Goal: Task Accomplishment & Management: Complete application form

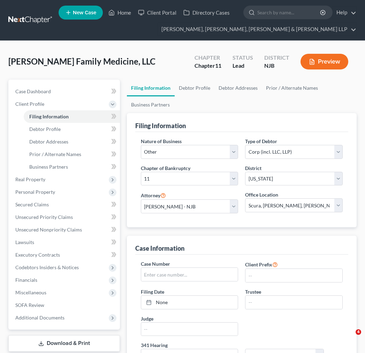
select select "3"
select select "1"
select select "51"
select select "0"
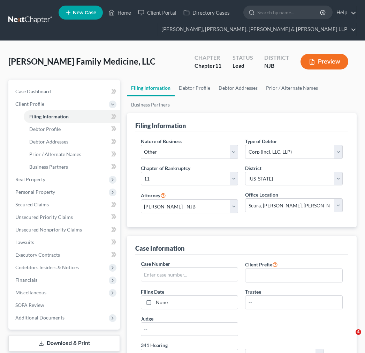
select select "0"
click at [259, 15] on input "search" at bounding box center [289, 12] width 64 height 13
type input "k"
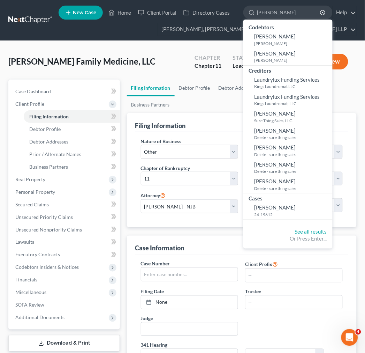
type input "lauro"
click at [36, 9] on nav "Home New Case Client Portal Directory Cases Scura Wigfield, Heyer, Stevens & Ca…" at bounding box center [182, 20] width 365 height 40
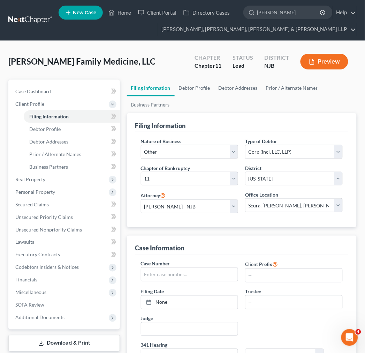
click at [34, 21] on link at bounding box center [30, 20] width 45 height 13
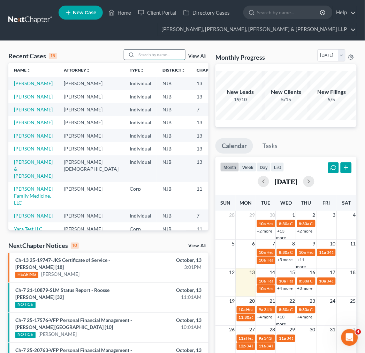
click at [144, 55] on input "search" at bounding box center [160, 55] width 49 height 10
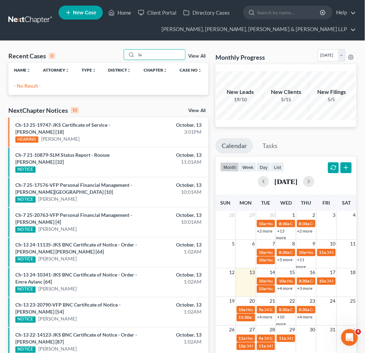
type input "l"
type input "L"
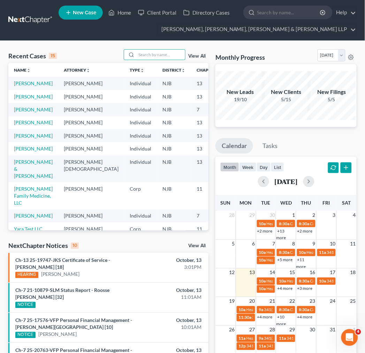
click at [23, 57] on div "Recent Cases 15" at bounding box center [32, 56] width 48 height 8
click at [96, 54] on div "Recent Cases 15 View All" at bounding box center [108, 56] width 200 height 14
click at [94, 9] on link "New Case" at bounding box center [81, 13] width 44 height 14
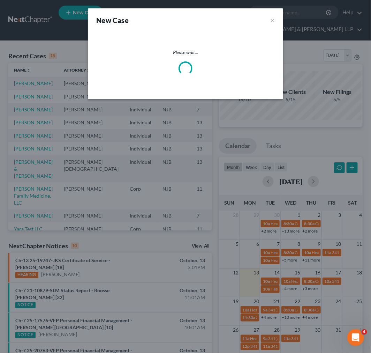
select select "51"
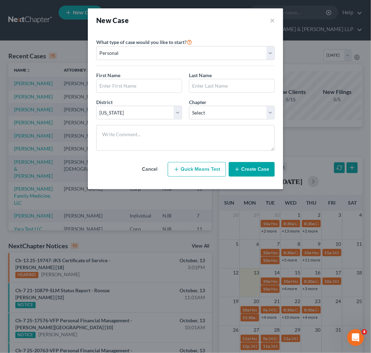
click at [187, 46] on label "What type of case would you like to start?" at bounding box center [144, 42] width 96 height 8
click at [190, 50] on select "Personal Business" at bounding box center [185, 53] width 179 height 14
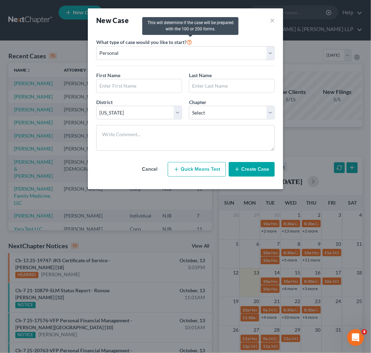
click at [192, 31] on div "This will determine if the case will be prepared with the 100 or 200 forms." at bounding box center [190, 25] width 96 height 17
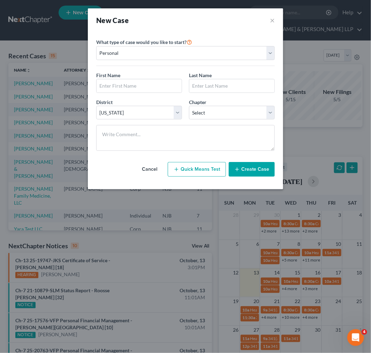
click at [170, 78] on div "First Name *" at bounding box center [139, 81] width 93 height 21
click at [133, 84] on input "text" at bounding box center [139, 85] width 85 height 13
type input "Lauro"
click at [247, 82] on input "text" at bounding box center [231, 85] width 85 height 13
type input "P"
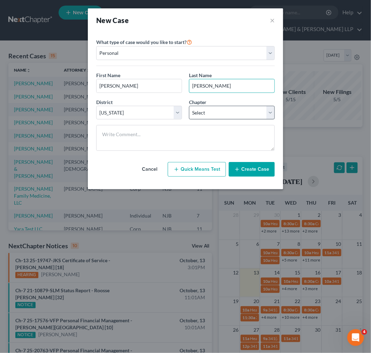
type input "Ortega"
click at [231, 117] on select "Select 7 11 12 13" at bounding box center [232, 113] width 86 height 14
select select "0"
click at [189, 106] on select "Select 7 11 12 13" at bounding box center [232, 113] width 86 height 14
click at [257, 173] on button "Create Case" at bounding box center [252, 169] width 46 height 15
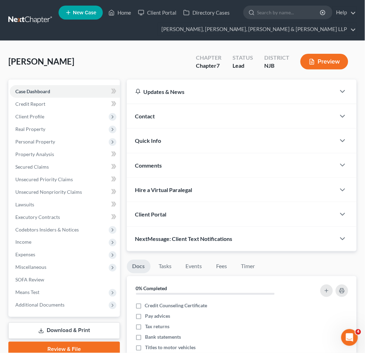
click at [61, 53] on div "Ortega, Lauro Upgraded Chapter Chapter 7 Status Lead District NJB Preview" at bounding box center [182, 64] width 348 height 30
click at [61, 104] on link "Credit Report" at bounding box center [65, 104] width 110 height 13
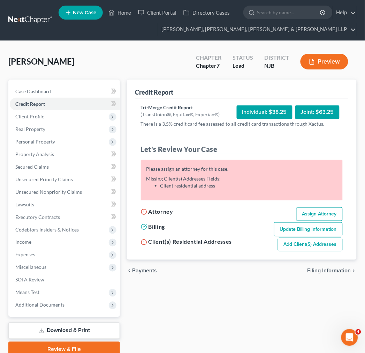
click at [319, 207] on link "Assign Attorney" at bounding box center [319, 214] width 46 height 14
select select "1"
select select "0"
select select "51"
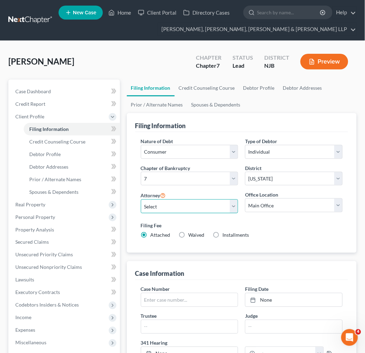
click at [224, 202] on select "Select [PERSON_NAME] - NJB [PERSON_NAME] - NYNB [PERSON_NAME] - NYEB [PERSON_NA…" at bounding box center [190, 206] width 98 height 14
select select "4"
click at [141, 199] on select "Select [PERSON_NAME] - NJB [PERSON_NAME] - NYNB [PERSON_NAME] - NYEB [PERSON_NA…" at bounding box center [190, 206] width 98 height 14
click at [231, 137] on div "Nature of Debt Select Business Consumer Other" at bounding box center [190, 147] width 98 height 21
click at [233, 86] on link "Credit Counseling Course" at bounding box center [207, 88] width 65 height 17
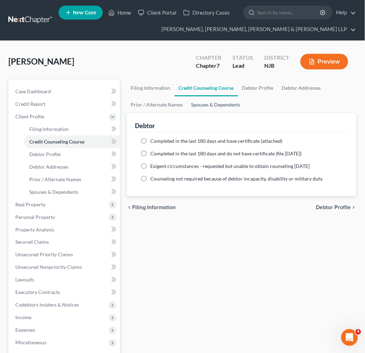
drag, startPoint x: 209, startPoint y: 120, endPoint x: 191, endPoint y: 112, distance: 19.9
click at [209, 120] on div "Debtor" at bounding box center [241, 122] width 213 height 19
click at [155, 92] on link "Filing Information" at bounding box center [151, 88] width 48 height 17
select select "1"
select select "0"
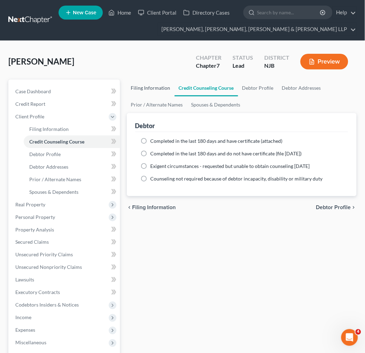
select select "0"
select select "51"
select select "4"
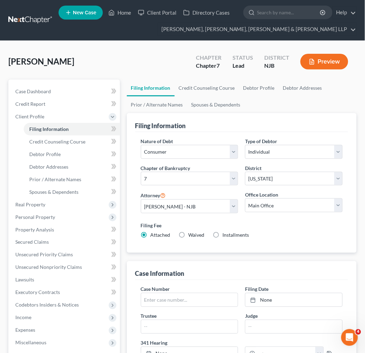
click at [175, 67] on div "Ortega, Lauro Upgraded Chapter Chapter 7 Status Lead District NJB Preview" at bounding box center [182, 64] width 348 height 30
click at [80, 110] on span "Client Profile" at bounding box center [65, 116] width 110 height 13
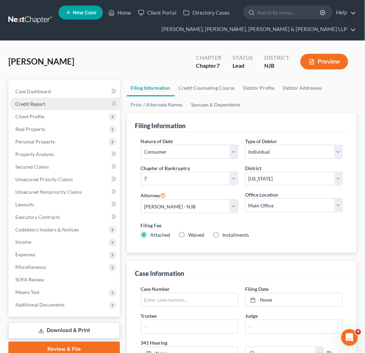
click at [79, 105] on link "Credit Report" at bounding box center [65, 104] width 110 height 13
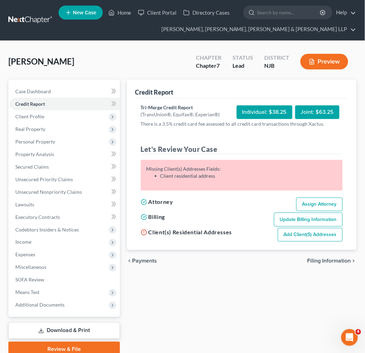
click at [325, 238] on link "Add Client(s) Addresses" at bounding box center [310, 235] width 65 height 14
select select "0"
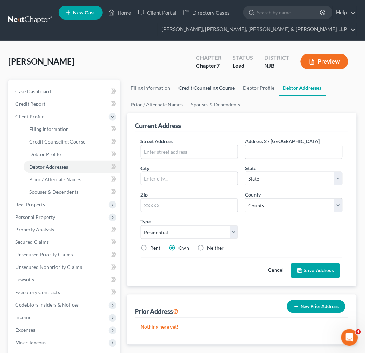
click at [187, 91] on link "Credit Counseling Course" at bounding box center [207, 88] width 65 height 17
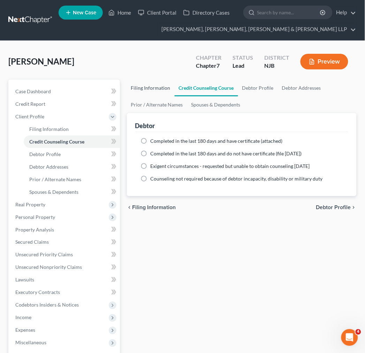
click at [160, 88] on link "Filing Information" at bounding box center [151, 88] width 48 height 17
select select "1"
select select "0"
select select "51"
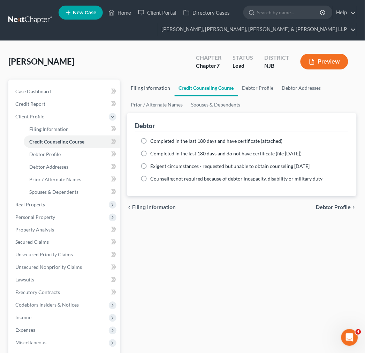
select select "4"
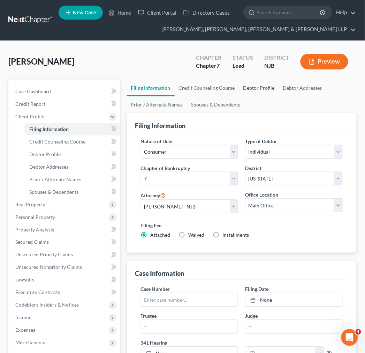
click at [262, 92] on link "Debtor Profile" at bounding box center [259, 88] width 40 height 17
select select "0"
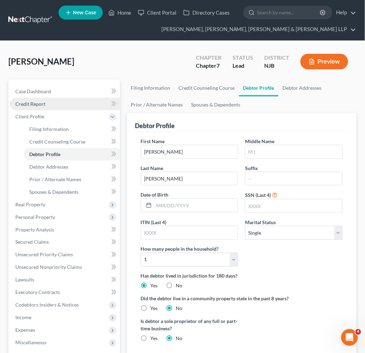
click at [67, 105] on link "Credit Report" at bounding box center [65, 104] width 110 height 13
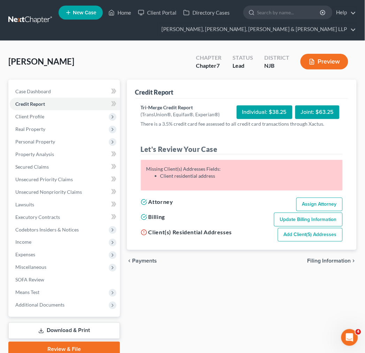
click at [308, 238] on link "Add Client(s) Addresses" at bounding box center [310, 235] width 65 height 14
select select "0"
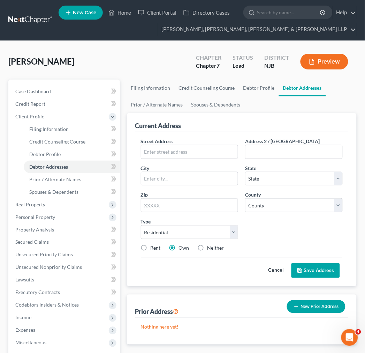
click at [122, 169] on div "Case Dashboard Payments Invoices Payments Payments Credit Report Client Profile" at bounding box center [64, 256] width 119 height 353
click at [161, 152] on input "text" at bounding box center [189, 151] width 97 height 13
click at [213, 155] on input "text" at bounding box center [189, 151] width 97 height 13
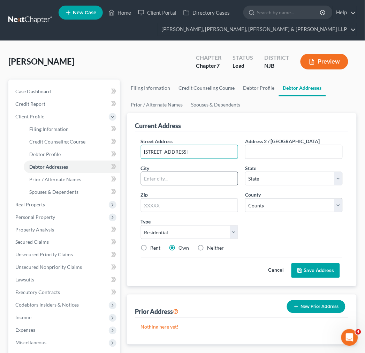
type input "710 Richmond Street"
click at [220, 178] on input "text" at bounding box center [189, 178] width 97 height 13
type input "Plainfield"
click at [284, 181] on select "State [US_STATE] AK AR AZ CA CO CT DE DC [GEOGRAPHIC_DATA] [GEOGRAPHIC_DATA] GU…" at bounding box center [294, 179] width 98 height 14
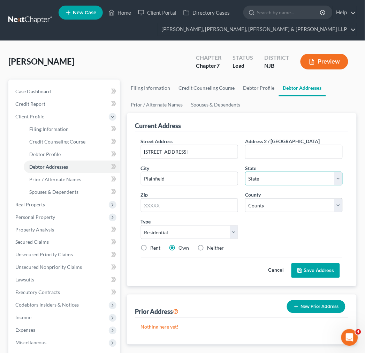
select select "33"
click at [245, 172] on select "State [US_STATE] AK AR AZ CA CO CT DE DC [GEOGRAPHIC_DATA] [GEOGRAPHIC_DATA] GU…" at bounding box center [294, 179] width 98 height 14
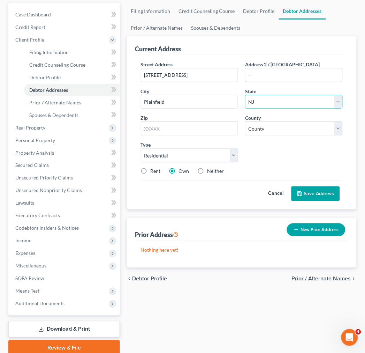
scroll to position [77, 0]
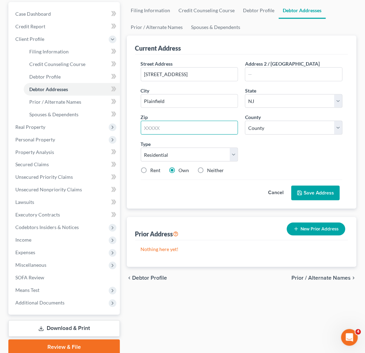
click at [161, 126] on input "text" at bounding box center [190, 128] width 98 height 14
type input "07060"
click at [282, 145] on div "Street Address * 710 Richmond Street Address 2 / PO Box City * Plainfield State…" at bounding box center [241, 120] width 209 height 120
click at [309, 193] on button "Save Address" at bounding box center [316, 193] width 48 height 15
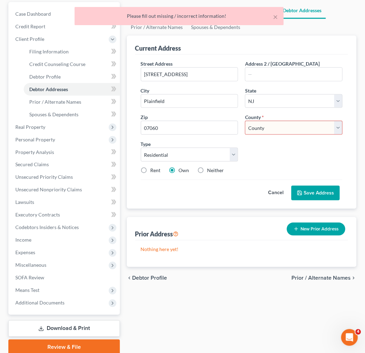
click at [292, 132] on select "County [GEOGRAPHIC_DATA] [GEOGRAPHIC_DATA] [GEOGRAPHIC_DATA] [GEOGRAPHIC_DATA] …" at bounding box center [294, 128] width 98 height 14
drag, startPoint x: 229, startPoint y: 113, endPoint x: 228, endPoint y: 109, distance: 4.2
click at [229, 113] on div "Zip * 07060" at bounding box center [189, 123] width 105 height 21
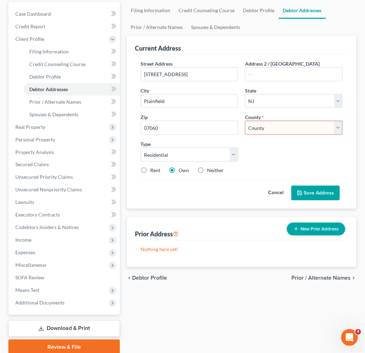
click at [259, 129] on select "County [GEOGRAPHIC_DATA] [GEOGRAPHIC_DATA] [GEOGRAPHIC_DATA] [GEOGRAPHIC_DATA] …" at bounding box center [294, 128] width 98 height 14
select select "19"
click at [245, 121] on select "County [GEOGRAPHIC_DATA] [GEOGRAPHIC_DATA] [GEOGRAPHIC_DATA] [GEOGRAPHIC_DATA] …" at bounding box center [294, 128] width 98 height 14
click at [284, 47] on div "Current Address" at bounding box center [241, 45] width 213 height 19
drag, startPoint x: 314, startPoint y: 182, endPoint x: 314, endPoint y: 187, distance: 4.9
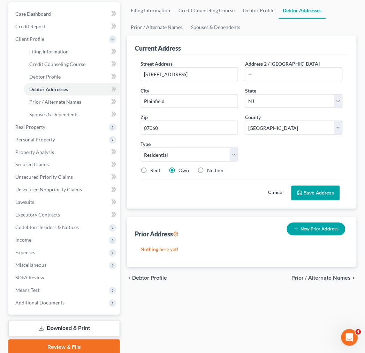
click at [314, 183] on div "Cancel Save Address" at bounding box center [242, 190] width 202 height 21
click at [315, 187] on button "Save Address" at bounding box center [316, 193] width 48 height 15
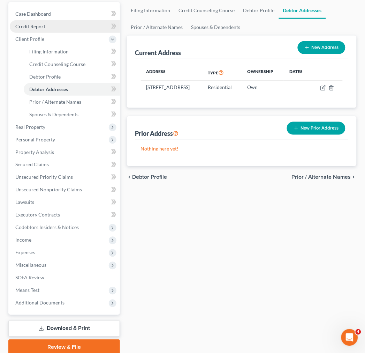
click at [43, 24] on span "Credit Report" at bounding box center [30, 26] width 30 height 6
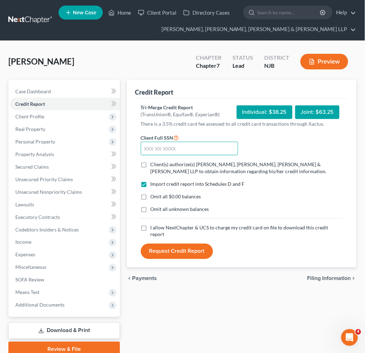
click at [198, 152] on input "text" at bounding box center [190, 149] width 98 height 14
click at [178, 142] on input "text" at bounding box center [190, 149] width 98 height 14
type input "944-82-9250"
click at [194, 75] on div "Ortega, Lauro Upgraded Chapter Chapter 7 Status Lead District NJB Preview" at bounding box center [182, 64] width 348 height 30
drag, startPoint x: 200, startPoint y: 162, endPoint x: 207, endPoint y: 160, distance: 7.3
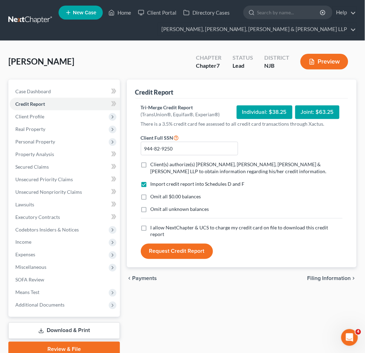
click at [200, 162] on span "Client(s) authorize(s) [PERSON_NAME], [PERSON_NAME], [PERSON_NAME] & [PERSON_NA…" at bounding box center [239, 167] width 176 height 13
click at [158, 162] on input "Client(s) authorize(s) [PERSON_NAME], [PERSON_NAME], [PERSON_NAME] & [PERSON_NA…" at bounding box center [155, 163] width 5 height 5
checkbox input "true"
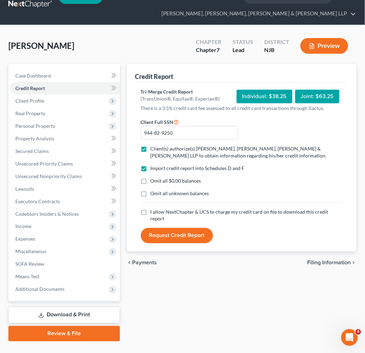
scroll to position [30, 0]
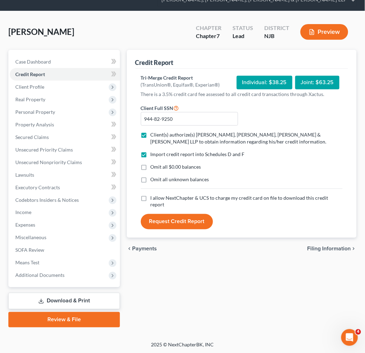
click at [188, 199] on span "I allow NextChapter & UCS to charge my credit card on file to download this cre…" at bounding box center [240, 201] width 178 height 13
click at [158, 199] on input "I allow NextChapter & UCS to charge my credit card on file to download this cre…" at bounding box center [155, 196] width 5 height 5
checkbox input "true"
click at [262, 74] on div "Individual: $38.25 Joint: $63.25" at bounding box center [288, 82] width 103 height 16
click at [179, 216] on button "Request Credit Report" at bounding box center [177, 221] width 72 height 15
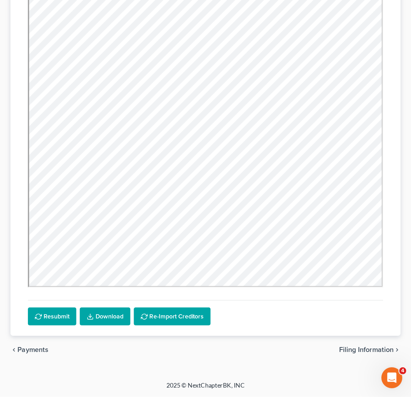
scroll to position [74, 0]
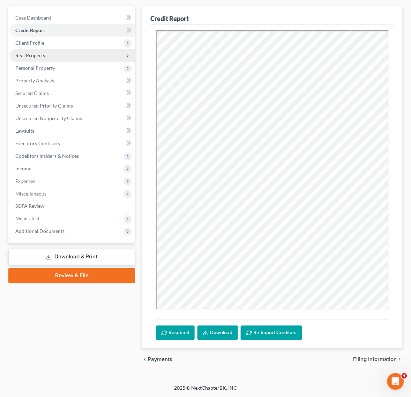
click at [62, 56] on span "Real Property" at bounding box center [72, 55] width 125 height 13
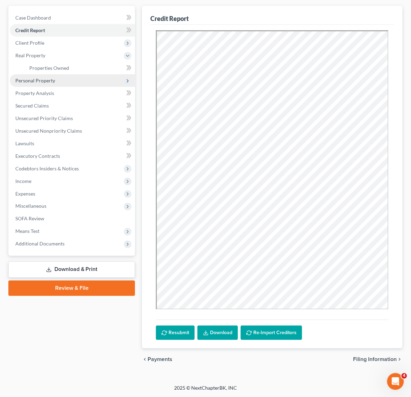
click at [74, 82] on span "Personal Property" at bounding box center [72, 80] width 125 height 13
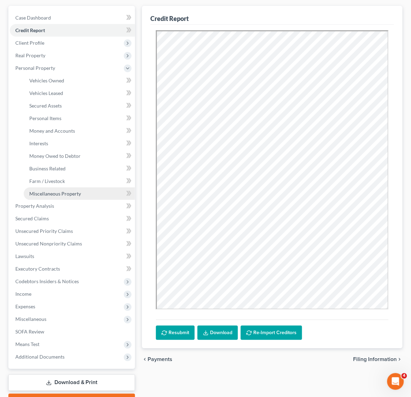
click at [54, 198] on link "Miscellaneous Property" at bounding box center [79, 193] width 111 height 13
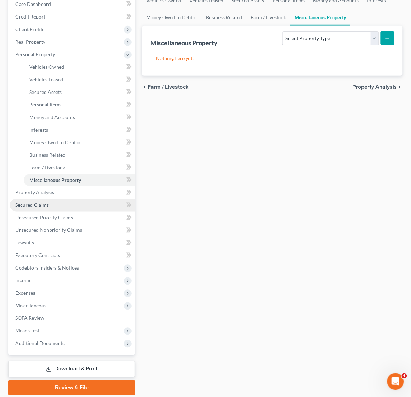
click at [62, 201] on link "Secured Claims" at bounding box center [72, 205] width 125 height 13
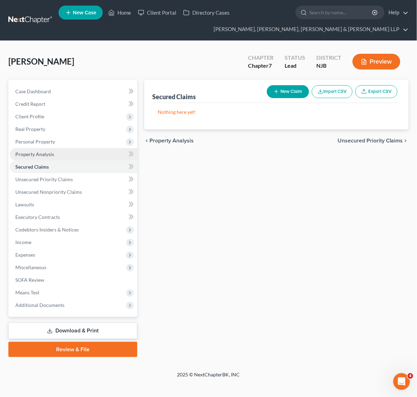
click at [69, 156] on link "Property Analysis" at bounding box center [74, 154] width 128 height 13
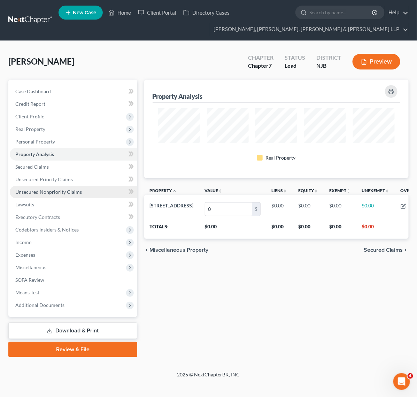
scroll to position [98, 264]
click at [74, 188] on link "Unsecured Nonpriority Claims" at bounding box center [74, 192] width 128 height 13
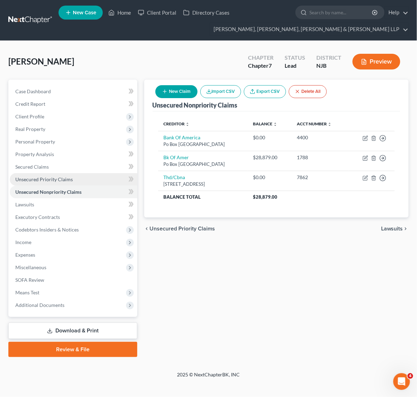
click at [82, 178] on link "Unsecured Priority Claims" at bounding box center [74, 179] width 128 height 13
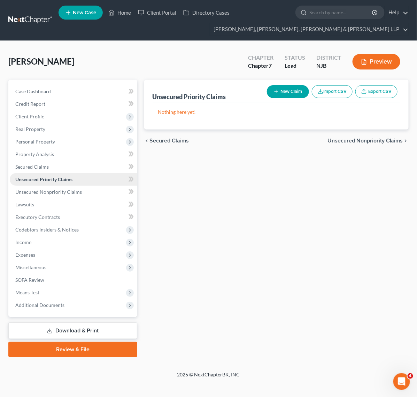
click at [82, 173] on link "Unsecured Priority Claims" at bounding box center [74, 179] width 128 height 13
click at [79, 164] on link "Secured Claims" at bounding box center [74, 166] width 128 height 13
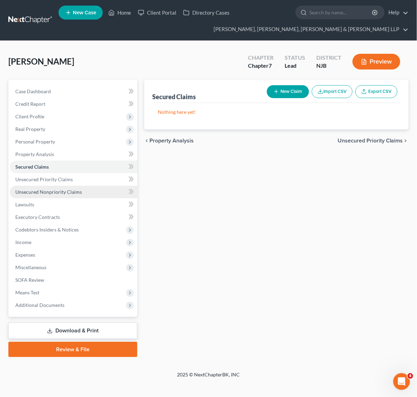
click at [73, 187] on link "Unsecured Nonpriority Claims" at bounding box center [74, 192] width 128 height 13
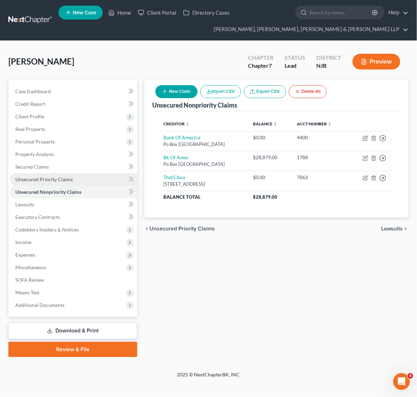
click at [71, 174] on link "Unsecured Priority Claims" at bounding box center [74, 179] width 128 height 13
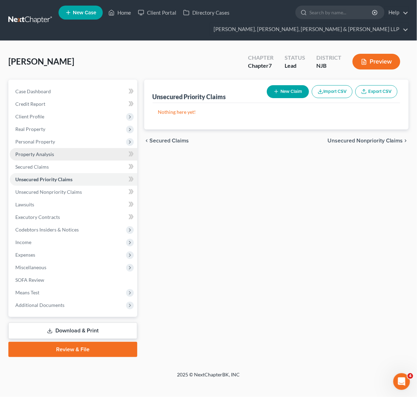
click at [71, 158] on link "Property Analysis" at bounding box center [74, 154] width 128 height 13
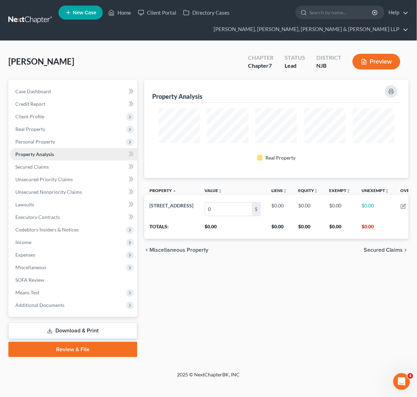
scroll to position [98, 264]
click at [70, 166] on link "Secured Claims" at bounding box center [74, 166] width 128 height 13
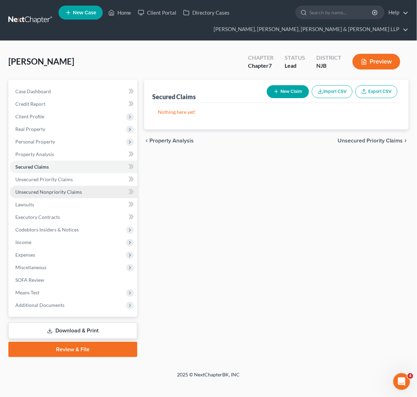
click at [73, 189] on span "Unsecured Nonpriority Claims" at bounding box center [48, 192] width 67 height 6
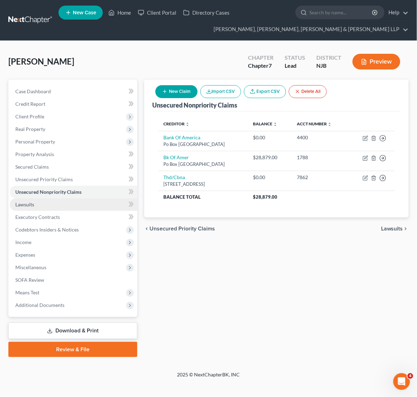
click at [72, 200] on link "Lawsuits" at bounding box center [74, 204] width 128 height 13
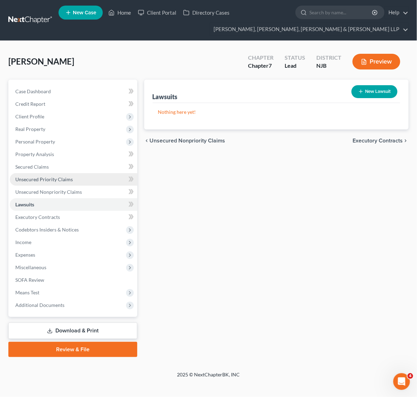
click at [71, 184] on link "Unsecured Priority Claims" at bounding box center [74, 179] width 128 height 13
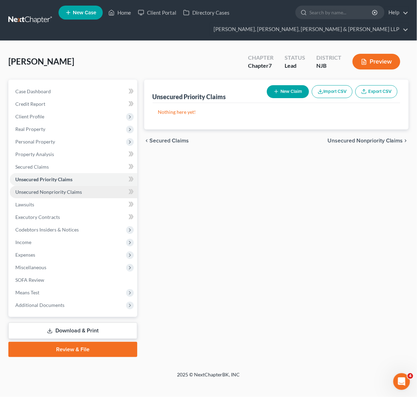
click at [71, 190] on span "Unsecured Nonpriority Claims" at bounding box center [48, 192] width 67 height 6
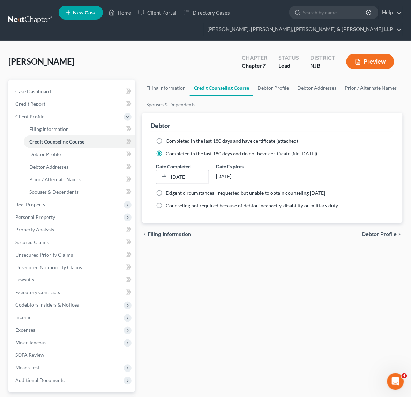
click at [52, 25] on link at bounding box center [30, 20] width 45 height 13
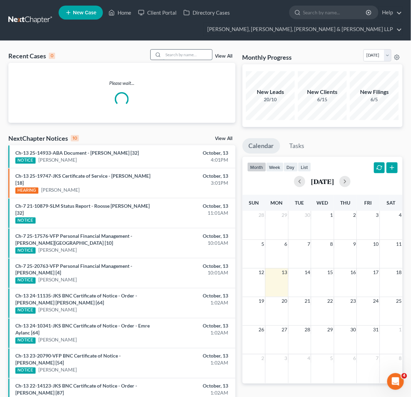
click at [177, 53] on input "search" at bounding box center [187, 55] width 49 height 10
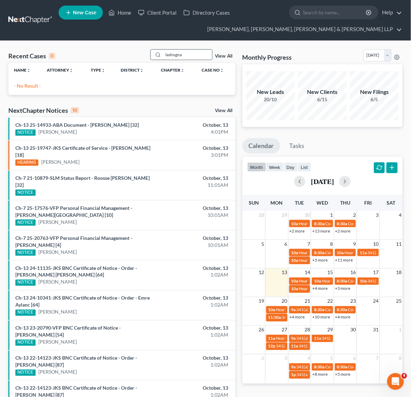
click at [201, 51] on input "lashngna" at bounding box center [187, 55] width 49 height 10
click at [200, 51] on input "lashngna" at bounding box center [187, 55] width 49 height 10
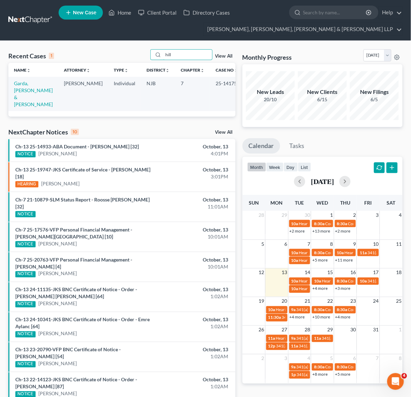
type input "hill"
click at [37, 22] on link at bounding box center [30, 20] width 45 height 13
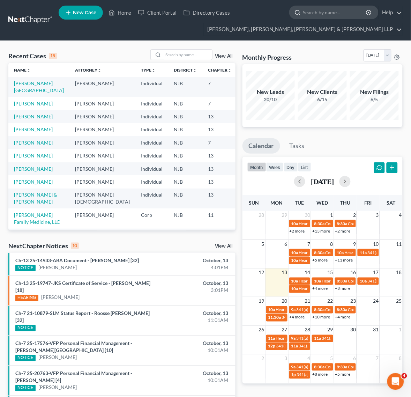
click at [316, 9] on input "search" at bounding box center [335, 12] width 64 height 13
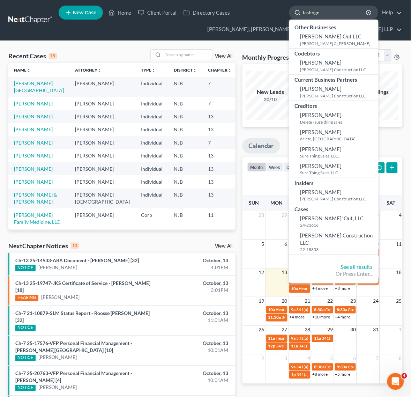
type input "lashngna"
click at [339, 14] on input "lashngna" at bounding box center [335, 12] width 64 height 13
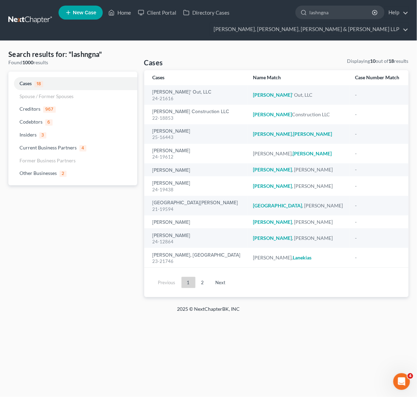
click at [39, 23] on link at bounding box center [30, 20] width 45 height 13
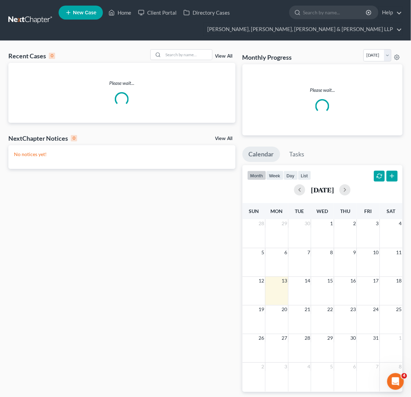
click at [80, 17] on link "New Case" at bounding box center [81, 13] width 44 height 14
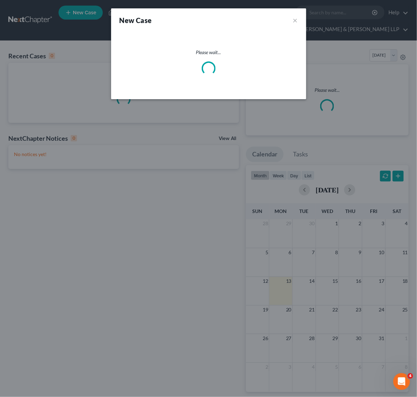
select select "51"
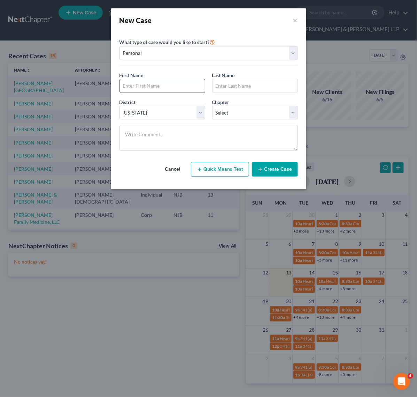
click at [168, 84] on input "text" at bounding box center [162, 85] width 85 height 13
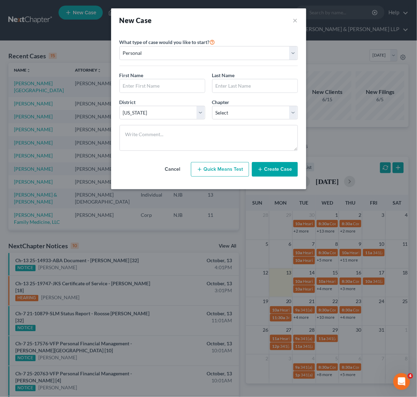
click at [178, 78] on div "First Name *" at bounding box center [162, 81] width 93 height 21
drag, startPoint x: 153, startPoint y: 89, endPoint x: 177, endPoint y: 91, distance: 23.5
click at [153, 89] on input "text" at bounding box center [162, 85] width 85 height 13
paste input "Lashngna"
type input "Lashngna"
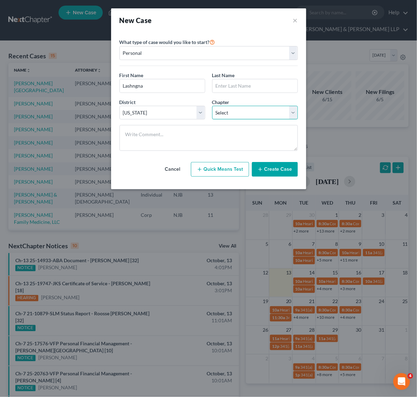
click at [230, 107] on select "Select 7 11 12 13" at bounding box center [255, 113] width 86 height 14
select select "0"
click at [212, 106] on select "Select 7 11 12 13" at bounding box center [255, 113] width 86 height 14
click at [255, 86] on input "text" at bounding box center [255, 85] width 85 height 13
paste input "[PERSON_NAME]"
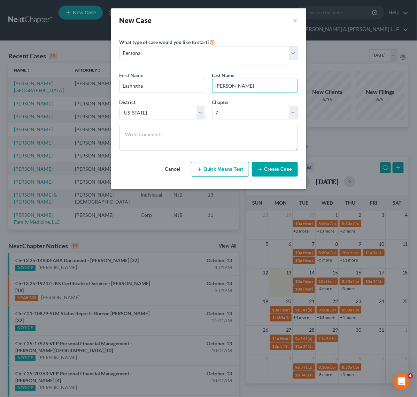
drag, startPoint x: 257, startPoint y: 88, endPoint x: 112, endPoint y: 78, distance: 145.8
click at [144, 83] on div "First Name * Lashngna Last Name * [PERSON_NAME]" at bounding box center [209, 84] width 186 height 27
click at [248, 110] on select "Select 7 11 12 13" at bounding box center [255, 113] width 86 height 14
click at [241, 84] on input "Hi" at bounding box center [255, 85] width 85 height 13
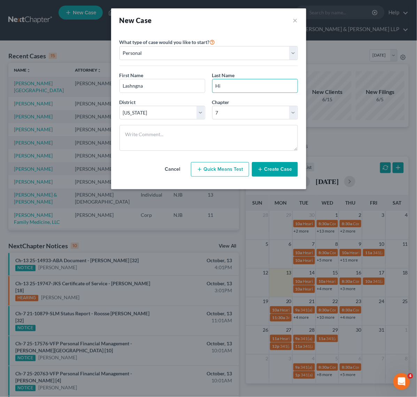
paste input "lliard"
type input "[PERSON_NAME]"
click at [279, 175] on button "Create Case" at bounding box center [275, 169] width 46 height 15
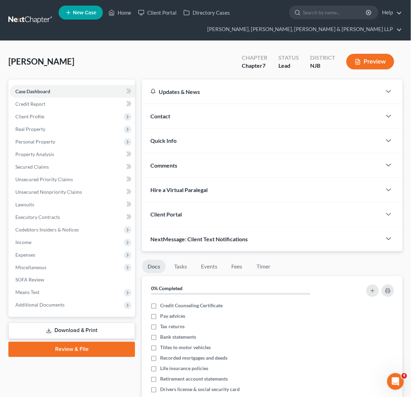
click at [177, 56] on div "[PERSON_NAME] Upgraded Chapter Chapter 7 Status [GEOGRAPHIC_DATA] [GEOGRAPHIC_D…" at bounding box center [205, 64] width 394 height 30
click at [37, 114] on span "Client Profile" at bounding box center [29, 116] width 29 height 6
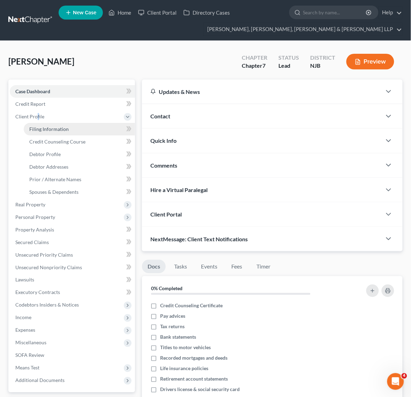
click at [81, 134] on link "Filing Information" at bounding box center [79, 129] width 111 height 13
select select "1"
select select "0"
select select "51"
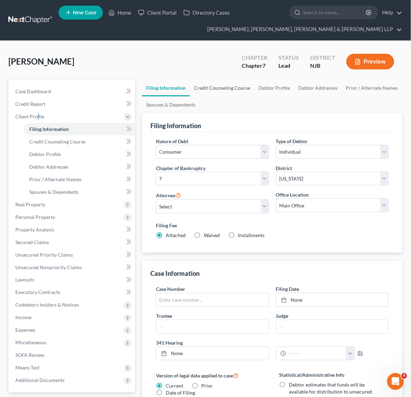
click at [220, 92] on link "Credit Counseling Course" at bounding box center [222, 88] width 65 height 17
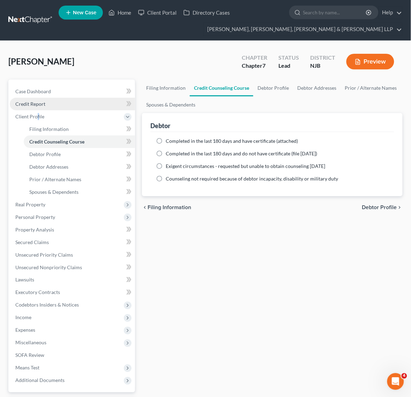
click at [39, 101] on span "Credit Report" at bounding box center [30, 104] width 30 height 6
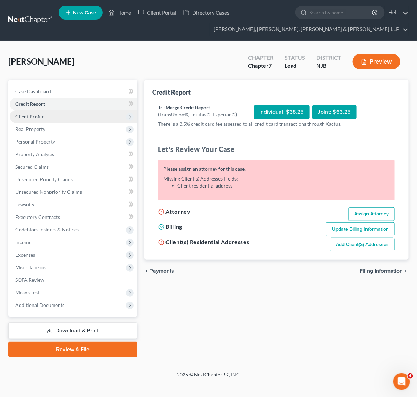
click at [51, 120] on span "Client Profile" at bounding box center [74, 116] width 128 height 13
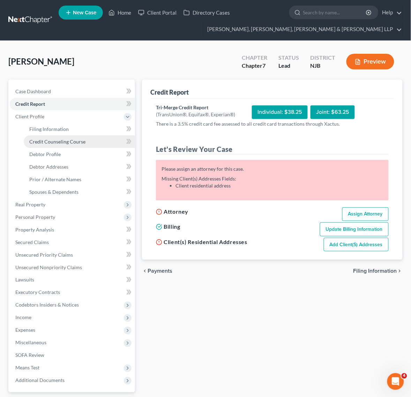
click at [99, 136] on link "Credit Counseling Course" at bounding box center [79, 141] width 111 height 13
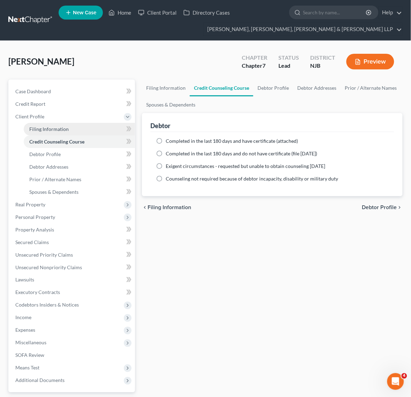
click at [95, 128] on link "Filing Information" at bounding box center [79, 129] width 111 height 13
select select "1"
select select "0"
select select "51"
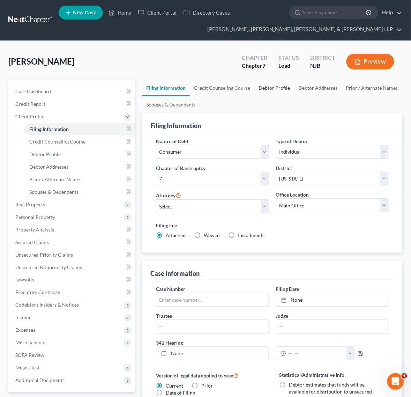
click at [276, 84] on link "Debtor Profile" at bounding box center [274, 88] width 40 height 17
select select "0"
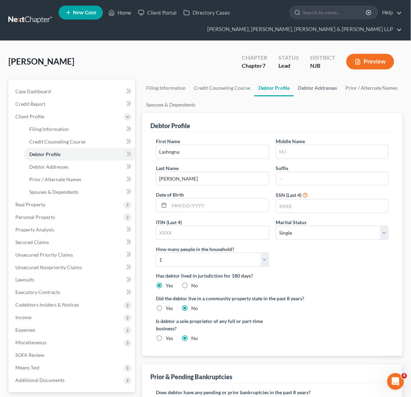
click at [310, 81] on link "Debtor Addresses" at bounding box center [317, 88] width 47 height 17
select select "0"
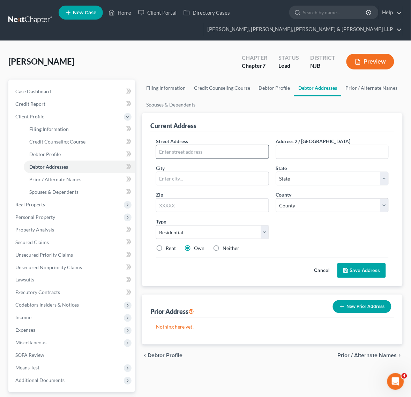
drag, startPoint x: 185, startPoint y: 160, endPoint x: 185, endPoint y: 153, distance: 6.3
click at [185, 160] on div "Street Address * Address 2 / [GEOGRAPHIC_DATA] * State * State [US_STATE] AK AR…" at bounding box center [272, 197] width 240 height 120
click at [185, 153] on input "text" at bounding box center [212, 151] width 112 height 13
paste input "[STREET_ADDRESS]"
type input "[STREET_ADDRESS]"
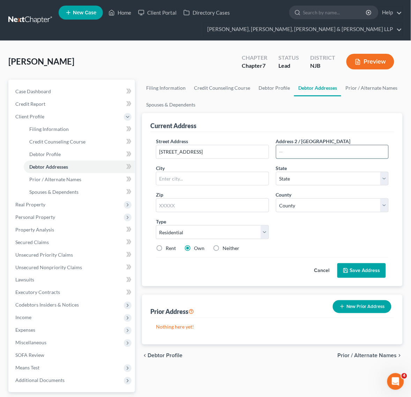
click at [347, 148] on input "text" at bounding box center [332, 151] width 112 height 13
paste input "Unit 1301"
type input "Unit 1301"
click at [182, 172] on input "text" at bounding box center [212, 178] width 112 height 13
paste input "Paramus,"
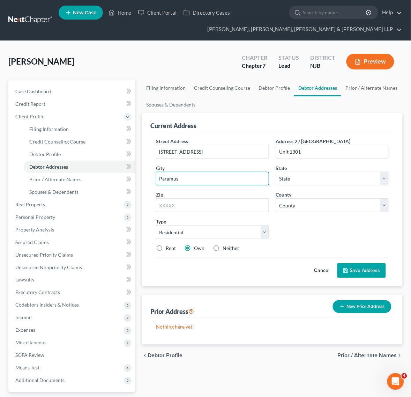
type input "Paramus"
click at [296, 126] on div "Current Address" at bounding box center [272, 122] width 244 height 19
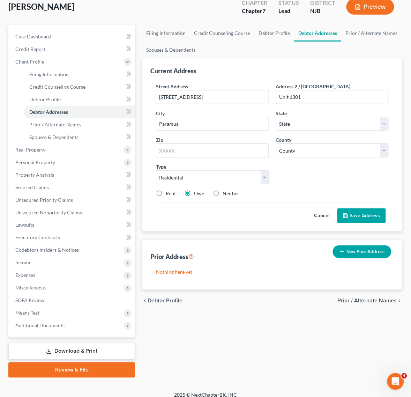
scroll to position [61, 0]
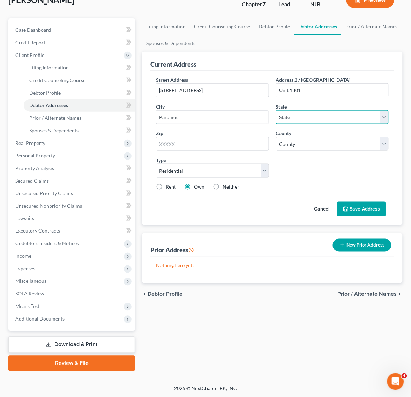
click at [303, 124] on select "State [US_STATE] AK AR AZ CA CO CT DE DC [GEOGRAPHIC_DATA] [GEOGRAPHIC_DATA] GU…" at bounding box center [332, 117] width 113 height 14
click at [303, 119] on select "State [US_STATE] AK AR AZ CA CO CT DE DC [GEOGRAPHIC_DATA] [GEOGRAPHIC_DATA] GU…" at bounding box center [332, 117] width 113 height 14
select select "33"
click at [276, 110] on select "State [US_STATE] AK AR AZ CA CO CT DE DC [GEOGRAPHIC_DATA] [GEOGRAPHIC_DATA] GU…" at bounding box center [332, 117] width 113 height 14
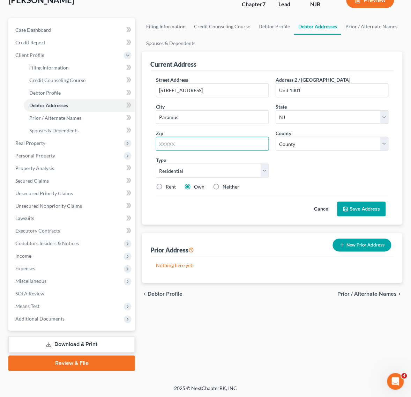
click at [223, 148] on input "text" at bounding box center [212, 144] width 113 height 14
type input "07053"
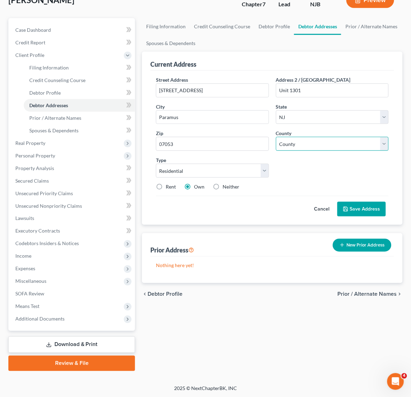
click at [319, 138] on select "County [GEOGRAPHIC_DATA] [GEOGRAPHIC_DATA] [GEOGRAPHIC_DATA] [GEOGRAPHIC_DATA] …" at bounding box center [332, 144] width 113 height 14
select select "1"
click at [276, 137] on select "County [GEOGRAPHIC_DATA] [GEOGRAPHIC_DATA] [GEOGRAPHIC_DATA] [GEOGRAPHIC_DATA] …" at bounding box center [332, 144] width 113 height 14
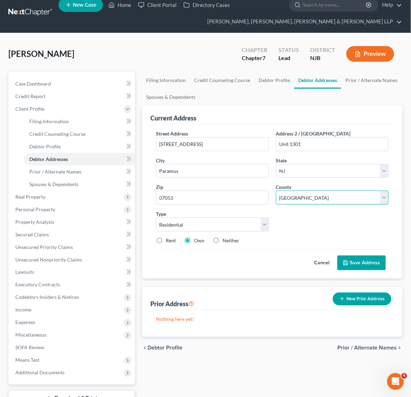
scroll to position [0, 0]
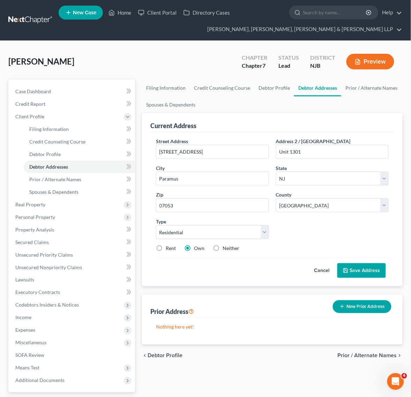
click at [296, 107] on ul "Filing Information Credit Counseling Course Debtor Profile Debtor Addresses Pri…" at bounding box center [272, 96] width 261 height 33
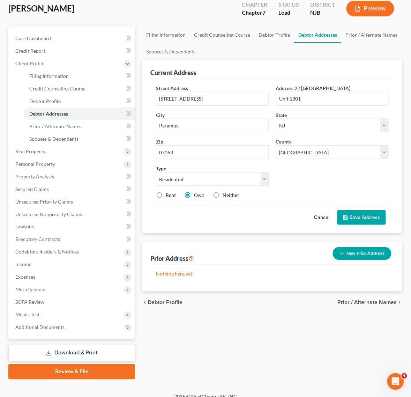
scroll to position [61, 0]
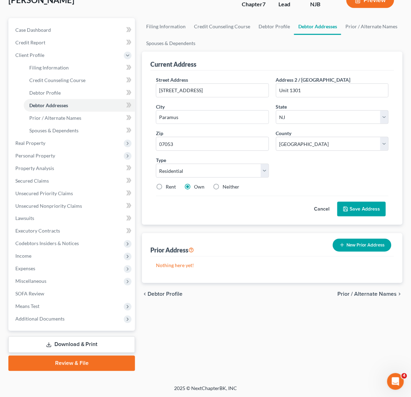
click at [166, 183] on label "Rent" at bounding box center [171, 186] width 10 height 7
click at [168, 183] on input "Rent" at bounding box center [170, 185] width 5 height 5
radio input "true"
click at [370, 211] on button "Save Address" at bounding box center [361, 209] width 48 height 15
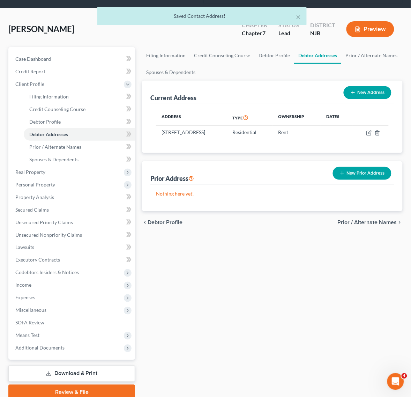
scroll to position [0, 0]
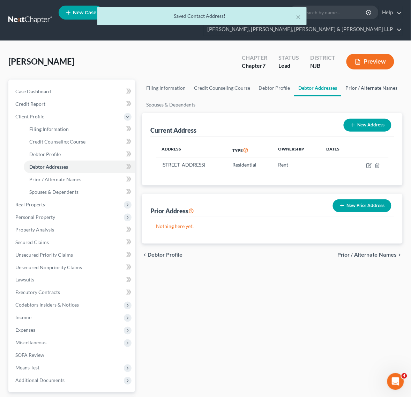
click at [387, 82] on link "Prior / Alternate Names" at bounding box center [371, 88] width 60 height 17
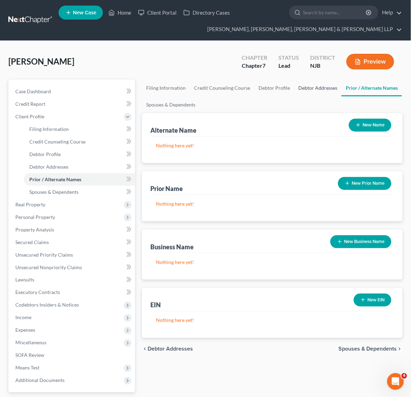
click at [322, 88] on link "Debtor Addresses" at bounding box center [317, 88] width 47 height 17
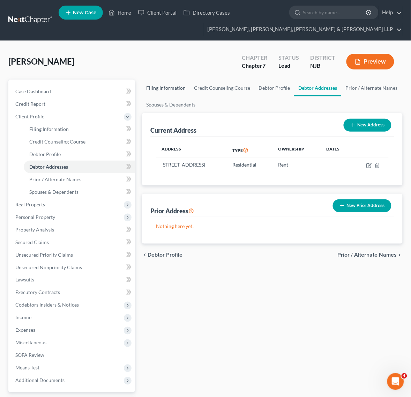
click at [179, 92] on link "Filing Information" at bounding box center [166, 88] width 48 height 17
select select "1"
select select "0"
select select "51"
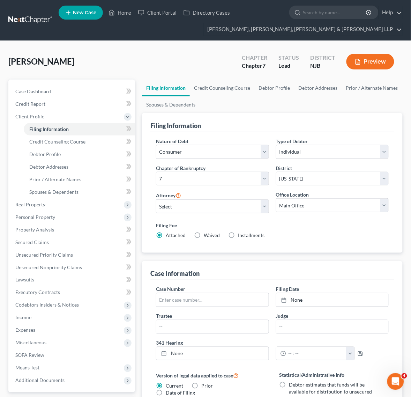
scroll to position [44, 0]
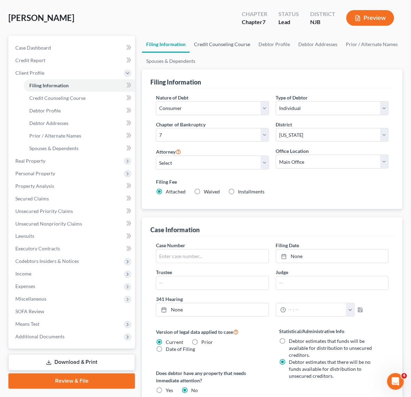
click at [216, 47] on link "Credit Counseling Course" at bounding box center [222, 44] width 65 height 17
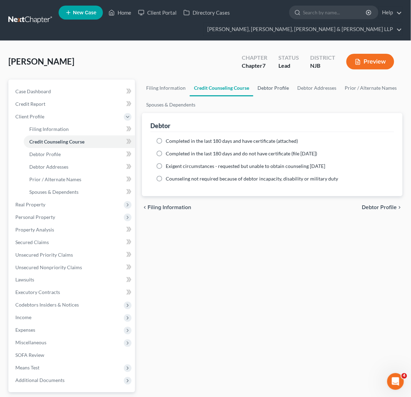
click at [267, 84] on link "Debtor Profile" at bounding box center [273, 88] width 40 height 17
select select "0"
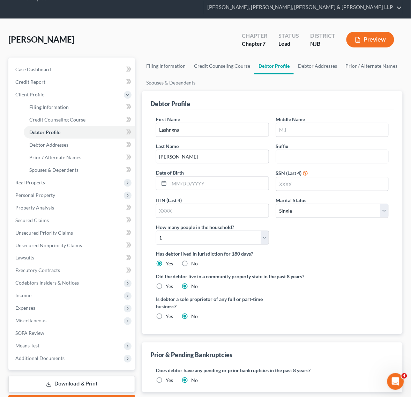
scroll to position [44, 0]
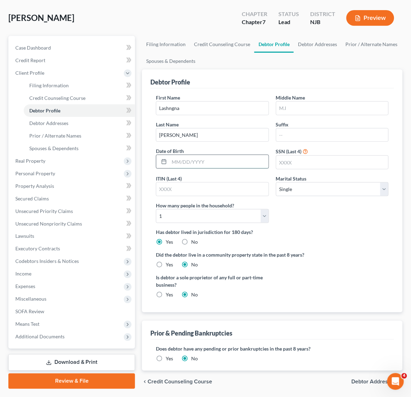
click at [232, 159] on input "text" at bounding box center [218, 161] width 99 height 13
type input "[DATE]"
click at [235, 74] on div "Debtor Profile" at bounding box center [272, 78] width 244 height 19
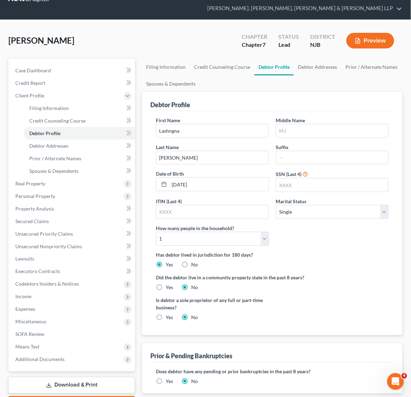
scroll to position [0, 0]
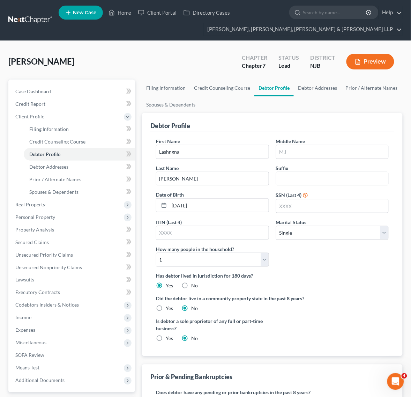
click at [260, 116] on div "Debtor Profile" at bounding box center [272, 122] width 244 height 19
click at [362, 212] on input "text" at bounding box center [332, 205] width 112 height 13
type input "5883"
click at [268, 113] on div "Debtor Profile" at bounding box center [272, 122] width 244 height 19
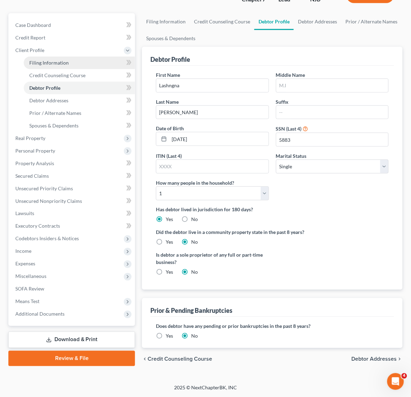
click at [71, 65] on link "Filing Information" at bounding box center [79, 62] width 111 height 13
select select "1"
select select "0"
select select "51"
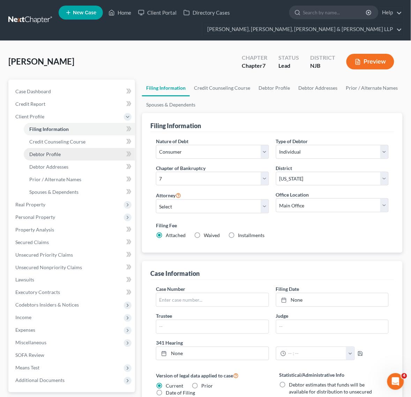
click at [89, 153] on link "Debtor Profile" at bounding box center [79, 154] width 111 height 13
select select "0"
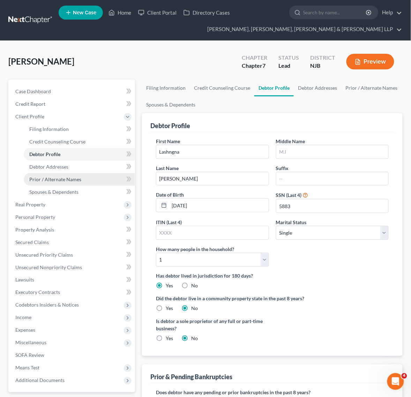
click at [78, 176] on span "Prior / Alternate Names" at bounding box center [55, 179] width 52 height 6
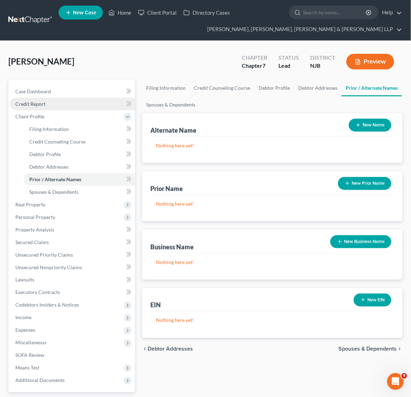
click at [63, 102] on link "Credit Report" at bounding box center [72, 104] width 125 height 13
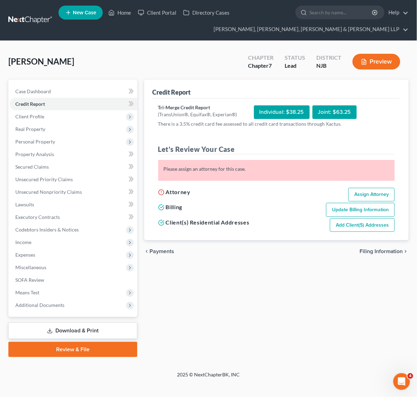
click at [367, 194] on link "Assign Attorney" at bounding box center [372, 195] width 46 height 14
select select "1"
select select "0"
select select "51"
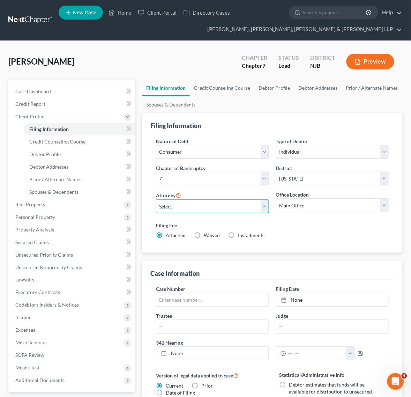
click at [208, 203] on select "Select [PERSON_NAME] - NJB [PERSON_NAME] - NYNB [PERSON_NAME] - NYEB [PERSON_NA…" at bounding box center [212, 206] width 113 height 14
select select "0"
click at [156, 199] on select "Select [PERSON_NAME] - NJB [PERSON_NAME] - NYNB [PERSON_NAME] - NYEB [PERSON_NA…" at bounding box center [212, 206] width 113 height 14
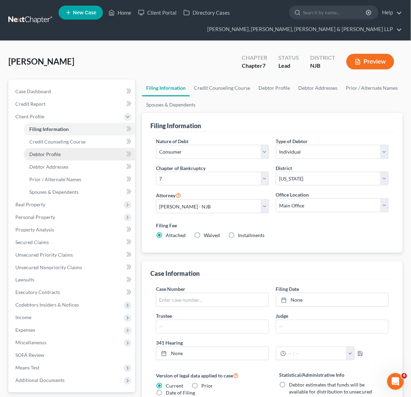
click at [82, 157] on link "Debtor Profile" at bounding box center [79, 154] width 111 height 13
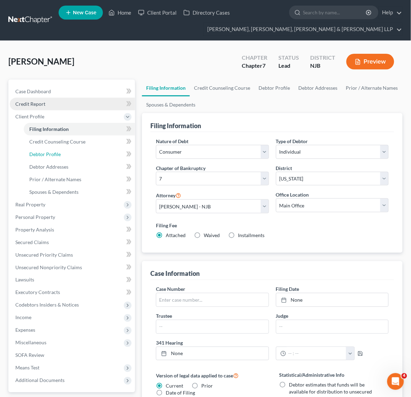
select select "0"
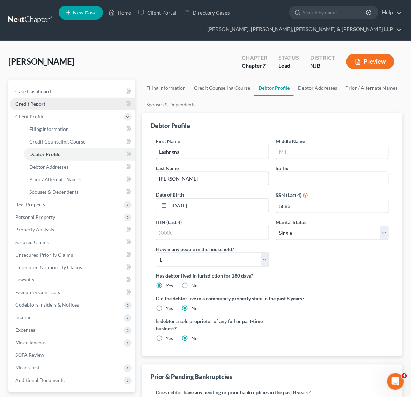
click at [67, 104] on link "Credit Report" at bounding box center [72, 104] width 125 height 13
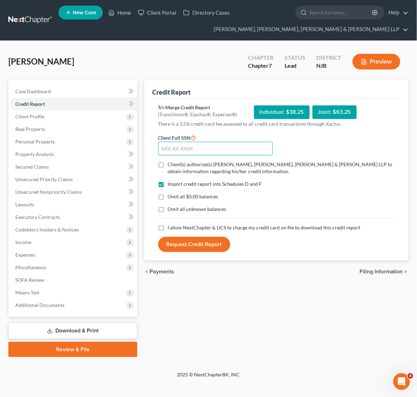
drag, startPoint x: 241, startPoint y: 149, endPoint x: 229, endPoint y: 149, distance: 11.9
click at [241, 149] on input "text" at bounding box center [215, 149] width 115 height 14
click at [215, 143] on input "text" at bounding box center [215, 149] width 115 height 14
paste input "354-54-5883"
type input "354-54-5883"
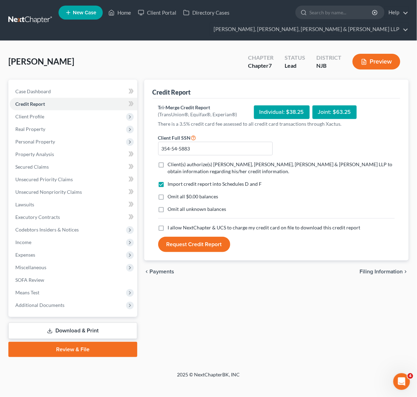
drag, startPoint x: 306, startPoint y: 274, endPoint x: 289, endPoint y: 252, distance: 28.2
click at [301, 271] on div "chevron_left Payments Filing Information chevron_right" at bounding box center [276, 271] width 265 height 22
drag, startPoint x: 215, startPoint y: 167, endPoint x: 204, endPoint y: 179, distance: 15.6
click at [214, 167] on label "Client(s) authorize(s) [PERSON_NAME], [PERSON_NAME], [PERSON_NAME] & [PERSON_NA…" at bounding box center [281, 168] width 227 height 14
click at [173, 163] on span "Client(s) authorize(s) [PERSON_NAME], [PERSON_NAME], [PERSON_NAME] & [PERSON_NA…" at bounding box center [280, 167] width 225 height 13
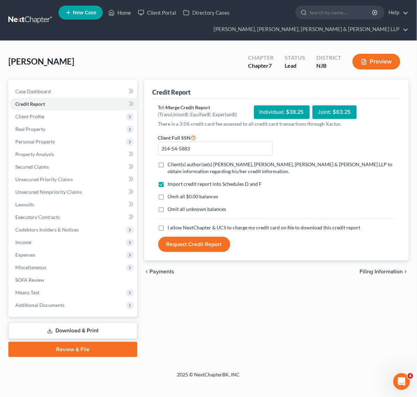
click at [173, 163] on input "Client(s) authorize(s) [PERSON_NAME], [PERSON_NAME], [PERSON_NAME] & [PERSON_NA…" at bounding box center [173, 163] width 5 height 5
checkbox input "true"
click at [177, 229] on span "I allow NextChapter & UCS to charge my credit card on file to download this cre…" at bounding box center [264, 227] width 193 height 6
click at [175, 228] on input "I allow NextChapter & UCS to charge my credit card on file to download this cre…" at bounding box center [173, 226] width 5 height 5
checkbox input "true"
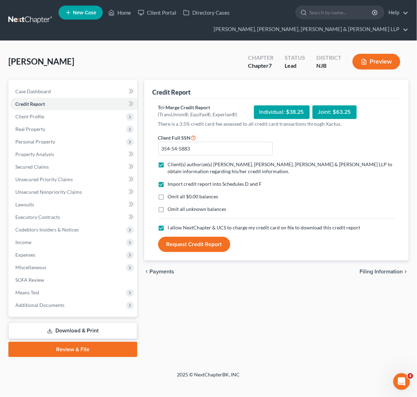
click at [186, 252] on div "Tri-Merge Credit Report (TransUnion®, Equifax®, Experian®) Individual: $38.25 J…" at bounding box center [277, 179] width 248 height 162
click at [186, 243] on button "Request Credit Report" at bounding box center [194, 243] width 72 height 15
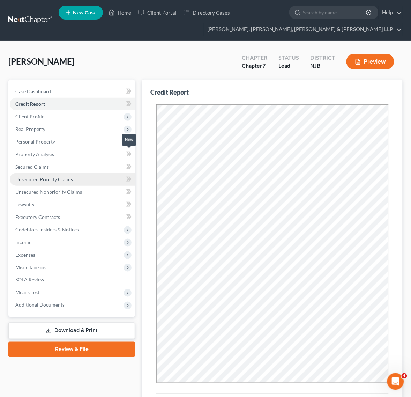
click at [61, 180] on span "Unsecured Priority Claims" at bounding box center [44, 179] width 58 height 6
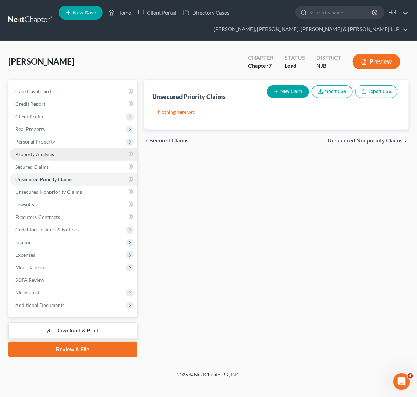
click at [41, 152] on span "Property Analysis" at bounding box center [34, 154] width 39 height 6
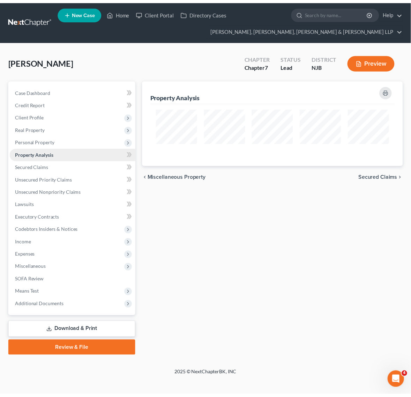
scroll to position [86, 264]
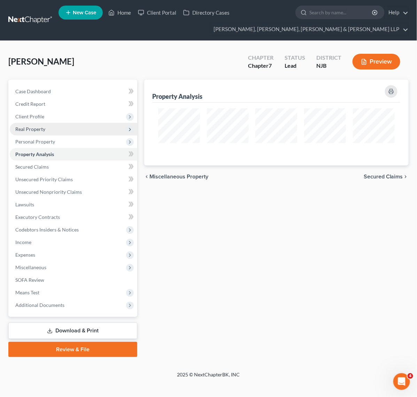
click at [65, 129] on span "Real Property" at bounding box center [74, 129] width 128 height 13
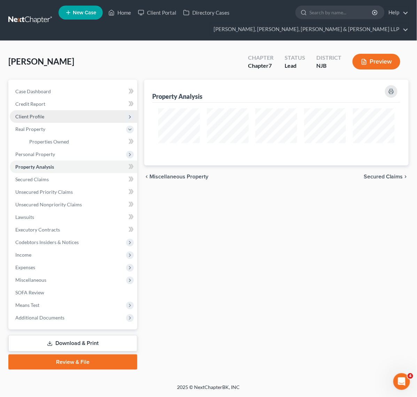
click at [65, 111] on span "Client Profile" at bounding box center [74, 116] width 128 height 13
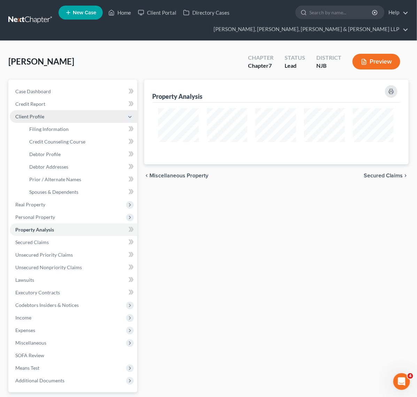
scroll to position [348675, 348499]
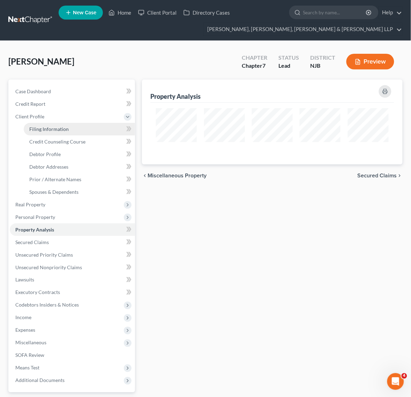
click at [60, 129] on span "Filing Information" at bounding box center [48, 129] width 39 height 6
select select "1"
select select "0"
select select "51"
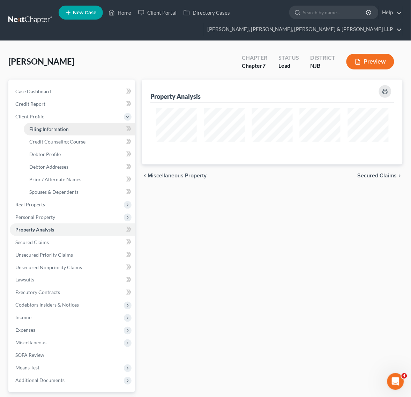
select select "0"
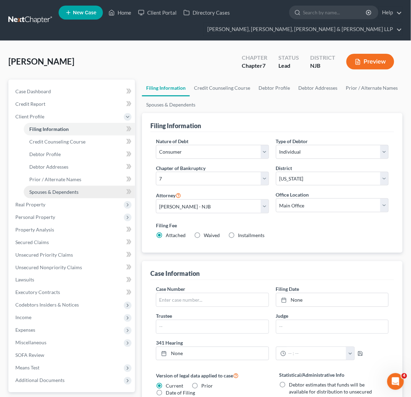
click at [55, 194] on span "Spouses & Dependents" at bounding box center [53, 192] width 49 height 6
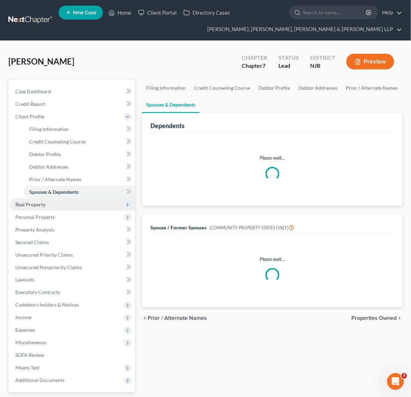
click at [46, 208] on span "Real Property" at bounding box center [72, 204] width 125 height 13
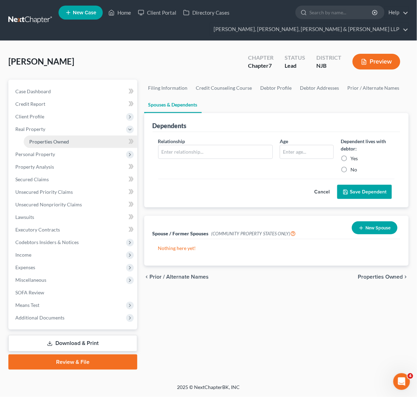
click at [41, 137] on link "Properties Owned" at bounding box center [81, 141] width 114 height 13
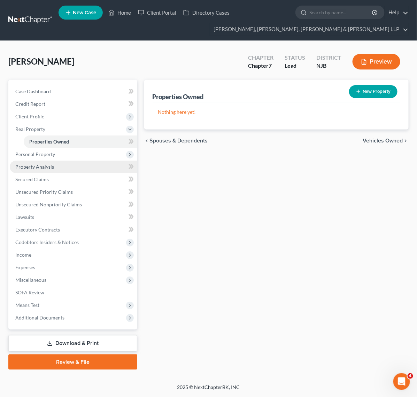
click at [90, 161] on link "Property Analysis" at bounding box center [74, 166] width 128 height 13
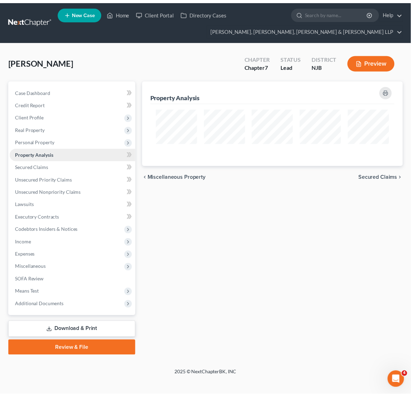
scroll to position [86, 264]
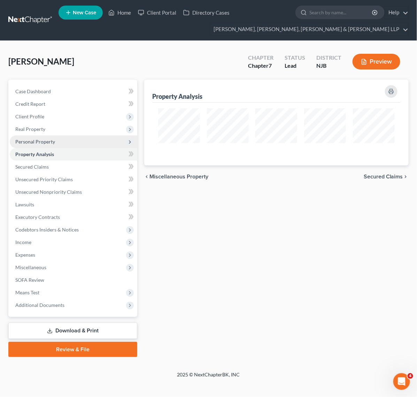
click at [85, 138] on span "Personal Property" at bounding box center [74, 141] width 128 height 13
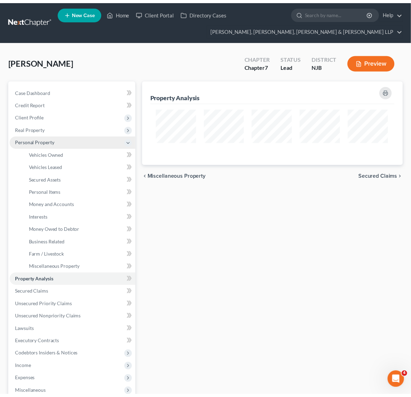
scroll to position [0, 0]
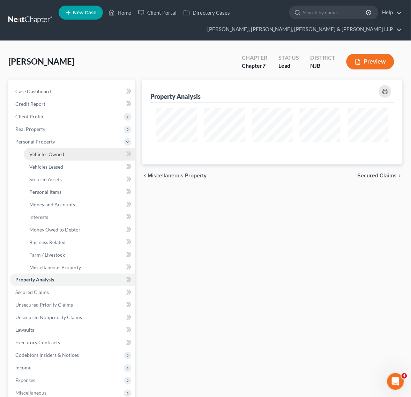
click at [73, 152] on link "Vehicles Owned" at bounding box center [79, 154] width 111 height 13
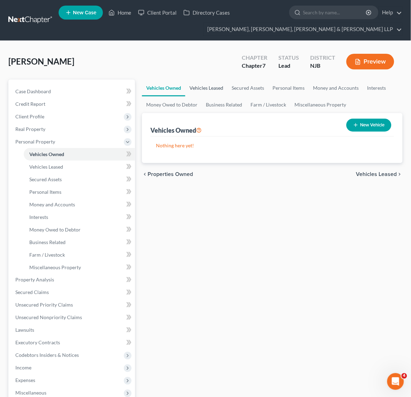
click at [212, 87] on link "Vehicles Leased" at bounding box center [206, 88] width 42 height 17
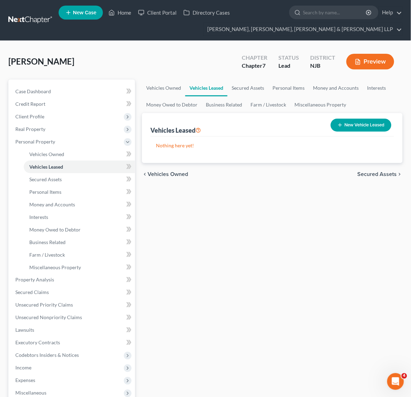
click at [366, 123] on button "New Vehicle Leased" at bounding box center [361, 125] width 61 height 13
select select "0"
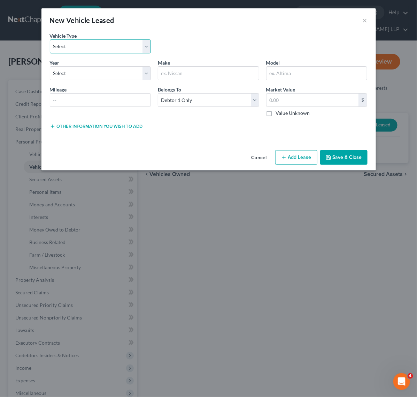
click at [79, 42] on select "Select Automobile Truck Trailer Watercraft Aircraft Motor Home Atv Other Vehicle" at bounding box center [100, 46] width 101 height 14
select select "0"
click at [50, 39] on select "Select Automobile Truck Trailer Watercraft Aircraft Motor Home Atv Other Vehicle" at bounding box center [100, 46] width 101 height 14
click at [141, 80] on select "Select 2026 2025 2024 2023 2022 2021 2020 2019 2018 2017 2016 2015 2014 2013 20…" at bounding box center [100, 73] width 101 height 14
select select "1"
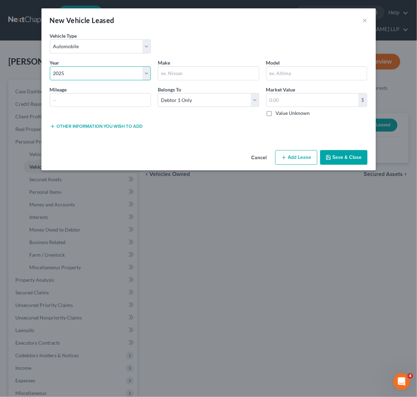
click at [50, 66] on select "Select 2026 2025 2024 2023 2022 2021 2020 2019 2018 2017 2016 2015 2014 2013 20…" at bounding box center [100, 73] width 101 height 14
click at [219, 73] on input "text" at bounding box center [208, 73] width 101 height 13
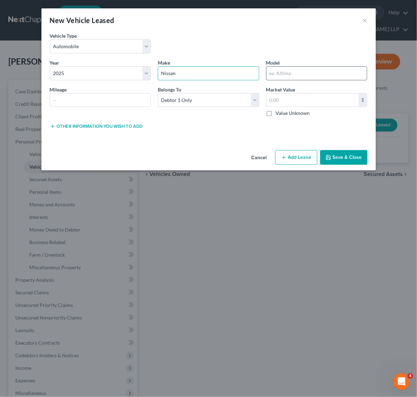
type input "Nissan"
click at [297, 76] on input "text" at bounding box center [317, 73] width 101 height 13
type input "Murano"
click at [114, 104] on input "text" at bounding box center [100, 99] width 101 height 13
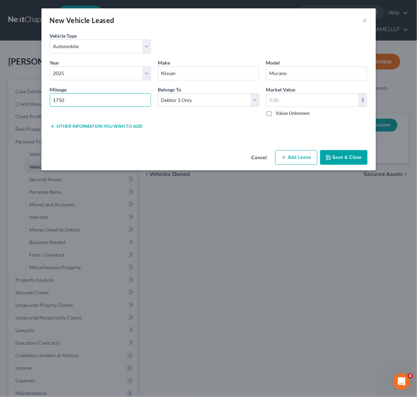
type input "1750"
click at [210, 128] on div "Lease Select" at bounding box center [209, 125] width 108 height 7
click at [293, 100] on input "text" at bounding box center [313, 99] width 92 height 13
type input "40,000"
click at [267, 46] on div "Vehicle Type * Select Automobile Truck Trailer Watercraft Aircraft Motor Home A…" at bounding box center [208, 45] width 325 height 27
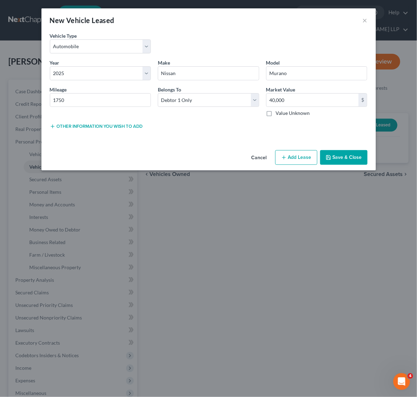
click at [327, 157] on icon "button" at bounding box center [329, 157] width 4 height 4
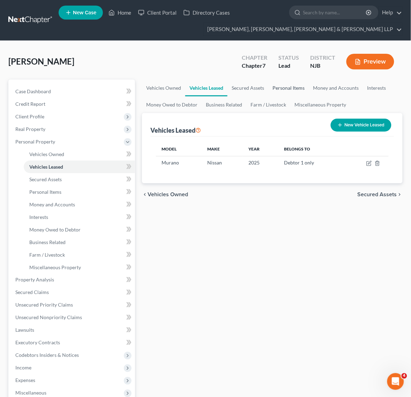
click at [278, 88] on link "Personal Items" at bounding box center [288, 88] width 40 height 17
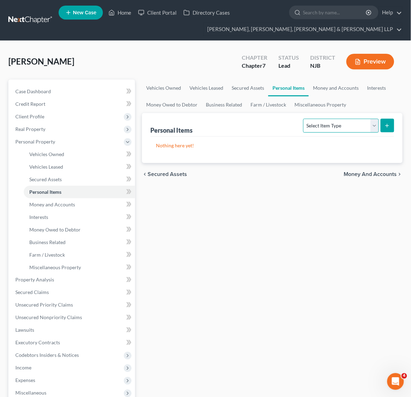
click at [355, 128] on select "Select Item Type Clothing Collectibles Of Value Electronics Firearms Household …" at bounding box center [340, 126] width 75 height 14
select select "household_goods"
click at [304, 119] on select "Select Item Type Clothing Collectibles Of Value Electronics Firearms Household …" at bounding box center [340, 126] width 75 height 14
click at [383, 128] on button "submit" at bounding box center [387, 126] width 14 height 14
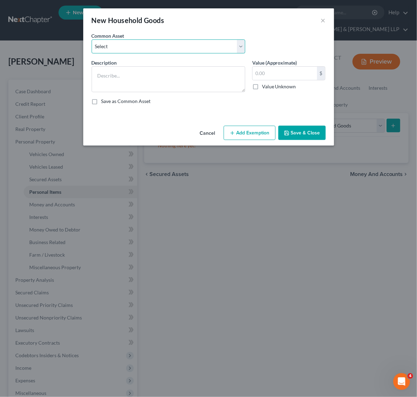
click at [128, 44] on select "Select Household items" at bounding box center [169, 46] width 154 height 14
select select "0"
click at [92, 39] on select "Select Household items" at bounding box center [169, 46] width 154 height 14
type textarea "Household items"
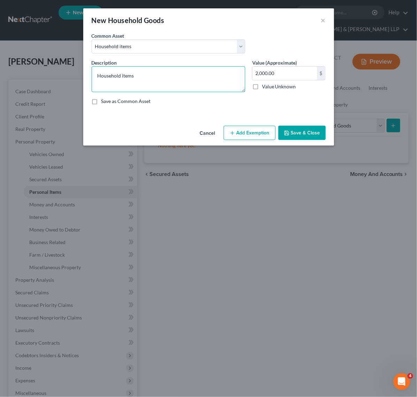
click at [151, 81] on textarea "Household items" at bounding box center [169, 79] width 154 height 26
click at [302, 75] on input "2,000.00" at bounding box center [285, 73] width 65 height 13
type input "2,500"
click at [290, 141] on div "Cancel Add Exemption Save & Close" at bounding box center [208, 134] width 251 height 23
click at [291, 133] on button "Save & Close" at bounding box center [302, 133] width 47 height 15
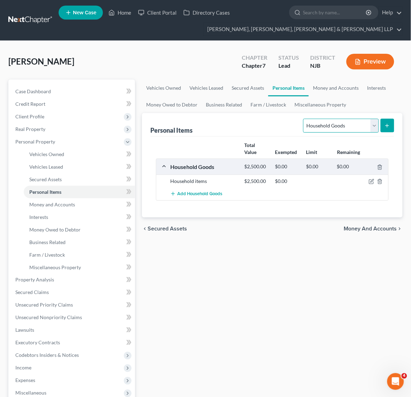
click at [346, 121] on select "Select Item Type Clothing Collectibles Of Value Electronics Firearms Household …" at bounding box center [340, 126] width 75 height 14
select select "electronics"
click at [304, 119] on select "Select Item Type Clothing Collectibles Of Value Electronics Firearms Household …" at bounding box center [340, 126] width 75 height 14
click at [391, 124] on button "submit" at bounding box center [387, 126] width 14 height 14
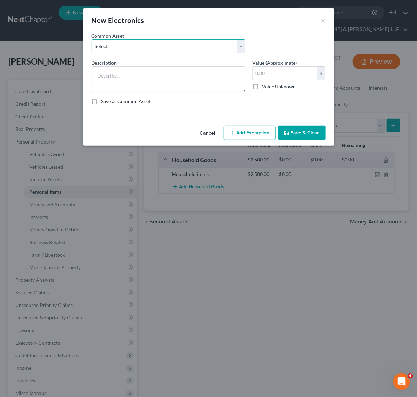
click at [159, 45] on select "Select Cellphone, TVs Electronic Appliances" at bounding box center [169, 46] width 154 height 14
select select "1"
click at [92, 39] on select "Select Cellphone, TVs Electronic Appliances" at bounding box center [169, 46] width 154 height 14
type textarea "Electronic Appliances"
click at [276, 74] on input "200.00" at bounding box center [285, 73] width 65 height 13
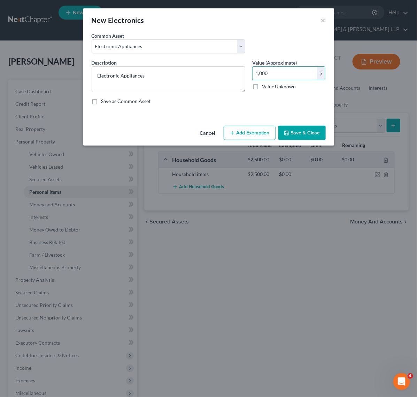
type input "1,000"
click at [304, 125] on div "Cancel Add Exemption Save & Close" at bounding box center [208, 134] width 251 height 23
click at [307, 130] on button "Save & Close" at bounding box center [302, 133] width 47 height 15
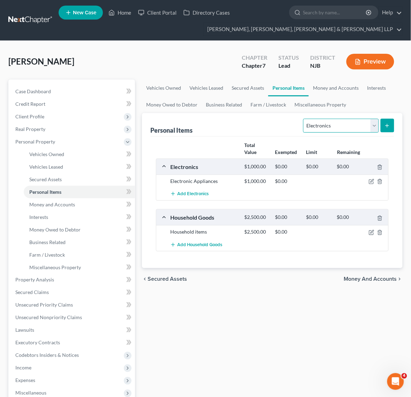
click at [342, 128] on select "Select Item Type Clothing Collectibles Of Value Electronics Firearms Household …" at bounding box center [340, 126] width 75 height 14
select select "clothing"
click at [304, 119] on select "Select Item Type Clothing Collectibles Of Value Electronics Firearms Household …" at bounding box center [340, 126] width 75 height 14
click at [389, 128] on button "submit" at bounding box center [387, 126] width 14 height 14
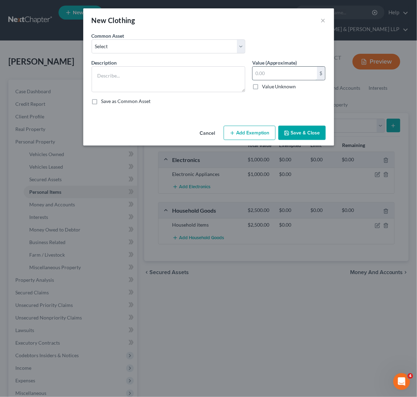
click at [281, 73] on input "text" at bounding box center [285, 73] width 65 height 13
type input "200"
click at [301, 129] on button "Save & Close" at bounding box center [302, 133] width 47 height 15
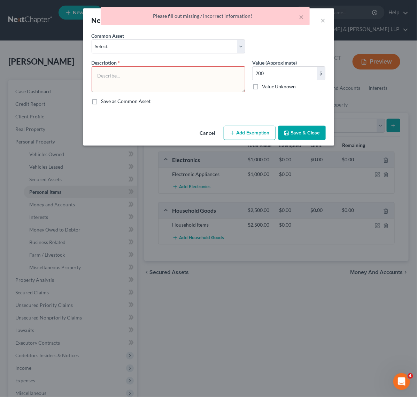
click at [175, 76] on textarea at bounding box center [169, 79] width 154 height 26
click at [167, 49] on select "Select Clothes, Shoes & Accessories" at bounding box center [169, 46] width 154 height 14
select select "0"
click at [92, 39] on select "Select Clothes, Shoes & Accessories" at bounding box center [169, 46] width 154 height 14
type textarea "Clothes, Shoes & Accessories"
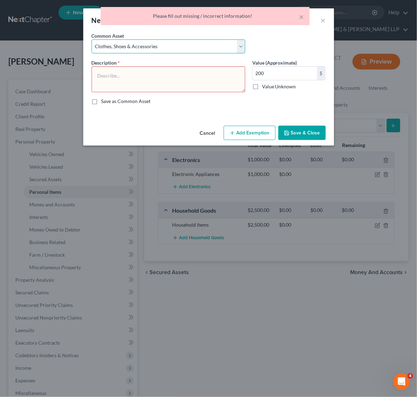
type input "300.00"
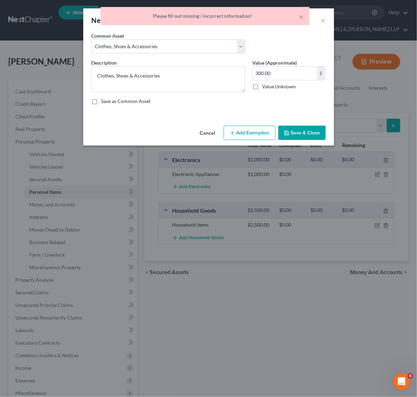
click at [300, 132] on button "Save & Close" at bounding box center [302, 133] width 47 height 15
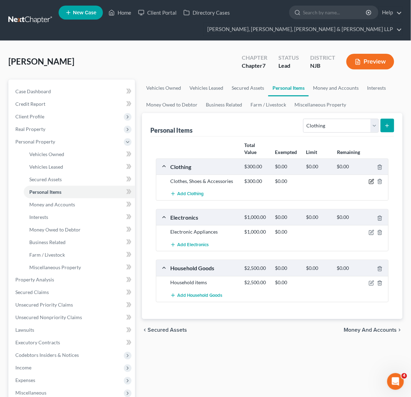
click at [370, 181] on icon "button" at bounding box center [372, 182] width 6 height 6
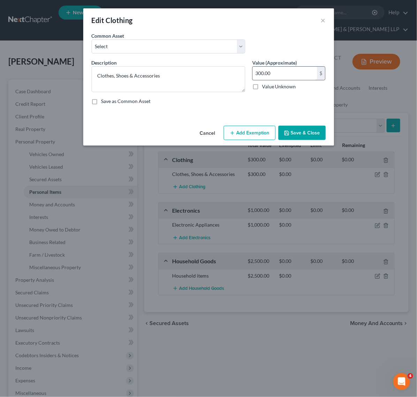
click at [264, 75] on input "300.00" at bounding box center [285, 73] width 65 height 13
type input "200"
click at [298, 128] on button "Save & Close" at bounding box center [302, 133] width 47 height 15
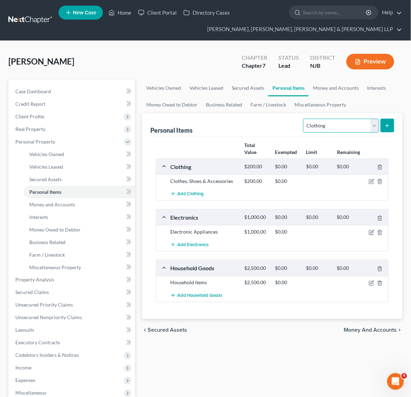
click at [339, 130] on select "Select Item Type Clothing Collectibles Of Value Electronics Firearms Household …" at bounding box center [340, 126] width 75 height 14
select select "jewelry"
click at [304, 119] on select "Select Item Type Clothing Collectibles Of Value Electronics Firearms Household …" at bounding box center [340, 126] width 75 height 14
click at [397, 120] on div "Personal Items Select Item Type Clothing Collectibles Of Value Electronics Fire…" at bounding box center [272, 216] width 261 height 206
click at [393, 121] on button "submit" at bounding box center [387, 126] width 14 height 14
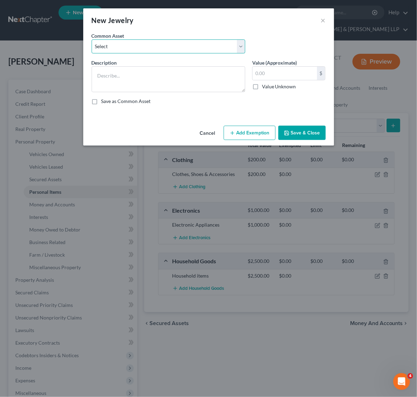
click at [196, 44] on select "Select Jewelry" at bounding box center [169, 46] width 154 height 14
select select "0"
click at [92, 39] on select "Select Jewelry" at bounding box center [169, 46] width 154 height 14
type textarea "Jewelry"
click at [299, 76] on input "150.00" at bounding box center [285, 73] width 65 height 13
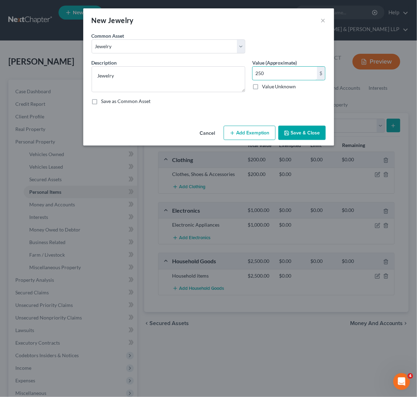
type input "250"
click at [304, 133] on button "Save & Close" at bounding box center [302, 133] width 47 height 15
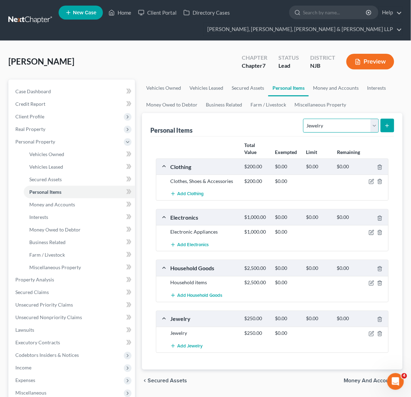
click at [344, 126] on select "Select Item Type Clothing Collectibles Of Value Electronics Firearms Household …" at bounding box center [340, 126] width 75 height 14
click at [242, 132] on div "Personal Items Select Item Type Clothing Collectibles Of Value Electronics Fire…" at bounding box center [272, 124] width 244 height 23
click at [340, 86] on link "Money and Accounts" at bounding box center [336, 88] width 54 height 17
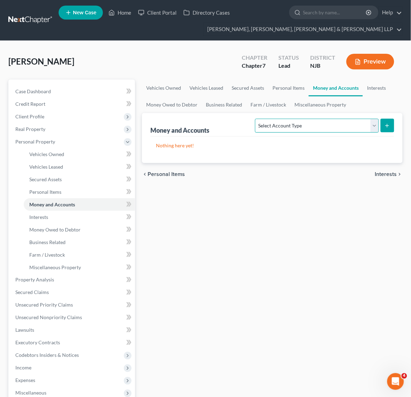
click at [289, 120] on select "Select Account Type Brokerage Cash on Hand Certificates of Deposit Checking Acc…" at bounding box center [316, 126] width 123 height 14
select select "cash_on_hand"
click at [257, 119] on select "Select Account Type Brokerage Cash on Hand Certificates of Deposit Checking Acc…" at bounding box center [316, 126] width 123 height 14
click at [392, 130] on button "submit" at bounding box center [387, 126] width 14 height 14
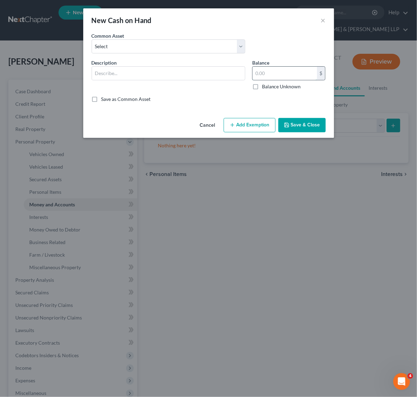
click at [263, 68] on input "text" at bounding box center [285, 73] width 65 height 13
click at [166, 32] on div "Common Asset Select Cash on hand Cash on hand" at bounding box center [168, 42] width 161 height 21
click at [161, 41] on select "Select Cash on hand Cash on hand" at bounding box center [169, 46] width 154 height 14
select select "0"
click at [92, 39] on select "Select Cash on hand Cash on hand" at bounding box center [169, 46] width 154 height 14
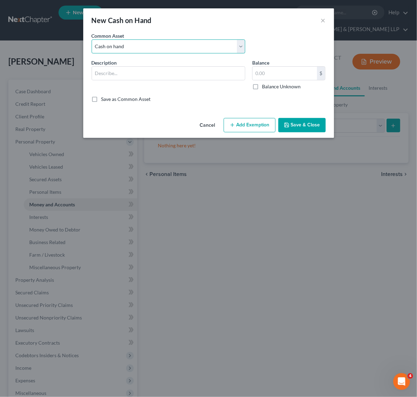
type input "Cash on hand"
click at [269, 69] on input "50.00" at bounding box center [285, 73] width 65 height 13
type input "200"
click at [301, 121] on button "Save & Close" at bounding box center [302, 125] width 47 height 15
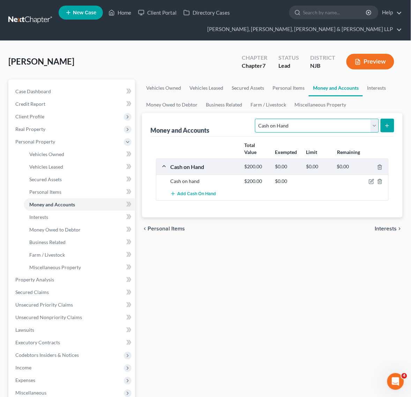
click at [305, 126] on select "Select Account Type Brokerage Cash on Hand Certificates of Deposit Checking Acc…" at bounding box center [316, 126] width 123 height 14
select select "checking"
click at [257, 119] on select "Select Account Type Brokerage Cash on Hand Certificates of Deposit Checking Acc…" at bounding box center [316, 126] width 123 height 14
click at [384, 126] on button "submit" at bounding box center [387, 126] width 14 height 14
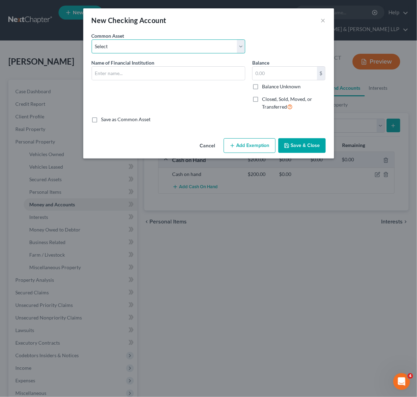
drag, startPoint x: 140, startPoint y: 43, endPoint x: 156, endPoint y: 44, distance: 16.1
click at [140, 43] on select "Select TD Bank Valley National Bank Bank of America [PERSON_NAME] Fargo Bank, […" at bounding box center [169, 46] width 154 height 14
select select "4"
click at [92, 39] on select "Select TD Bank Valley National Bank Bank of America [PERSON_NAME] Fargo Bank, […" at bounding box center [169, 46] width 154 height 14
type input "Chase Bank"
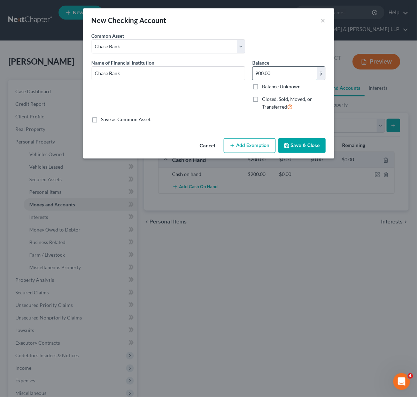
click at [282, 74] on input "900.00" at bounding box center [285, 73] width 65 height 13
type input "700"
click at [293, 149] on button "Save & Close" at bounding box center [302, 145] width 47 height 15
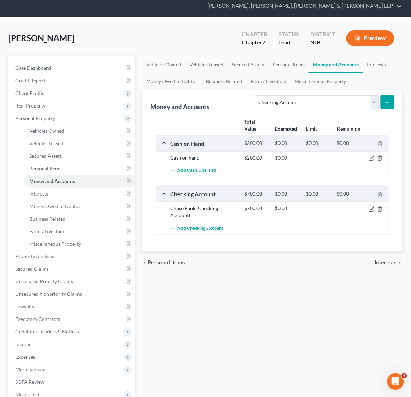
scroll to position [44, 0]
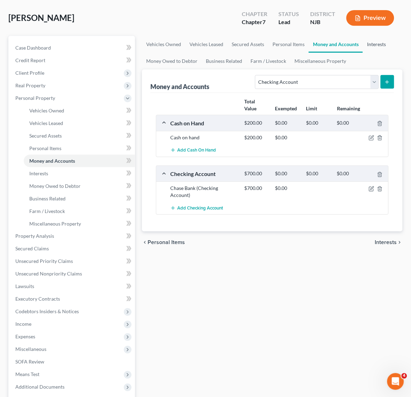
click at [369, 42] on link "Interests" at bounding box center [376, 44] width 27 height 17
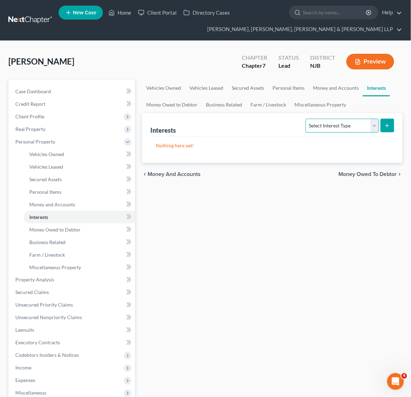
click at [360, 119] on select "Select Interest Type 401K Annuity Bond Education IRA Government Bond Government…" at bounding box center [342, 126] width 73 height 14
select select "term_life_insurance"
click at [307, 119] on select "Select Interest Type 401K Annuity Bond Education IRA Government Bond Government…" at bounding box center [342, 126] width 73 height 14
click at [393, 127] on button "submit" at bounding box center [387, 126] width 14 height 14
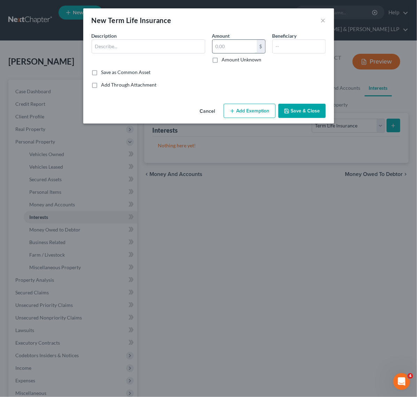
click at [241, 46] on input "text" at bounding box center [235, 46] width 44 height 13
drag, startPoint x: 241, startPoint y: 46, endPoint x: 184, endPoint y: 42, distance: 57.7
click at [194, 44] on div "Description * Amount 0 $ Amount Unknown Beneficiary" at bounding box center [208, 50] width 241 height 37
type input "0"
click at [233, 66] on div "Description * Amount 0 $ Amount Unknown Beneficiary" at bounding box center [208, 50] width 241 height 37
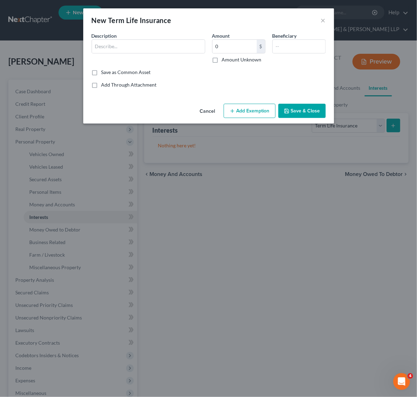
click at [234, 61] on label "Amount Unknown" at bounding box center [242, 59] width 40 height 7
click at [229, 61] on input "Amount Unknown" at bounding box center [227, 58] width 5 height 5
checkbox input "true"
click at [156, 50] on input "text" at bounding box center [148, 46] width 113 height 13
type input "Global Life"
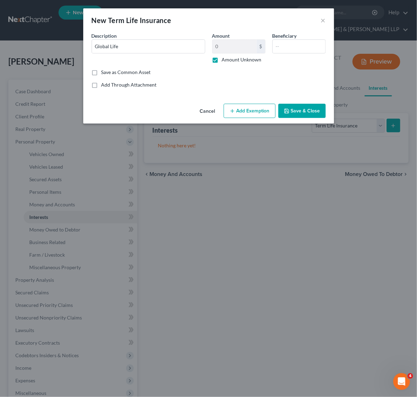
click at [293, 112] on button "Save & Close" at bounding box center [302, 111] width 47 height 15
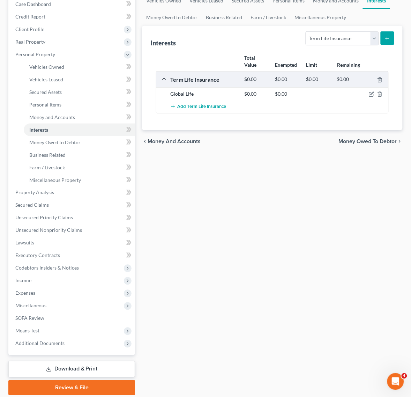
scroll to position [44, 0]
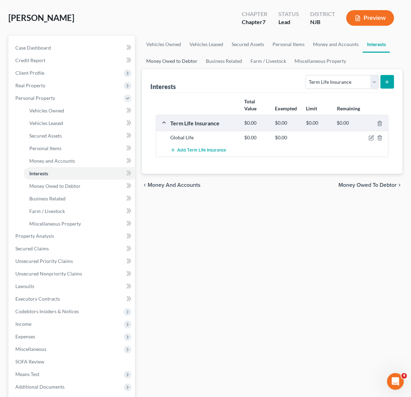
click at [178, 65] on link "Money Owed to Debtor" at bounding box center [172, 61] width 60 height 17
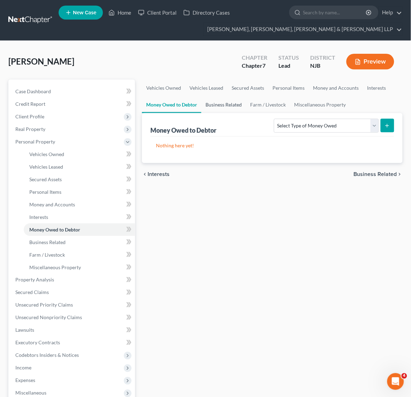
click at [231, 111] on link "Business Related" at bounding box center [223, 104] width 45 height 17
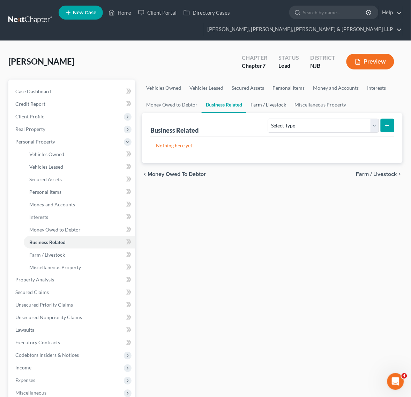
click at [252, 97] on link "Farm / Livestock" at bounding box center [268, 104] width 44 height 17
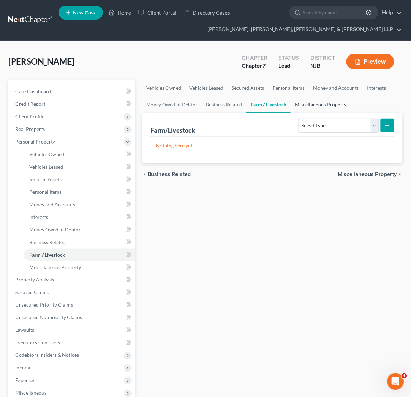
click at [306, 98] on link "Miscellaneous Property" at bounding box center [321, 104] width 60 height 17
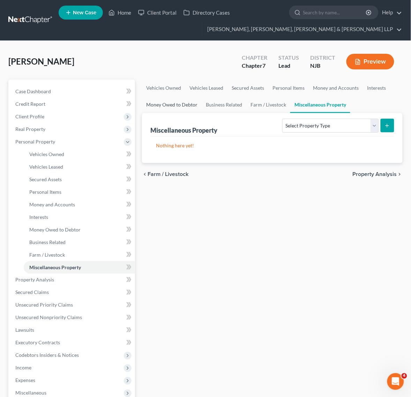
click at [195, 106] on link "Money Owed to Debtor" at bounding box center [172, 104] width 60 height 17
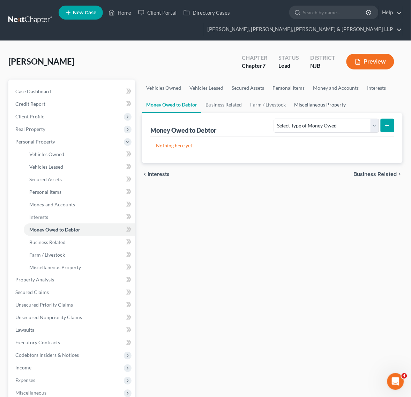
click at [342, 100] on link "Miscellaneous Property" at bounding box center [320, 104] width 60 height 17
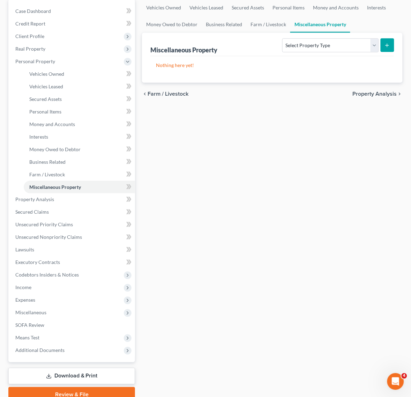
scroll to position [87, 0]
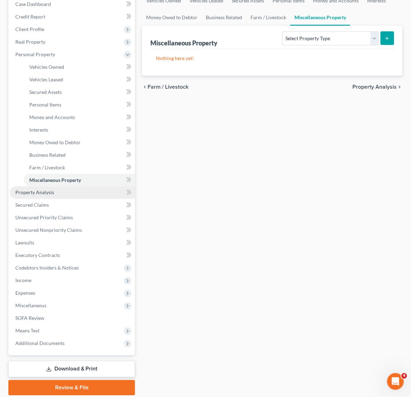
click at [99, 191] on link "Property Analysis" at bounding box center [72, 192] width 125 height 13
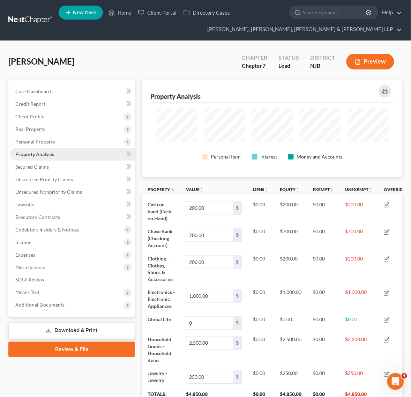
scroll to position [98, 260]
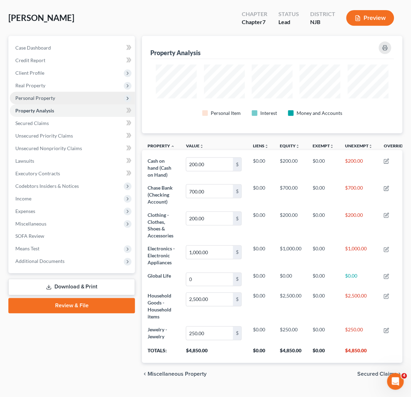
click at [93, 99] on span "Personal Property" at bounding box center [72, 98] width 125 height 13
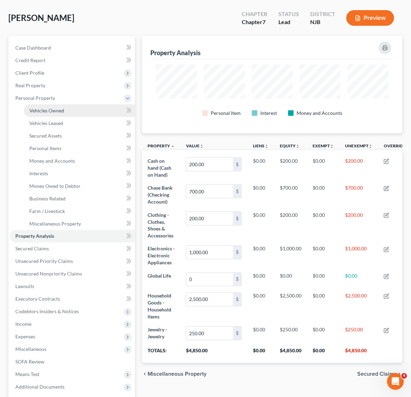
click at [80, 111] on link "Vehicles Owned" at bounding box center [79, 110] width 111 height 13
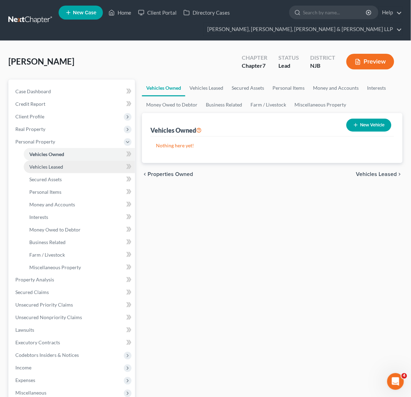
click at [86, 164] on link "Vehicles Leased" at bounding box center [79, 166] width 111 height 13
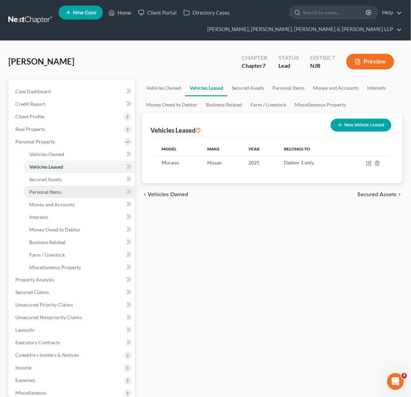
click at [88, 186] on link "Personal Items" at bounding box center [79, 192] width 111 height 13
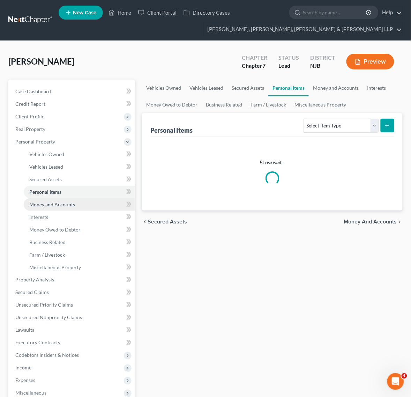
click at [89, 203] on link "Money and Accounts" at bounding box center [79, 204] width 111 height 13
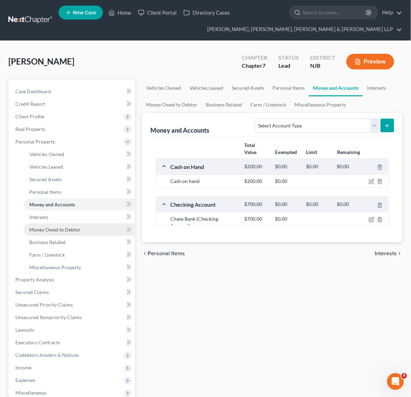
drag, startPoint x: 95, startPoint y: 224, endPoint x: 97, endPoint y: 234, distance: 10.4
click at [95, 224] on link "Money Owed to Debtor" at bounding box center [79, 229] width 111 height 13
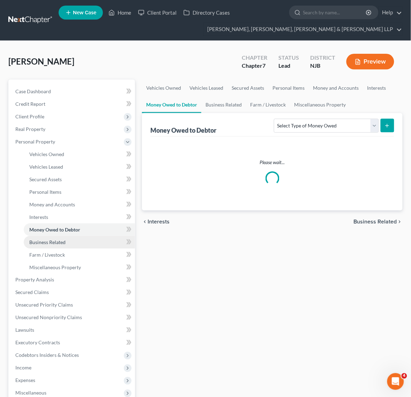
click at [97, 236] on link "Business Related" at bounding box center [79, 242] width 111 height 13
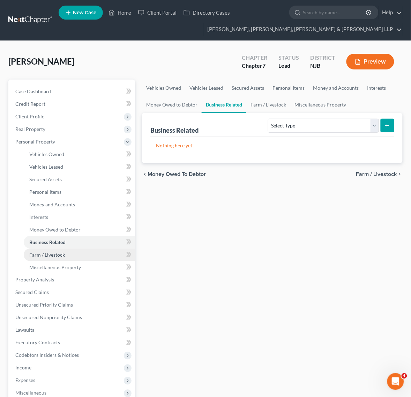
click at [102, 250] on link "Farm / Livestock" at bounding box center [79, 254] width 111 height 13
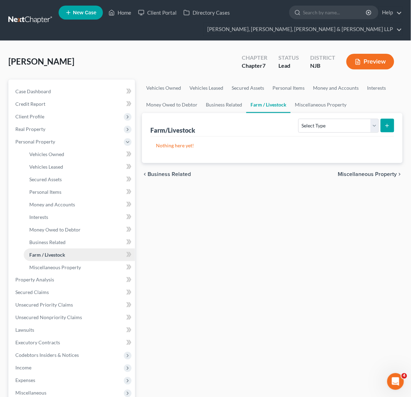
click at [102, 257] on link "Farm / Livestock" at bounding box center [79, 254] width 111 height 13
click at [76, 284] on link "Property Analysis" at bounding box center [72, 279] width 125 height 13
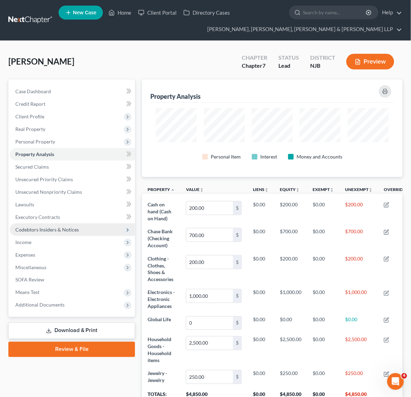
scroll to position [98, 260]
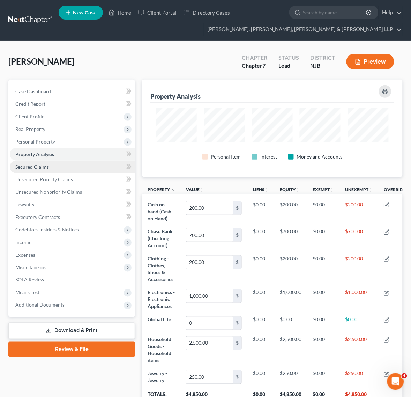
click at [63, 170] on link "Secured Claims" at bounding box center [72, 166] width 125 height 13
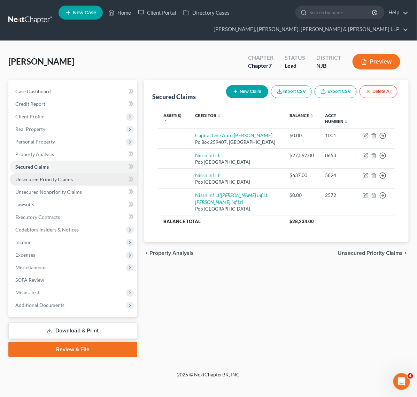
click at [65, 179] on span "Unsecured Priority Claims" at bounding box center [44, 179] width 58 height 6
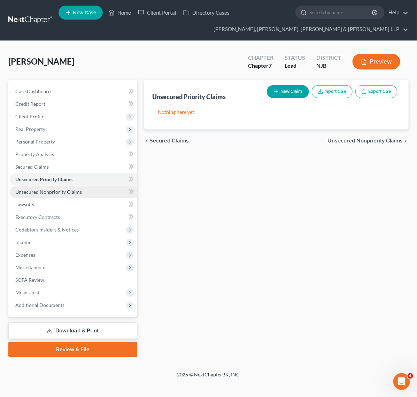
click at [59, 191] on span "Unsecured Nonpriority Claims" at bounding box center [48, 192] width 67 height 6
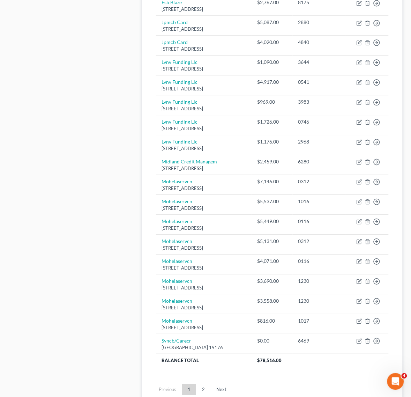
scroll to position [392, 0]
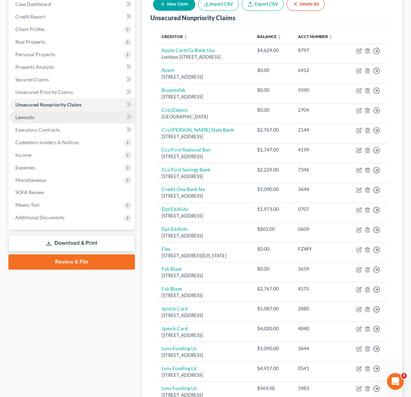
click at [57, 122] on link "Lawsuits" at bounding box center [72, 117] width 125 height 13
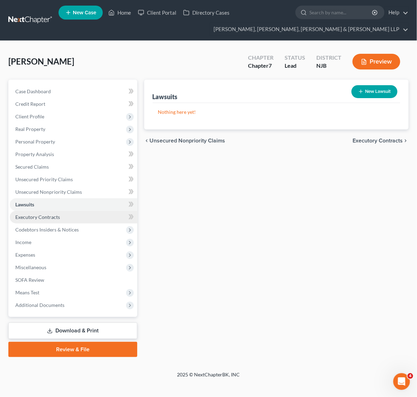
click at [43, 212] on link "Executory Contracts" at bounding box center [74, 217] width 128 height 13
click at [393, 90] on button "New Contract" at bounding box center [374, 91] width 48 height 13
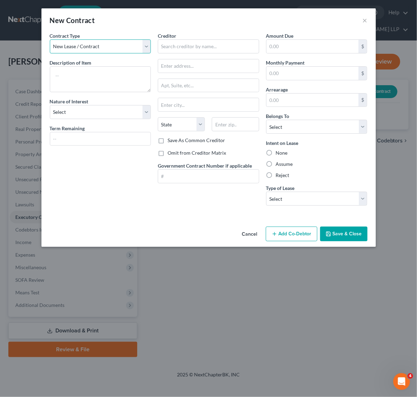
click at [105, 39] on select "New Lease / Contract New Timeshare" at bounding box center [100, 46] width 101 height 14
drag, startPoint x: 193, startPoint y: 34, endPoint x: 191, endPoint y: 38, distance: 3.9
click at [193, 34] on div "Creditor *" at bounding box center [208, 42] width 101 height 21
click at [115, 77] on textarea at bounding box center [100, 79] width 101 height 26
type textarea "Dept of Labor"
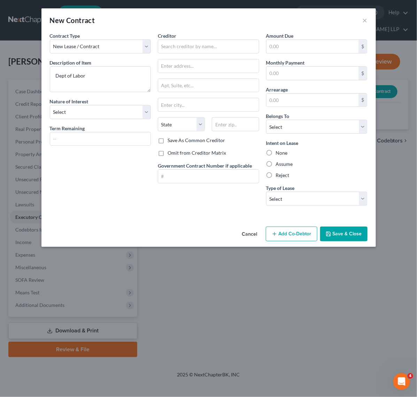
click at [91, 123] on div "Contract Type New Lease / Contract New Timeshare Description of non-residential…" at bounding box center [100, 121] width 108 height 179
click at [91, 117] on select "Select Purchaser Agent Lessor Lessee" at bounding box center [100, 112] width 101 height 14
click at [97, 180] on div "Contract Type New Lease / Contract New Timeshare Description of non-residential…" at bounding box center [100, 121] width 108 height 179
click at [185, 41] on input "text" at bounding box center [208, 46] width 101 height 14
click at [297, 49] on input "text" at bounding box center [313, 46] width 92 height 13
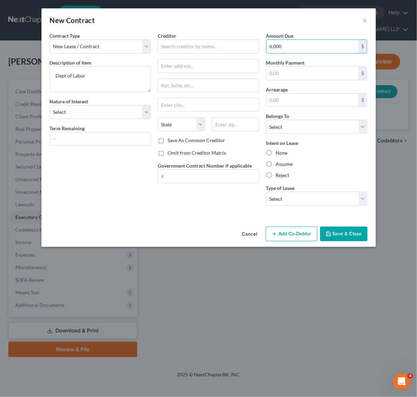
type input "6,000"
click at [329, 230] on button "Save & Close" at bounding box center [344, 233] width 47 height 15
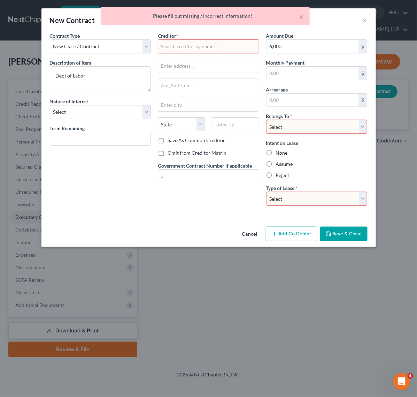
click at [325, 199] on select "Select Real Estate Car Other" at bounding box center [316, 198] width 101 height 14
select select "2"
click at [266, 192] on select "Select Real Estate Car Other" at bounding box center [316, 198] width 101 height 14
click at [311, 125] on select "Select Debtor 1 Only Debtor 2 Only Debtor 1 And Debtor 2 Only At Least One Of T…" at bounding box center [316, 127] width 101 height 14
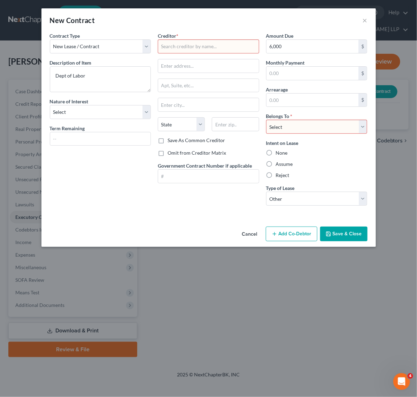
select select "0"
click at [266, 120] on select "Select Debtor 1 Only Debtor 2 Only Debtor 1 And Debtor 2 Only At Least One Of T…" at bounding box center [316, 127] width 101 height 14
click at [344, 254] on div "New Contract × Contract Type New Lease / Contract New Timeshare Description of …" at bounding box center [208, 198] width 417 height 397
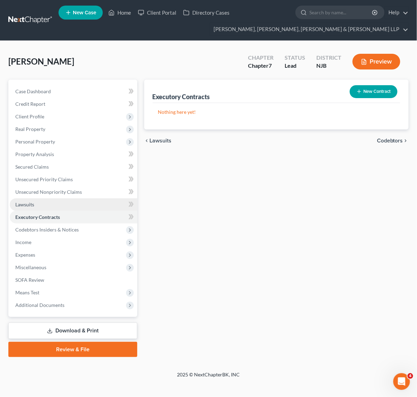
click at [104, 205] on link "Lawsuits" at bounding box center [74, 204] width 128 height 13
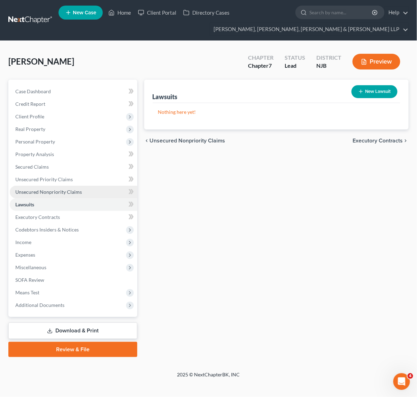
click at [102, 196] on link "Unsecured Nonpriority Claims" at bounding box center [74, 192] width 128 height 13
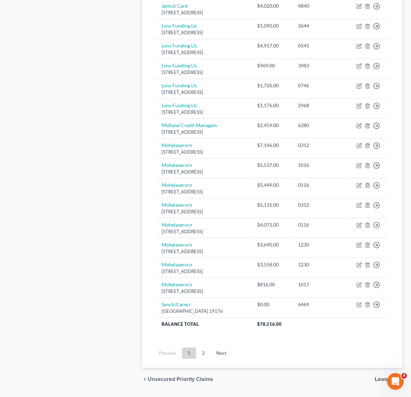
scroll to position [432, 0]
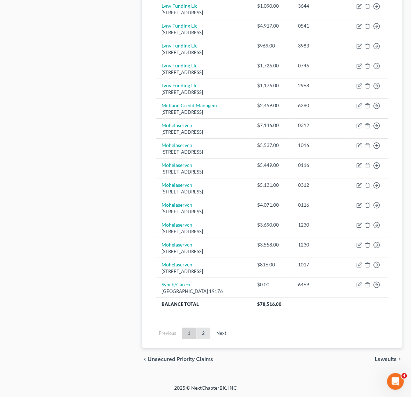
click at [198, 332] on link "2" at bounding box center [203, 332] width 14 height 11
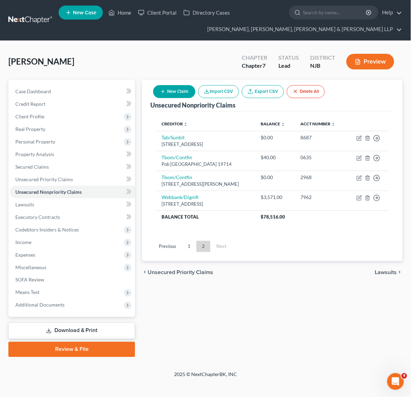
scroll to position [0, 0]
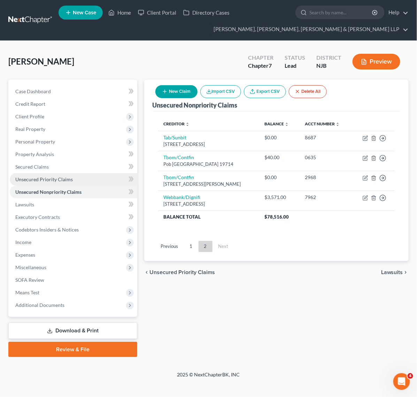
click at [96, 177] on link "Unsecured Priority Claims" at bounding box center [74, 179] width 128 height 13
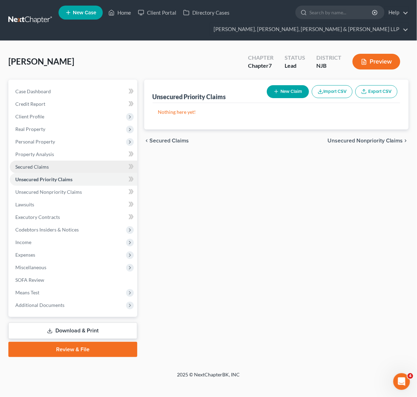
click at [99, 168] on link "Secured Claims" at bounding box center [74, 166] width 128 height 13
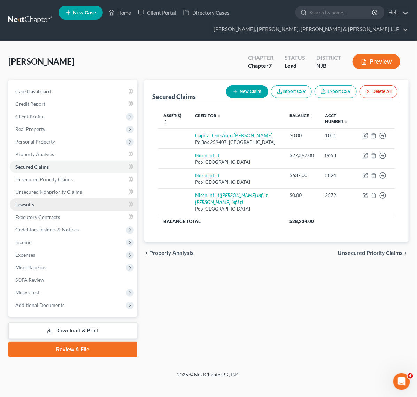
click at [68, 205] on link "Lawsuits" at bounding box center [74, 204] width 128 height 13
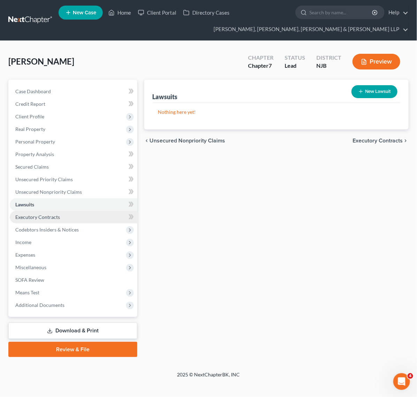
click at [70, 220] on link "Executory Contracts" at bounding box center [74, 217] width 128 height 13
click at [391, 88] on button "New Contract" at bounding box center [374, 91] width 48 height 13
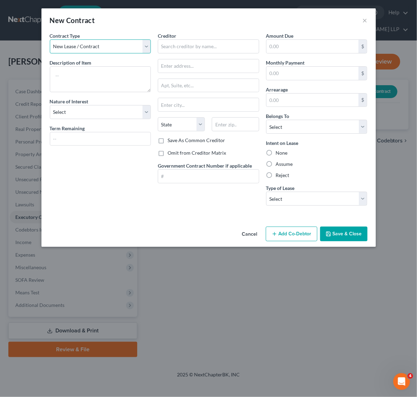
click at [109, 47] on select "New Lease / Contract New Timeshare" at bounding box center [100, 46] width 101 height 14
click at [50, 39] on select "New Lease / Contract New Timeshare" at bounding box center [100, 46] width 101 height 14
click at [110, 69] on textarea at bounding box center [100, 79] width 101 height 26
click at [105, 70] on textarea at bounding box center [100, 79] width 101 height 26
paste textarea "Owes Dept. of Labor 6k"
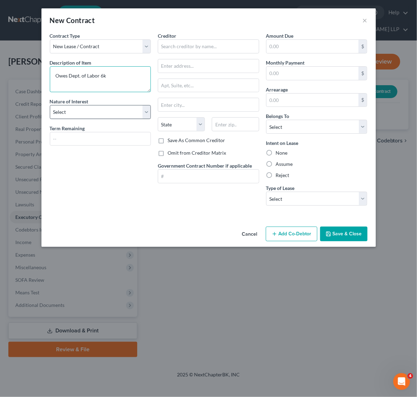
type textarea "Owes Dept. of Labor 6k"
click at [94, 113] on select "Select Purchaser Agent Lessor Lessee" at bounding box center [100, 112] width 101 height 14
click at [50, 105] on select "Select Purchaser Agent Lessor Lessee" at bounding box center [100, 112] width 101 height 14
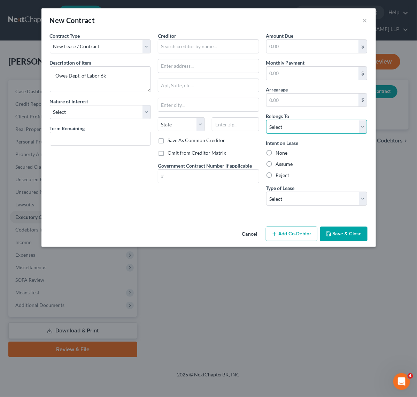
click at [283, 126] on select "Select Debtor 1 Only Debtor 2 Only Debtor 1 And Debtor 2 Only At Least One Of T…" at bounding box center [316, 127] width 101 height 14
select select "0"
click at [266, 120] on select "Select Debtor 1 Only Debtor 2 Only Debtor 1 And Debtor 2 Only At Least One Of T…" at bounding box center [316, 127] width 101 height 14
click at [318, 202] on select "Select Real Estate Car Other" at bounding box center [316, 198] width 101 height 14
select select "2"
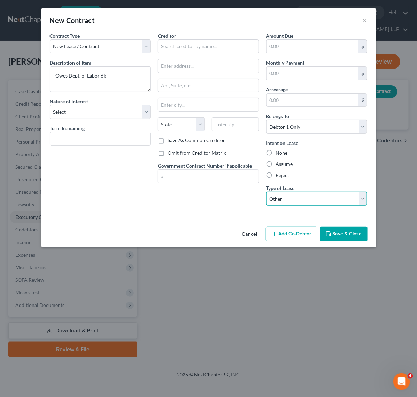
click at [266, 192] on select "Select Real Estate Car Other" at bounding box center [316, 198] width 101 height 14
click at [326, 234] on button "Save & Close" at bounding box center [344, 233] width 47 height 15
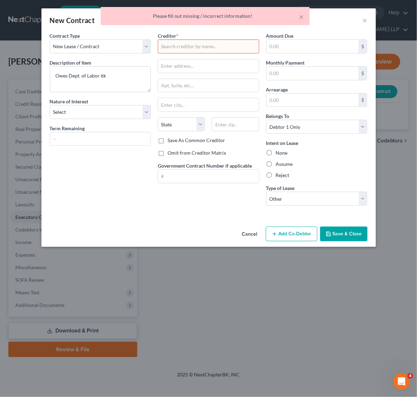
click at [195, 38] on div "Creditor *" at bounding box center [208, 42] width 101 height 21
click at [195, 42] on input "text" at bounding box center [208, 46] width 101 height 14
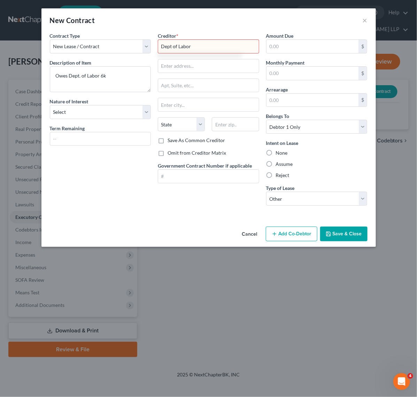
type input "Dept of Labor"
click at [332, 238] on button "Save & Close" at bounding box center [344, 233] width 47 height 15
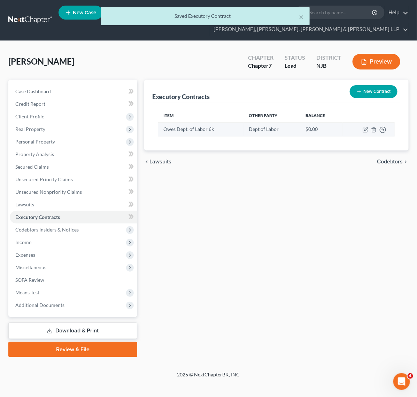
click at [281, 128] on td "Dept of Labor" at bounding box center [272, 129] width 57 height 14
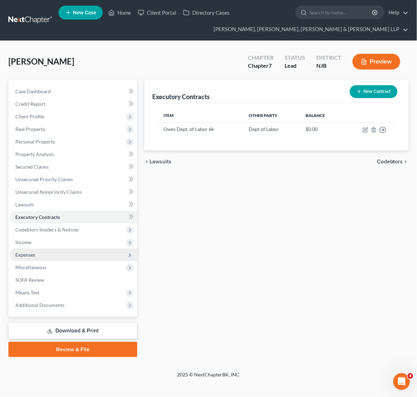
click at [66, 257] on span "Expenses" at bounding box center [74, 254] width 128 height 13
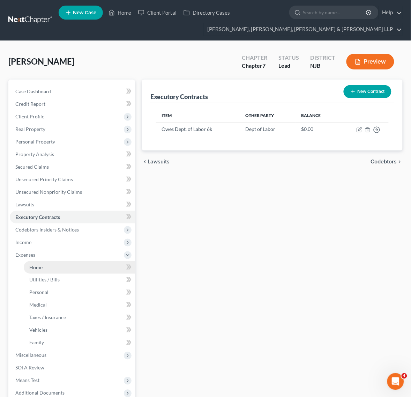
click at [67, 262] on link "Home" at bounding box center [79, 267] width 111 height 13
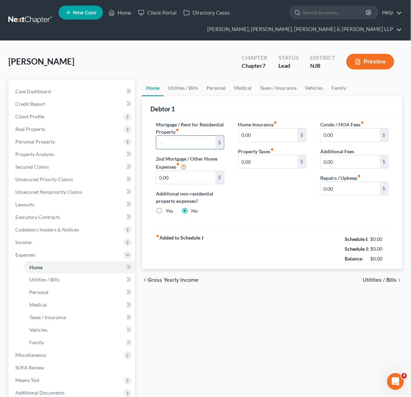
click at [189, 146] on input "text" at bounding box center [185, 142] width 59 height 13
type input "1,000"
drag, startPoint x: 255, startPoint y: 245, endPoint x: 238, endPoint y: 250, distance: 17.9
click at [246, 249] on div "fiber_manual_record Added to Schedule J Schedule I: $0.00 Schedule J: $1,000.00…" at bounding box center [272, 248] width 244 height 41
click at [182, 91] on link "Utilities / Bills" at bounding box center [183, 88] width 39 height 17
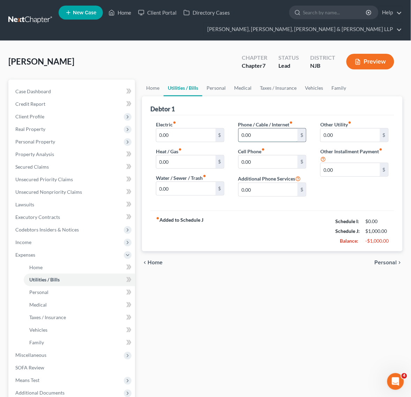
click at [280, 138] on input "0.00" at bounding box center [268, 134] width 59 height 13
type input "175"
click at [286, 232] on div "fiber_manual_record Added to Schedule J Schedule I: $0.00 Schedule J: $1,175.00…" at bounding box center [272, 230] width 244 height 41
click at [214, 73] on div "[PERSON_NAME] Upgraded Chapter Chapter 7 Status [GEOGRAPHIC_DATA] [GEOGRAPHIC_D…" at bounding box center [205, 64] width 394 height 30
click at [218, 90] on link "Personal" at bounding box center [216, 88] width 28 height 17
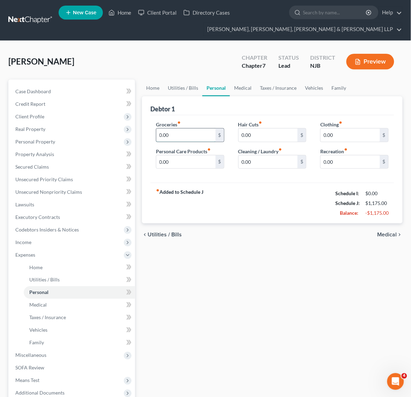
click at [180, 131] on input "0.00" at bounding box center [185, 134] width 59 height 13
type input "250"
click at [274, 161] on input "0.00" at bounding box center [268, 161] width 59 height 13
type input "1"
click at [335, 135] on input "0.00" at bounding box center [350, 134] width 59 height 13
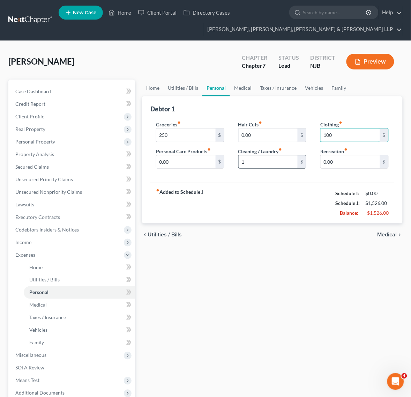
type input "100"
click at [279, 160] on input "1" at bounding box center [268, 161] width 59 height 13
type input "0"
click at [227, 250] on div "Home Utilities / Bills Personal Medical Taxes / Insurance Vehicles Family Debto…" at bounding box center [271, 262] width 267 height 365
click at [182, 169] on div "Groceries fiber_manual_record 250 $ Personal Care Products fiber_manual_record …" at bounding box center [190, 148] width 82 height 54
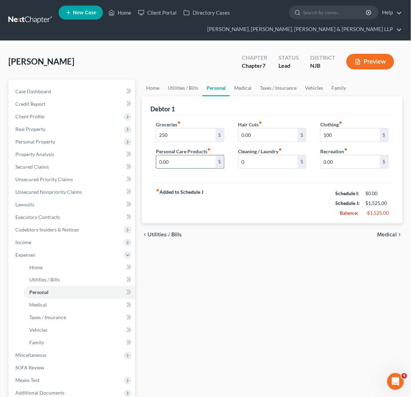
click at [182, 166] on input "0.00" at bounding box center [185, 161] width 59 height 13
type input "175"
click at [199, 217] on strong "fiber_manual_record Added to Schedule J" at bounding box center [179, 202] width 47 height 29
click at [252, 88] on link "Medical" at bounding box center [243, 88] width 26 height 17
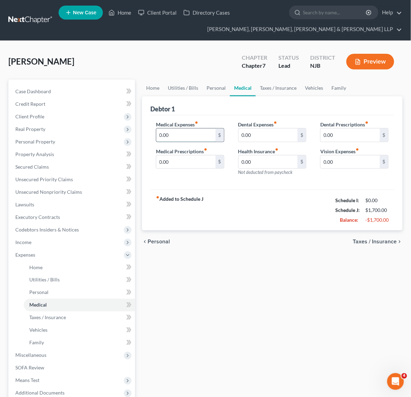
click at [187, 133] on input "0.00" at bounding box center [185, 134] width 59 height 13
type input "3"
type input "400"
click at [285, 134] on input "0.00" at bounding box center [268, 134] width 59 height 13
type input "50"
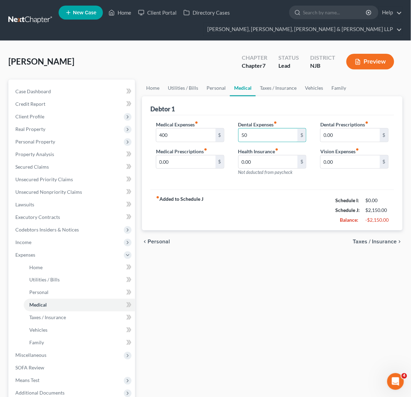
click at [270, 218] on div "fiber_manual_record Added to Schedule J Schedule I: $0.00 Schedule J: $2,150.00…" at bounding box center [272, 209] width 244 height 41
click at [281, 83] on link "Taxes / Insurance" at bounding box center [278, 88] width 45 height 17
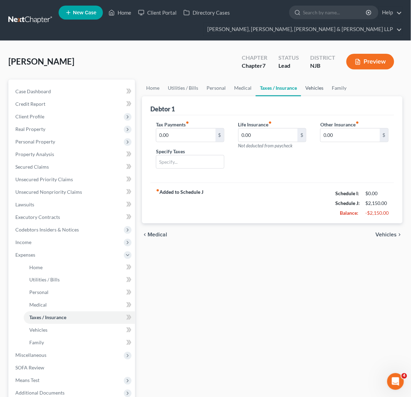
click at [321, 93] on link "Vehicles" at bounding box center [314, 88] width 27 height 17
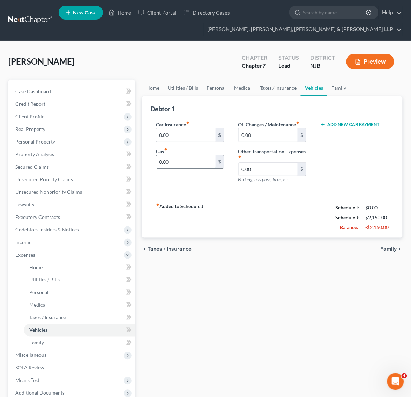
click at [207, 163] on input "0.00" at bounding box center [185, 161] width 59 height 13
type input "350"
click at [247, 135] on input "0.00" at bounding box center [268, 134] width 59 height 13
type input "100"
click at [248, 247] on div "chevron_left Taxes / Insurance Family chevron_right" at bounding box center [272, 249] width 261 height 22
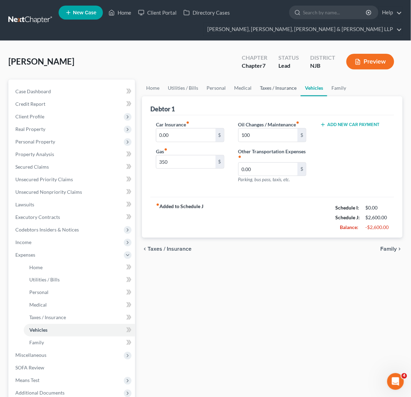
click at [279, 88] on link "Taxes / Insurance" at bounding box center [278, 88] width 45 height 17
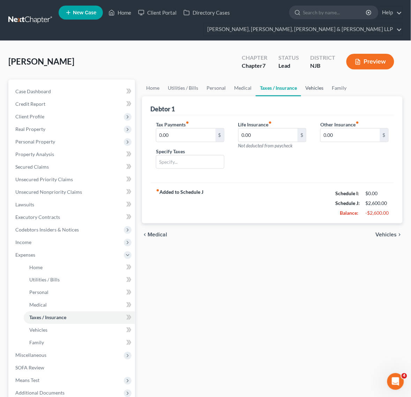
click at [306, 91] on link "Vehicles" at bounding box center [314, 88] width 27 height 17
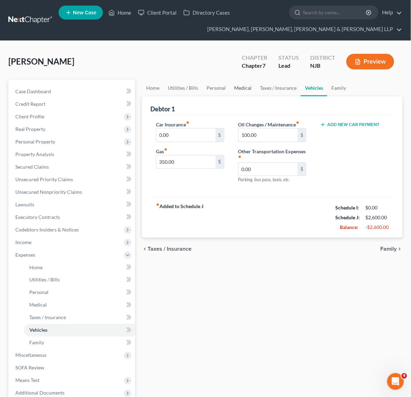
click at [247, 91] on link "Medical" at bounding box center [243, 88] width 26 height 17
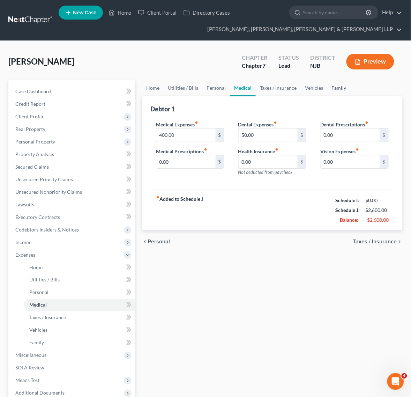
click at [328, 91] on link "Family" at bounding box center [338, 88] width 23 height 17
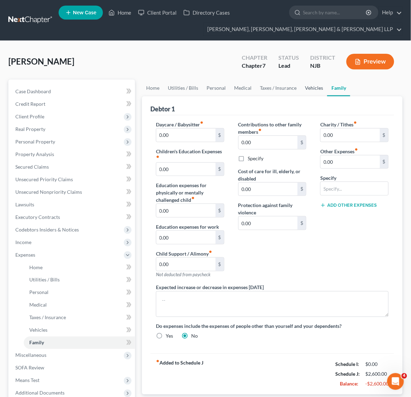
click at [320, 91] on link "Vehicles" at bounding box center [314, 88] width 27 height 17
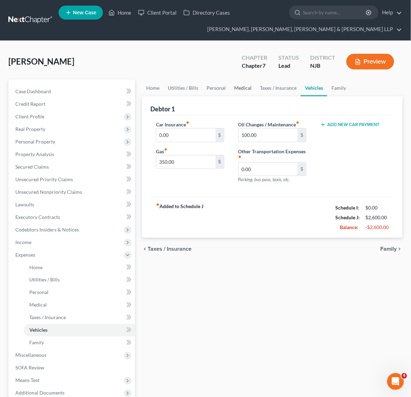
click at [241, 88] on link "Medical" at bounding box center [243, 88] width 26 height 17
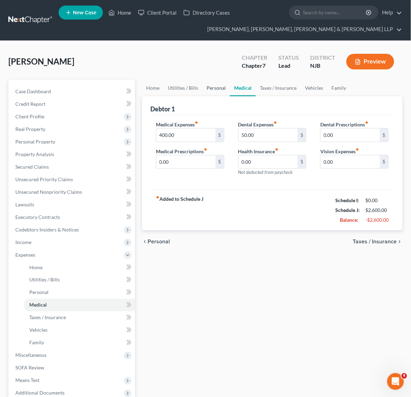
click at [221, 88] on link "Personal" at bounding box center [216, 88] width 28 height 17
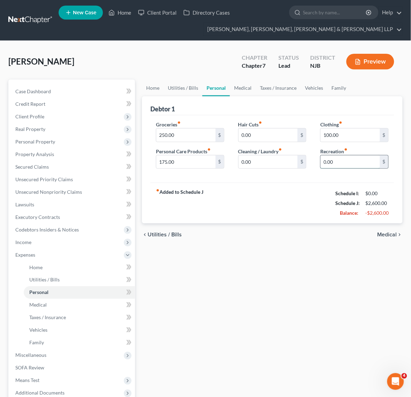
click at [344, 155] on input "0.00" at bounding box center [350, 161] width 59 height 13
type input "500"
click at [342, 86] on link "Family" at bounding box center [338, 88] width 23 height 17
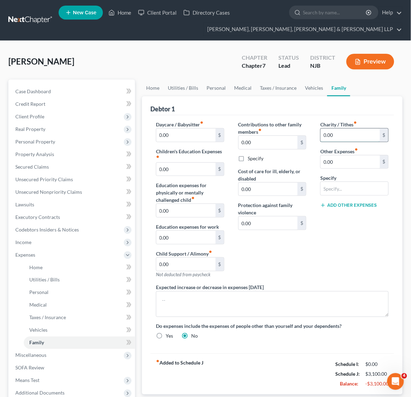
click at [341, 132] on input "0.00" at bounding box center [350, 134] width 59 height 13
type input "75"
click at [302, 88] on link "Vehicles" at bounding box center [314, 88] width 27 height 17
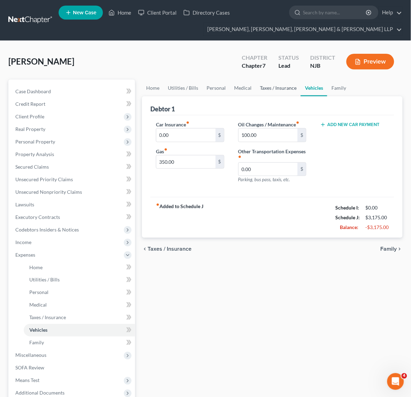
click at [293, 88] on link "Taxes / Insurance" at bounding box center [278, 88] width 45 height 17
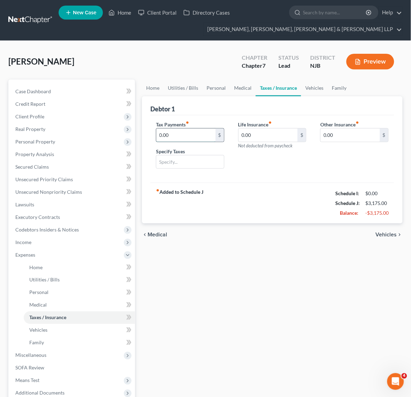
click at [194, 134] on input "0.00" at bounding box center [185, 134] width 59 height 13
click at [276, 128] on input "0.00" at bounding box center [268, 134] width 59 height 13
type input "106"
click at [285, 169] on div "Life Insurance fiber_manual_record 106 $ Not deducted from paycheck" at bounding box center [272, 148] width 82 height 54
click at [349, 85] on ul "Home Utilities / Bills Personal Medical Taxes / Insurance Vehicles Family" at bounding box center [272, 88] width 261 height 17
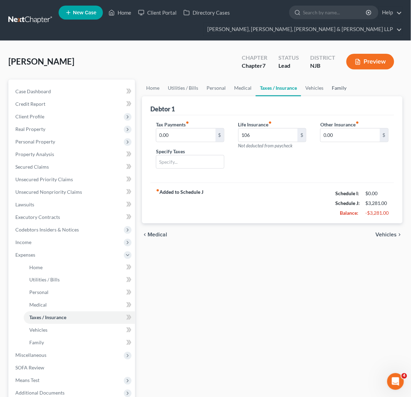
click at [344, 86] on link "Family" at bounding box center [338, 88] width 23 height 17
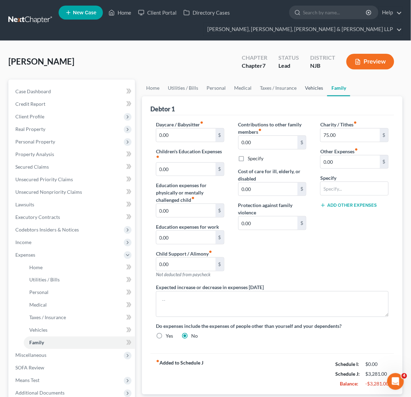
click at [316, 88] on link "Vehicles" at bounding box center [314, 88] width 27 height 17
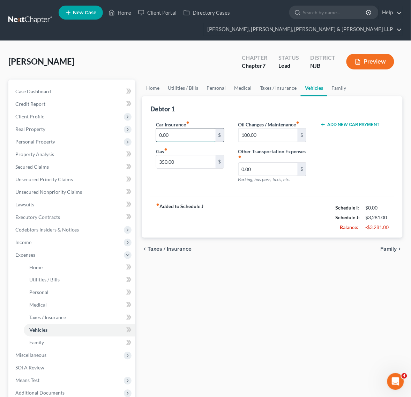
click at [192, 131] on input "0.00" at bounding box center [185, 134] width 59 height 13
type input "325"
click at [261, 199] on div "fiber_manual_record Added to Schedule J Schedule I: $0.00 Schedule J: $3,606.00…" at bounding box center [272, 217] width 244 height 41
click at [359, 123] on button "Add New Car Payment" at bounding box center [349, 125] width 59 height 6
click at [356, 135] on input "text" at bounding box center [347, 134] width 53 height 13
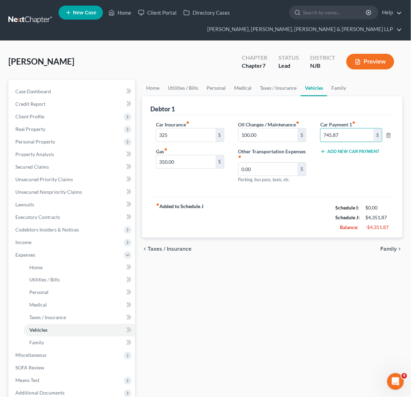
type input "745.87"
click at [348, 192] on div "Car Insurance fiber_manual_record 325 $ Gas fiber_manual_record 350.00 $ Oil Ch…" at bounding box center [272, 156] width 244 height 82
click at [293, 91] on link "Taxes / Insurance" at bounding box center [278, 88] width 45 height 17
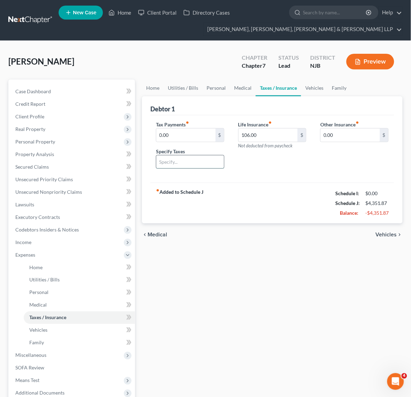
click at [223, 167] on input "text" at bounding box center [190, 161] width 68 height 13
click at [344, 132] on input "0.00" at bounding box center [350, 134] width 59 height 13
type input "250"
click at [348, 185] on div "fiber_manual_record Added to Schedule J Schedule I: $0.00 Schedule J: $4,601.87…" at bounding box center [272, 202] width 244 height 41
click at [342, 154] on input "text" at bounding box center [355, 154] width 68 height 13
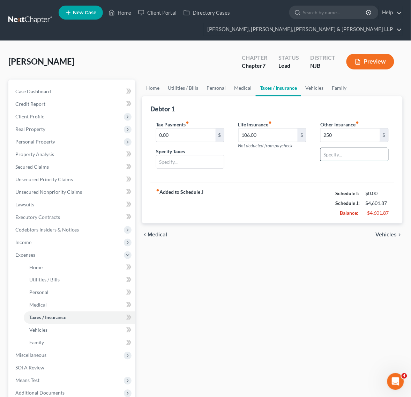
type input "B"
type input "Vehicle Maintenance Plan"
click at [315, 199] on div "fiber_manual_record Added to Schedule J Schedule I: $0.00 Schedule J: $4,601.87…" at bounding box center [272, 202] width 244 height 41
click at [326, 165] on div "Other Insurance fiber_manual_record 250 $ Vehicle Maintenance Plan" at bounding box center [354, 148] width 82 height 54
click at [328, 155] on input "Vehicle Maintenance Plan" at bounding box center [355, 154] width 68 height 13
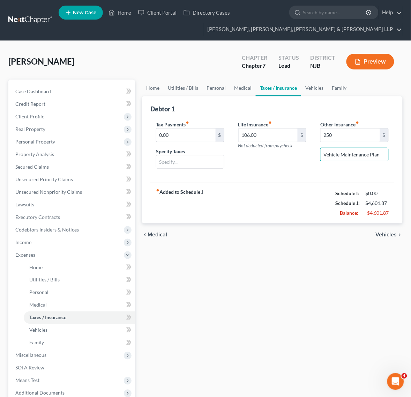
click at [356, 179] on div "Tax Payments fiber_manual_record 0.00 $ Specify Taxes Life Insurance fiber_manu…" at bounding box center [272, 149] width 244 height 68
click at [330, 89] on link "Family" at bounding box center [338, 88] width 23 height 17
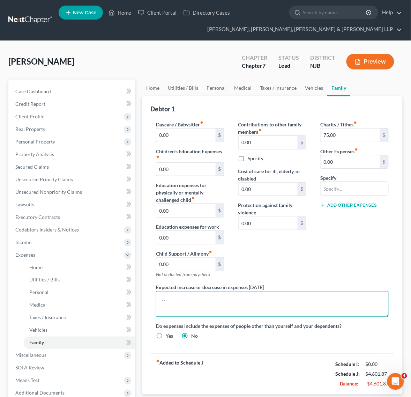
click at [272, 313] on textarea at bounding box center [272, 304] width 233 height 26
click at [274, 311] on textarea at bounding box center [272, 304] width 233 height 26
paste textarea "Increase due to inflation."
type textarea "Increase due to inflation."
click at [306, 271] on div "Contributions to other family members fiber_manual_record 0.00 $ Specify Cost o…" at bounding box center [272, 202] width 82 height 163
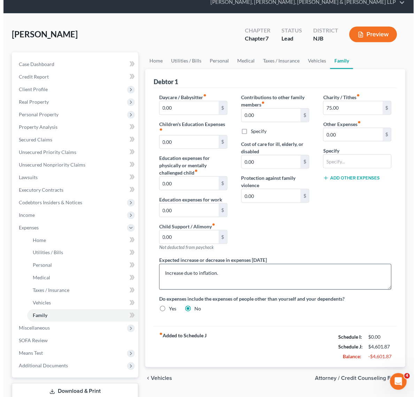
scroll to position [74, 0]
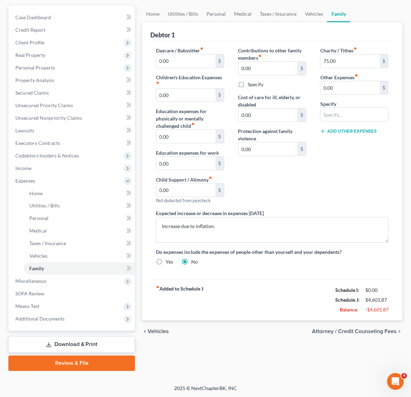
click at [255, 295] on div "fiber_manual_record Added to Schedule J Schedule I: $0.00 Schedule J: $4,601.87…" at bounding box center [272, 299] width 244 height 41
click at [86, 287] on link "SOFA Review" at bounding box center [72, 293] width 125 height 13
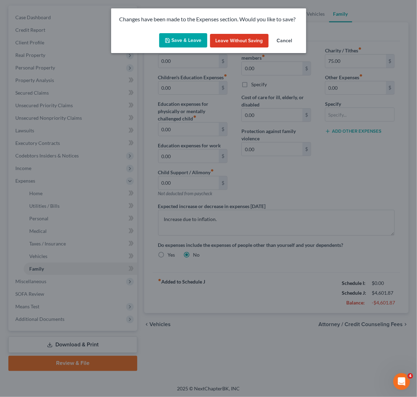
click at [176, 47] on button "Save & Leave" at bounding box center [183, 40] width 48 height 15
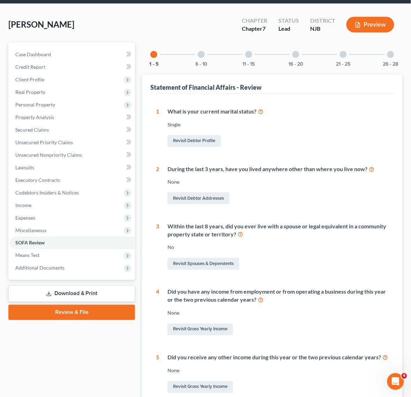
scroll to position [87, 0]
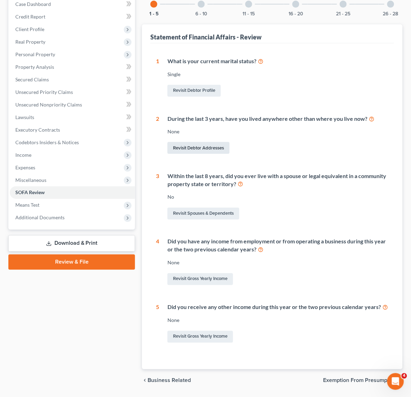
click at [203, 148] on link "Revisit Debtor Addresses" at bounding box center [198, 148] width 62 height 12
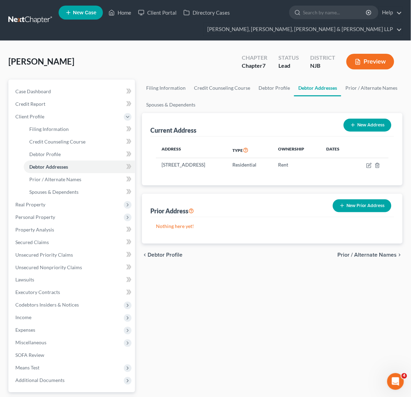
click at [350, 212] on button "New Prior Address" at bounding box center [362, 205] width 59 height 13
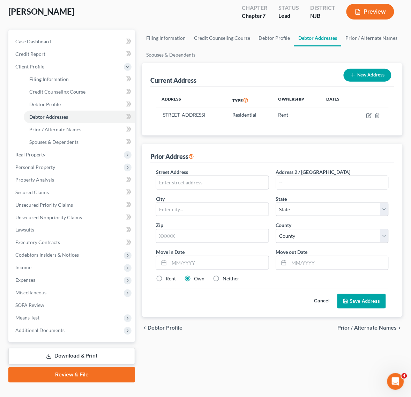
scroll to position [61, 0]
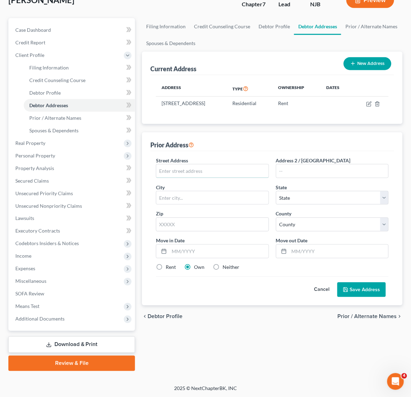
drag, startPoint x: 189, startPoint y: 182, endPoint x: 145, endPoint y: 194, distance: 44.8
click at [189, 178] on input "text" at bounding box center [212, 170] width 112 height 13
paste input "[STREET_ADDRESS]"
drag, startPoint x: 249, startPoint y: 179, endPoint x: 225, endPoint y: 183, distance: 24.8
click at [225, 178] on input "[STREET_ADDRESS]" at bounding box center [212, 170] width 112 height 13
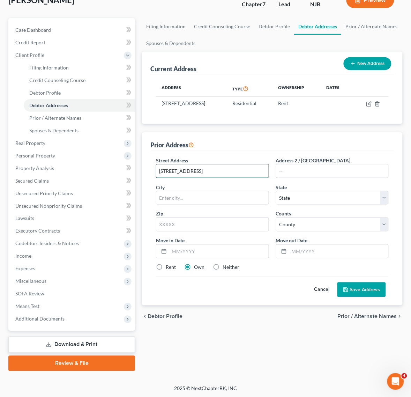
drag, startPoint x: 225, startPoint y: 183, endPoint x: 206, endPoint y: 178, distance: 19.8
click at [206, 178] on input "[STREET_ADDRESS]" at bounding box center [212, 170] width 112 height 13
type input "[STREET_ADDRESS]"
click at [323, 178] on input "text" at bounding box center [332, 170] width 112 height 13
paste input "Unit 339"
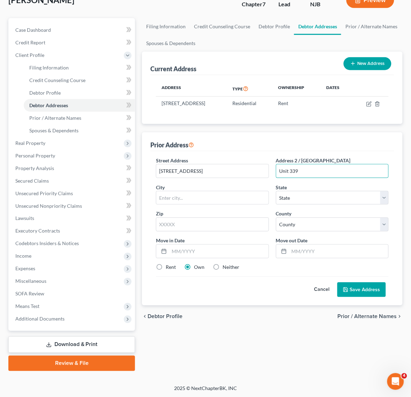
type input "Unit 339"
click at [168, 196] on div "City *" at bounding box center [212, 193] width 120 height 21
click at [174, 202] on input "text" at bounding box center [212, 197] width 112 height 13
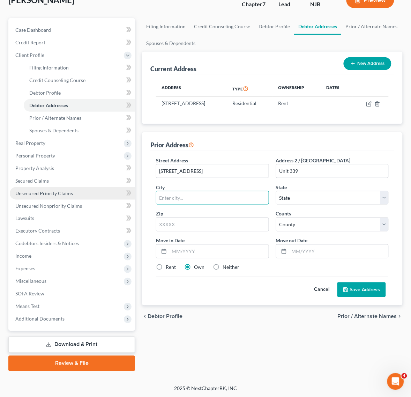
paste input "[GEOGRAPHIC_DATA],"
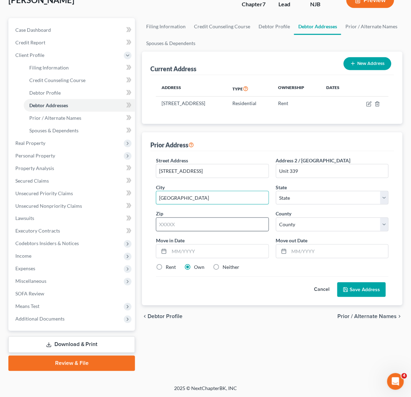
type input "[GEOGRAPHIC_DATA]"
click at [176, 231] on input "text" at bounding box center [212, 224] width 113 height 14
click at [229, 213] on div "Street Address * [GEOGRAPHIC_DATA] [STREET_ADDRESS] * [GEOGRAPHIC_DATA] * State…" at bounding box center [272, 217] width 240 height 120
drag, startPoint x: 209, startPoint y: 227, endPoint x: 206, endPoint y: 220, distance: 7.8
click at [209, 227] on input "0711" at bounding box center [212, 224] width 113 height 14
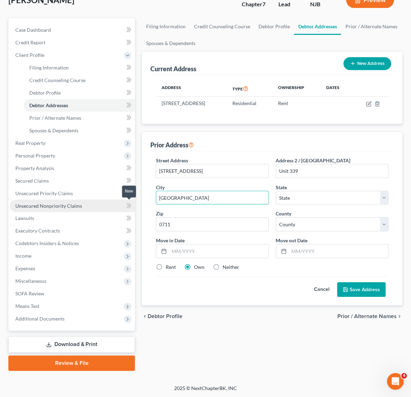
drag, startPoint x: 199, startPoint y: 206, endPoint x: 115, endPoint y: 203, distance: 84.1
click at [116, 203] on div "Petition Navigation Case Dashboard Payments Invoices Payments Payments Credit R…" at bounding box center [205, 194] width 401 height 353
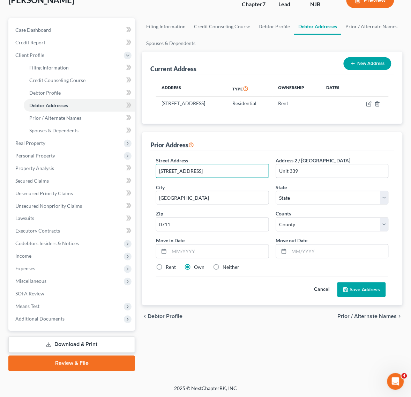
drag, startPoint x: 214, startPoint y: 176, endPoint x: 126, endPoint y: 175, distance: 88.6
click at [128, 176] on div "Petition Navigation Case Dashboard Payments Invoices Payments Payments Credit R…" at bounding box center [205, 194] width 401 height 353
drag, startPoint x: 255, startPoint y: 183, endPoint x: 256, endPoint y: 190, distance: 7.5
click at [255, 178] on input "[STREET_ADDRESS]" at bounding box center [212, 170] width 112 height 13
click at [242, 227] on input "0711" at bounding box center [212, 224] width 113 height 14
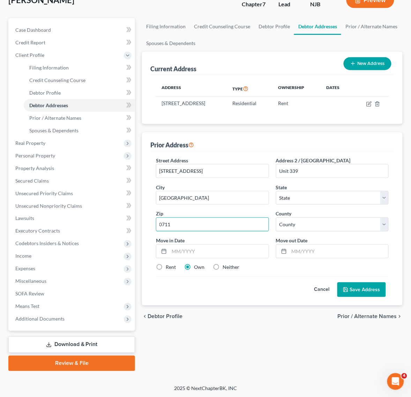
click at [242, 227] on input "0711" at bounding box center [212, 224] width 113 height 14
paste input "09"
type input "07109"
select select "33"
click at [272, 140] on div "Prior Address" at bounding box center [272, 141] width 244 height 19
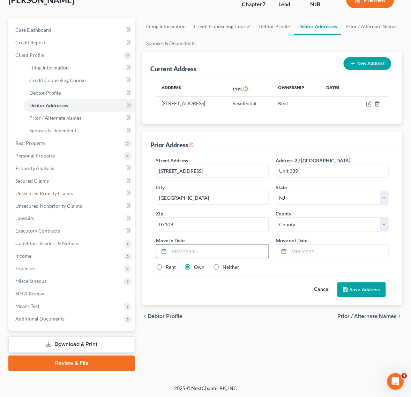
click at [208, 254] on input "text" at bounding box center [218, 250] width 99 height 13
type input "07/2021"
click at [292, 297] on div "Cancel Save Address" at bounding box center [272, 286] width 233 height 21
click at [303, 258] on input "text" at bounding box center [338, 250] width 99 height 13
type input "08/2024"
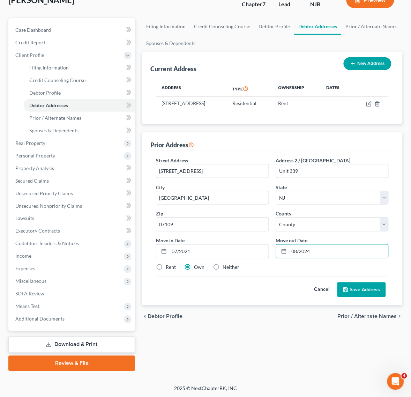
click at [281, 305] on div "Street Address * [GEOGRAPHIC_DATA] [STREET_ADDRESS] * [GEOGRAPHIC_DATA] * State…" at bounding box center [272, 228] width 244 height 154
click at [165, 271] on div "Rent" at bounding box center [166, 267] width 20 height 7
click at [166, 271] on label "Rent" at bounding box center [171, 267] width 10 height 7
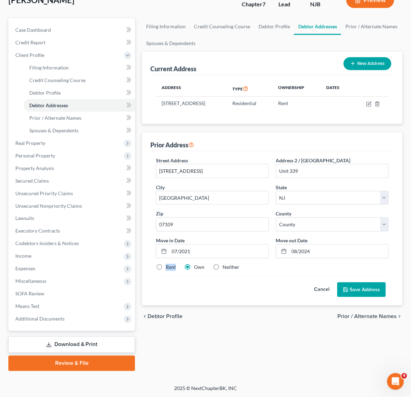
click at [168, 268] on input "Rent" at bounding box center [170, 266] width 5 height 5
radio input "true"
click at [367, 291] on button "Save Address" at bounding box center [361, 289] width 48 height 15
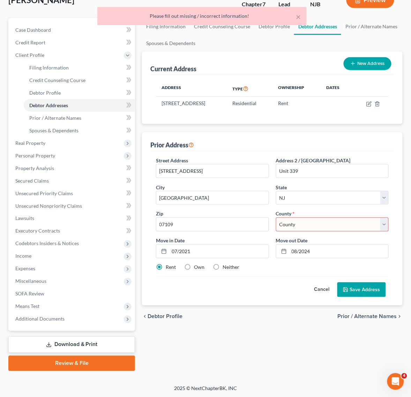
click at [325, 231] on select "County [GEOGRAPHIC_DATA] [GEOGRAPHIC_DATA] [GEOGRAPHIC_DATA] [GEOGRAPHIC_DATA] …" at bounding box center [332, 224] width 113 height 14
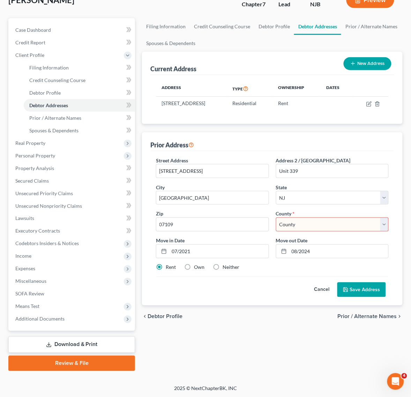
click at [295, 231] on select "County [GEOGRAPHIC_DATA] [GEOGRAPHIC_DATA] [GEOGRAPHIC_DATA] [GEOGRAPHIC_DATA] …" at bounding box center [332, 224] width 113 height 14
select select "6"
click at [276, 225] on select "County [GEOGRAPHIC_DATA] [GEOGRAPHIC_DATA] [GEOGRAPHIC_DATA] [GEOGRAPHIC_DATA] …" at bounding box center [332, 224] width 113 height 14
click at [302, 324] on div "chevron_left Debtor Profile Prior / Alternate Names chevron_right" at bounding box center [272, 316] width 261 height 22
click at [356, 296] on button "Save Address" at bounding box center [361, 289] width 48 height 15
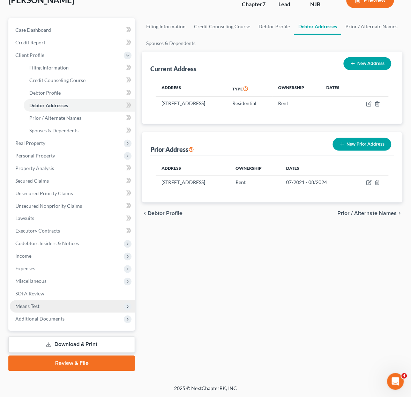
click at [55, 305] on span "Means Test" at bounding box center [72, 306] width 125 height 13
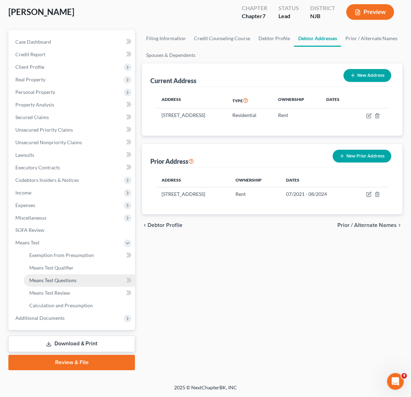
scroll to position [49, 0]
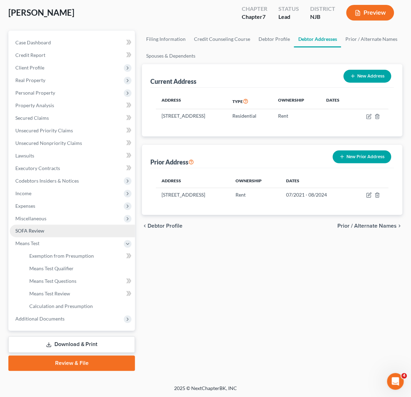
click at [63, 234] on link "SOFA Review" at bounding box center [72, 231] width 125 height 13
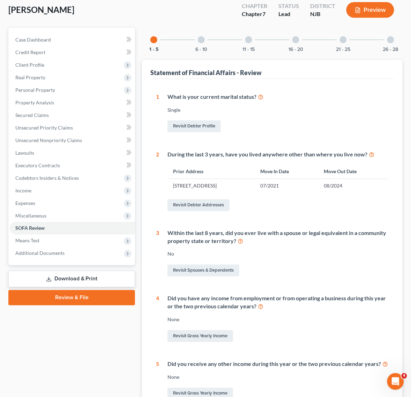
scroll to position [42, 0]
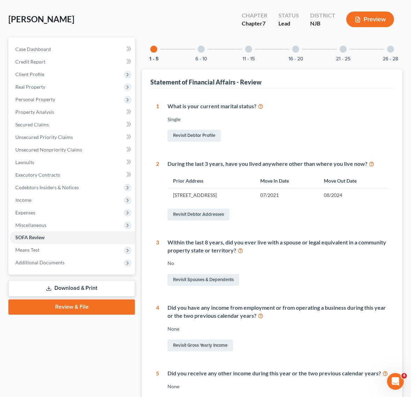
click at [201, 50] on div at bounding box center [201, 49] width 7 height 7
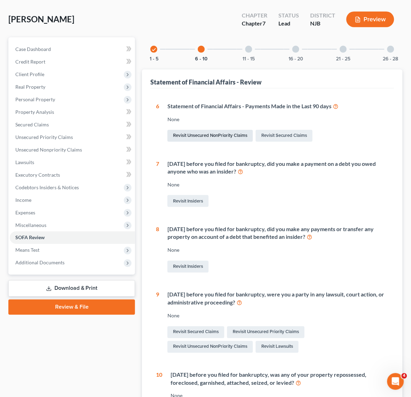
click at [225, 134] on link "Revisit Unsecured NonPriority Claims" at bounding box center [209, 136] width 85 height 12
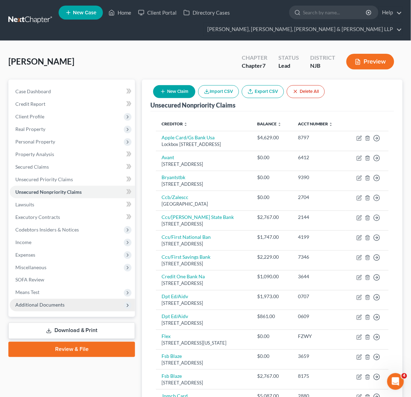
click at [33, 306] on span "Additional Documents" at bounding box center [39, 305] width 49 height 6
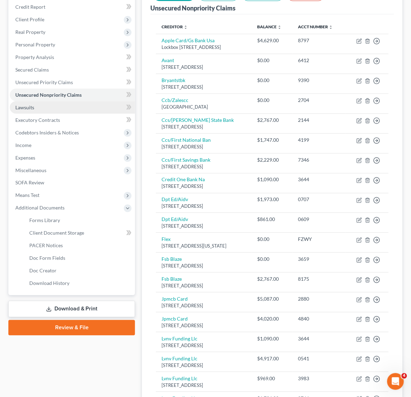
scroll to position [87, 0]
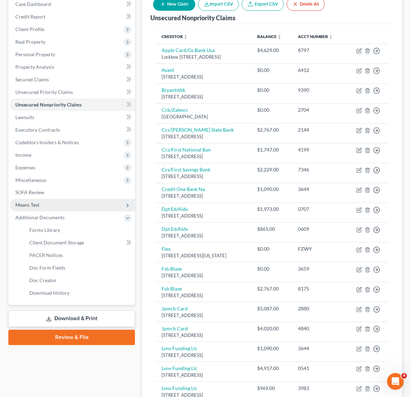
click at [67, 208] on span "Means Test" at bounding box center [72, 205] width 125 height 13
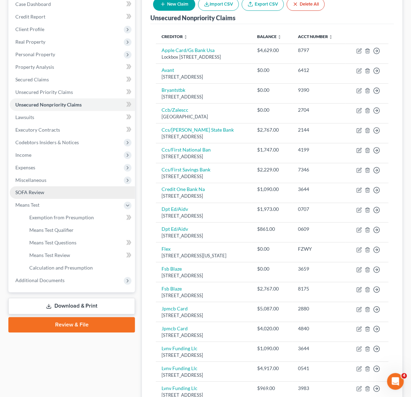
click at [55, 181] on span "Miscellaneous" at bounding box center [72, 180] width 125 height 13
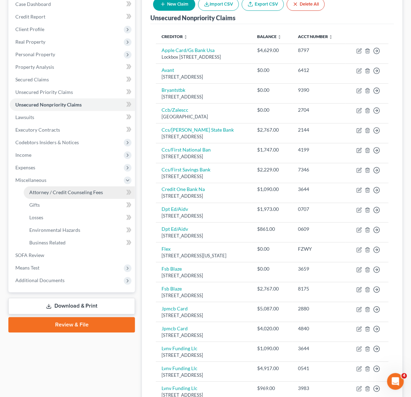
click at [55, 188] on link "Attorney / Credit Counseling Fees" at bounding box center [79, 192] width 111 height 13
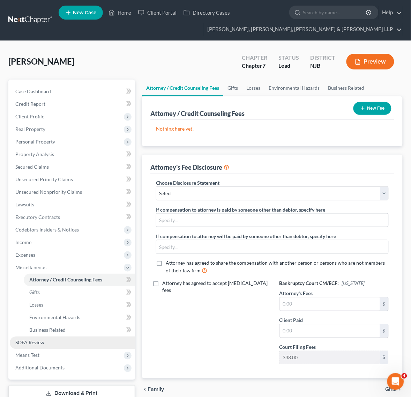
click at [44, 337] on link "SOFA Review" at bounding box center [72, 342] width 125 height 13
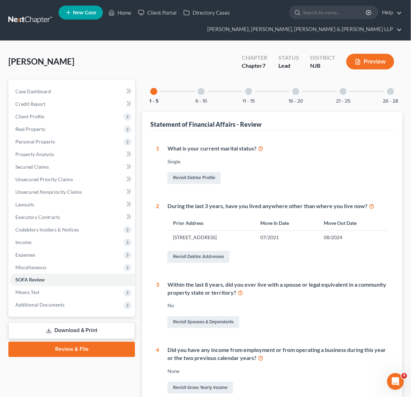
click at [242, 92] on div "11 - 15" at bounding box center [249, 92] width 24 height 24
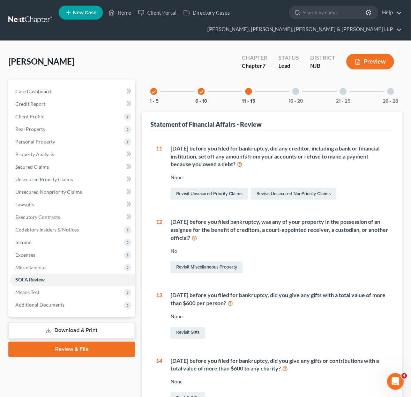
click at [203, 94] on div "check 6 - 10" at bounding box center [201, 92] width 24 height 24
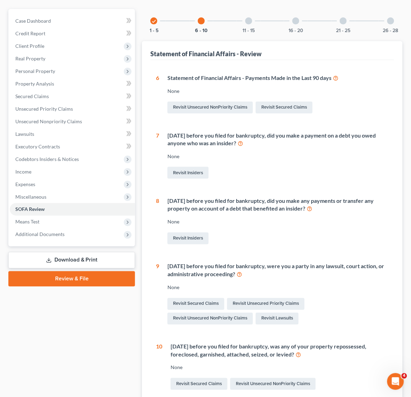
scroll to position [138, 0]
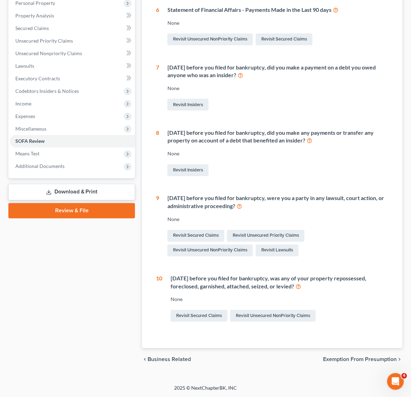
click at [204, 229] on div "Revisit Secured Claims Revisit Unsecured Priority Claims Revisit Unsecured NonP…" at bounding box center [277, 242] width 221 height 29
click at [206, 233] on link "Revisit Secured Claims" at bounding box center [195, 236] width 57 height 12
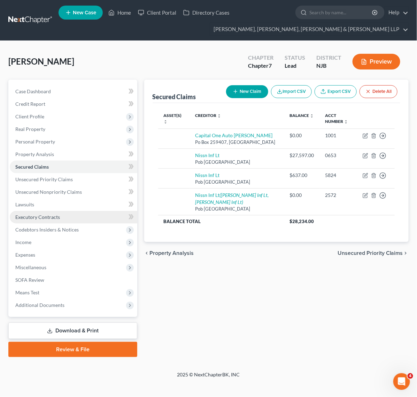
click at [80, 211] on link "Executory Contracts" at bounding box center [74, 217] width 128 height 13
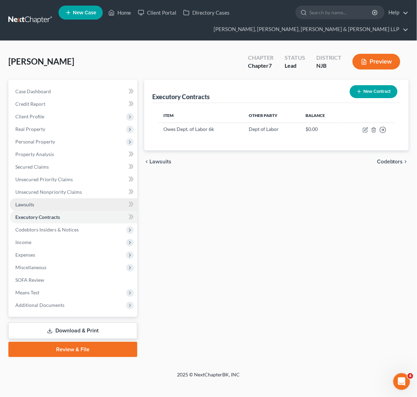
click at [77, 203] on link "Lawsuits" at bounding box center [74, 204] width 128 height 13
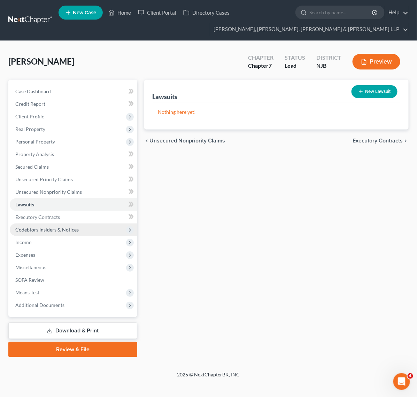
click at [81, 225] on span "Codebtors Insiders & Notices" at bounding box center [74, 229] width 128 height 13
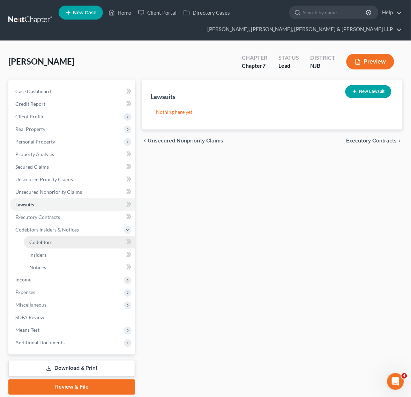
click at [82, 238] on link "Codebtors" at bounding box center [79, 242] width 111 height 13
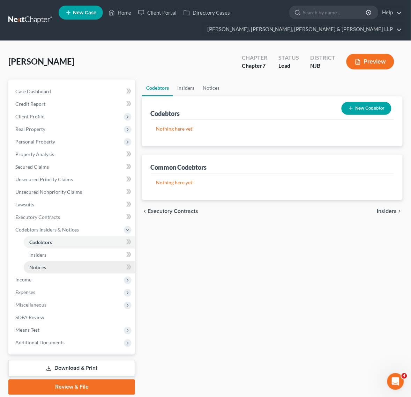
click at [86, 269] on link "Notices" at bounding box center [79, 267] width 111 height 13
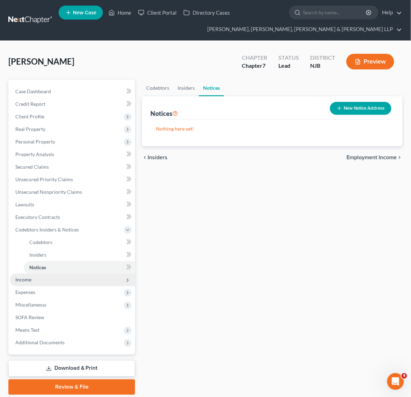
click at [84, 276] on span "Income" at bounding box center [72, 279] width 125 height 13
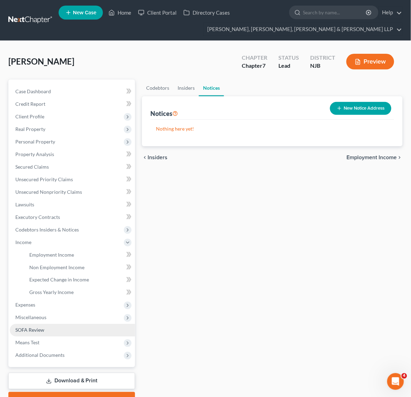
click at [62, 335] on link "SOFA Review" at bounding box center [72, 330] width 125 height 13
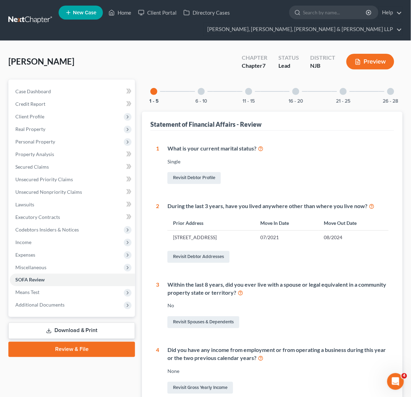
click at [238, 92] on div "11 - 15" at bounding box center [249, 92] width 24 height 24
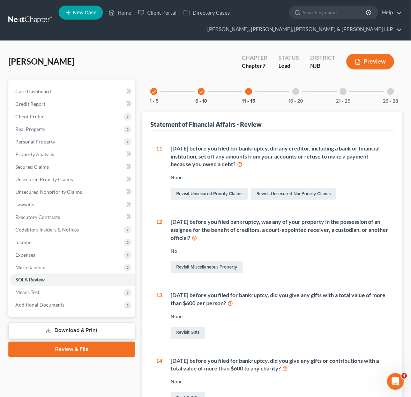
click at [222, 92] on div "check 1 - 5 check 6 - 10 11 - 15 16 - 20 21 - 25 26 - 28" at bounding box center [272, 92] width 261 height 24
click at [229, 98] on div "check 1 - 5 check 6 - 10 11 - 15 16 - 20 21 - 25 26 - 28" at bounding box center [272, 92] width 261 height 24
click at [203, 90] on icon "check" at bounding box center [201, 91] width 5 height 5
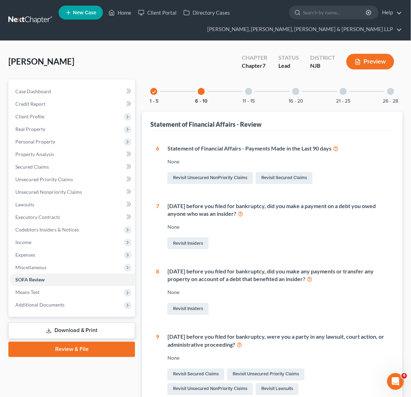
click at [256, 96] on div "11 - 15" at bounding box center [249, 92] width 24 height 24
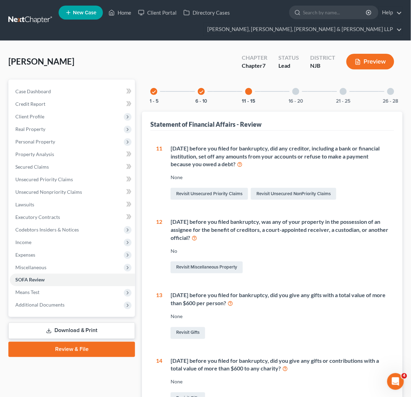
click at [319, 103] on div "check 1 - 5 check 6 - 10 11 - 15 16 - 20 21 - 25 26 - 28" at bounding box center [272, 92] width 261 height 24
click at [338, 95] on div "21 - 25" at bounding box center [343, 92] width 24 height 24
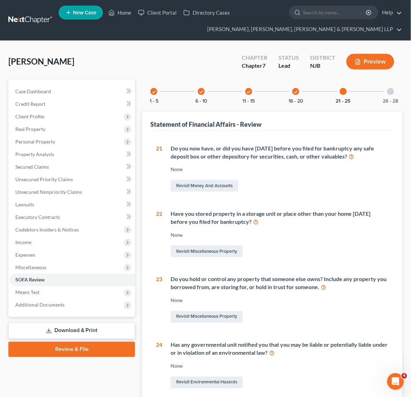
click at [342, 91] on div at bounding box center [343, 91] width 7 height 7
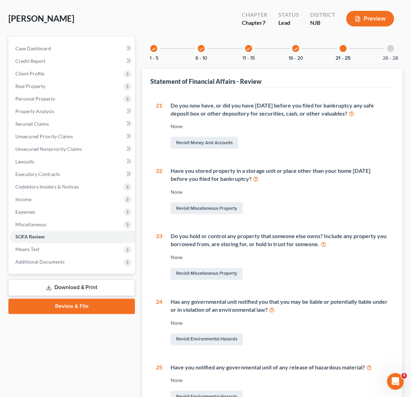
scroll to position [44, 0]
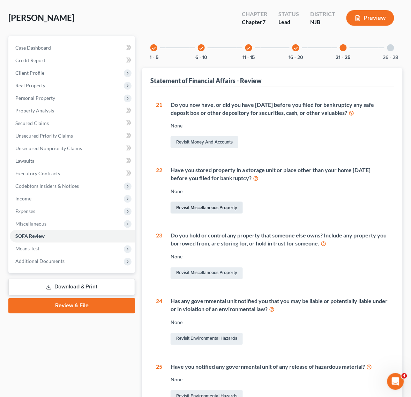
click at [218, 209] on link "Revisit Miscellaneous Property" at bounding box center [207, 208] width 72 height 12
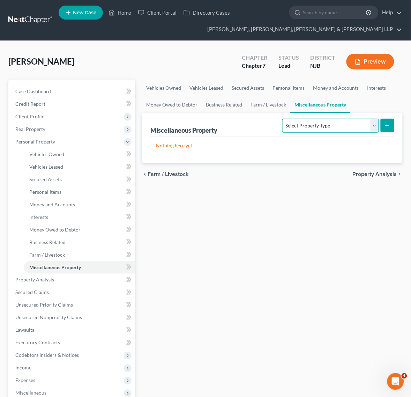
click at [282, 122] on select "Select Property Type Assigned for Creditor Benefit [DATE] Holding for Another N…" at bounding box center [330, 126] width 96 height 14
click at [255, 202] on div "Vehicles Owned Vehicles Leased Secured Assets Personal Items Money and Accounts…" at bounding box center [271, 281] width 267 height 403
click at [313, 123] on select "Select Property Type Assigned for Creditor Benefit [DATE] Holding for Another N…" at bounding box center [330, 126] width 96 height 14
select select "stored_within_1_year"
click at [282, 119] on select "Select Property Type Assigned for Creditor Benefit [DATE] Holding for Another N…" at bounding box center [330, 126] width 96 height 14
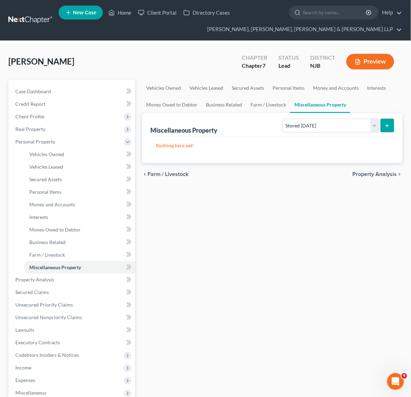
click at [386, 125] on icon "submit" at bounding box center [387, 126] width 6 height 6
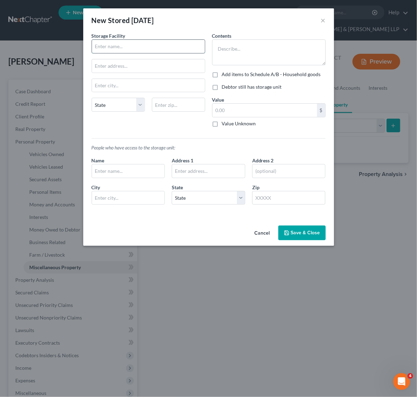
click at [163, 45] on input "text" at bounding box center [148, 46] width 113 height 13
type input "Life Storage"
click at [168, 66] on input "text" at bounding box center [148, 65] width 113 height 13
click at [234, 56] on textarea at bounding box center [269, 52] width 114 height 26
click at [182, 65] on input "text" at bounding box center [148, 65] width 113 height 13
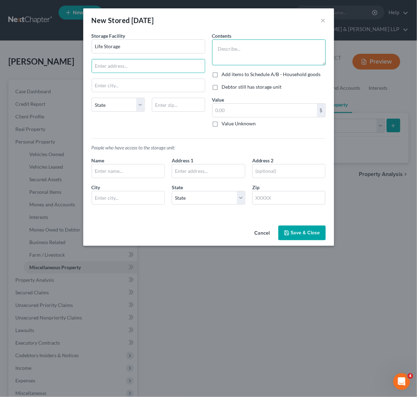
drag, startPoint x: 233, startPoint y: 63, endPoint x: 210, endPoint y: 71, distance: 24.0
click at [233, 63] on textarea at bounding box center [269, 52] width 114 height 26
click at [225, 66] on div "Contents * Add items to Schedule A/B - Household goods Debtor still has storage…" at bounding box center [269, 82] width 121 height 100
click at [236, 58] on textarea at bounding box center [269, 52] width 114 height 26
paste textarea "Clothing, kitchenware, chair, old A/C unit"
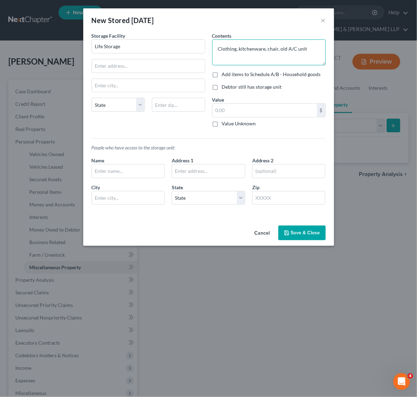
type textarea "Clothing, kitchenware, chair, old A/C unit"
click at [201, 22] on div "New Stored [DATE] ×" at bounding box center [208, 20] width 251 height 24
click at [129, 166] on input "text" at bounding box center [128, 170] width 73 height 13
type input "[PERSON_NAME]"
click at [196, 150] on p "People who have access to the storage unit:" at bounding box center [209, 147] width 234 height 7
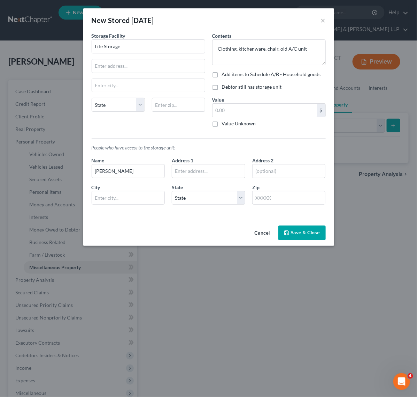
click at [302, 238] on button "Save & Close" at bounding box center [302, 232] width 47 height 15
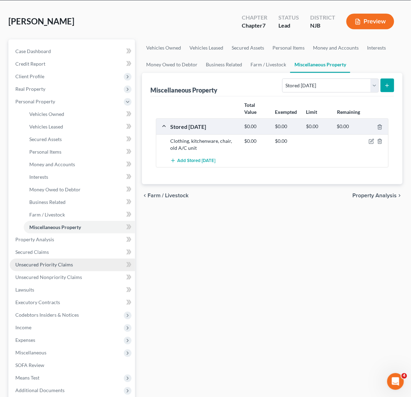
scroll to position [112, 0]
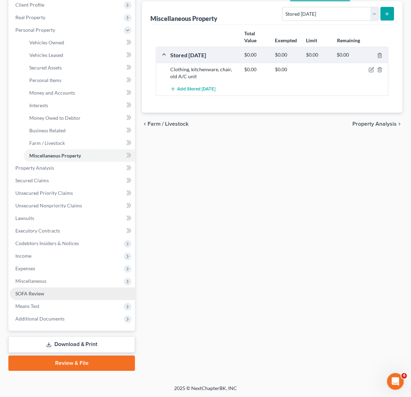
click at [62, 297] on link "SOFA Review" at bounding box center [72, 293] width 125 height 13
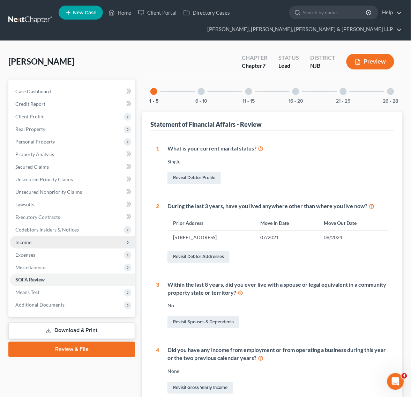
click at [74, 242] on span "Income" at bounding box center [72, 242] width 125 height 13
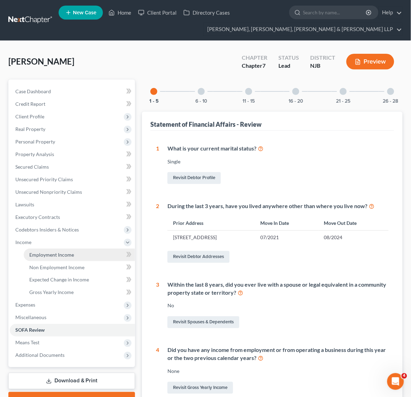
click at [52, 252] on span "Employment Income" at bounding box center [51, 254] width 45 height 6
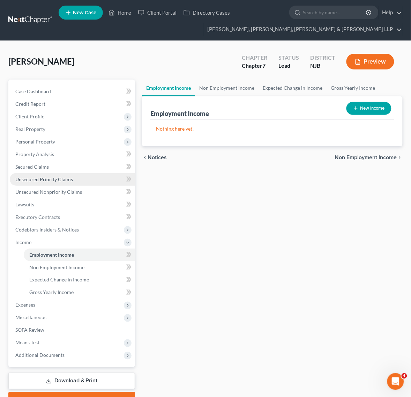
click at [85, 178] on link "Unsecured Priority Claims" at bounding box center [72, 179] width 125 height 13
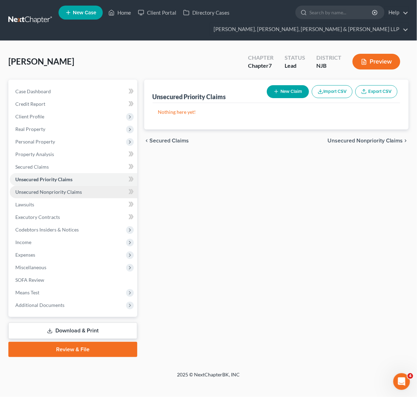
click at [83, 188] on link "Unsecured Nonpriority Claims" at bounding box center [74, 192] width 128 height 13
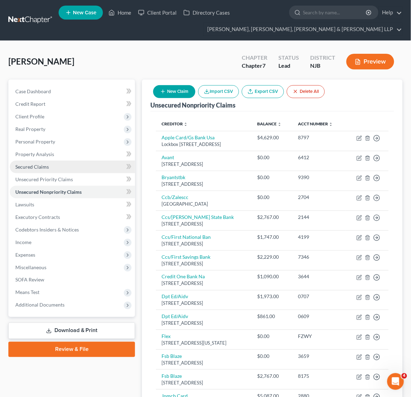
click at [83, 161] on link "Secured Claims" at bounding box center [72, 166] width 125 height 13
